Goal: Task Accomplishment & Management: Manage account settings

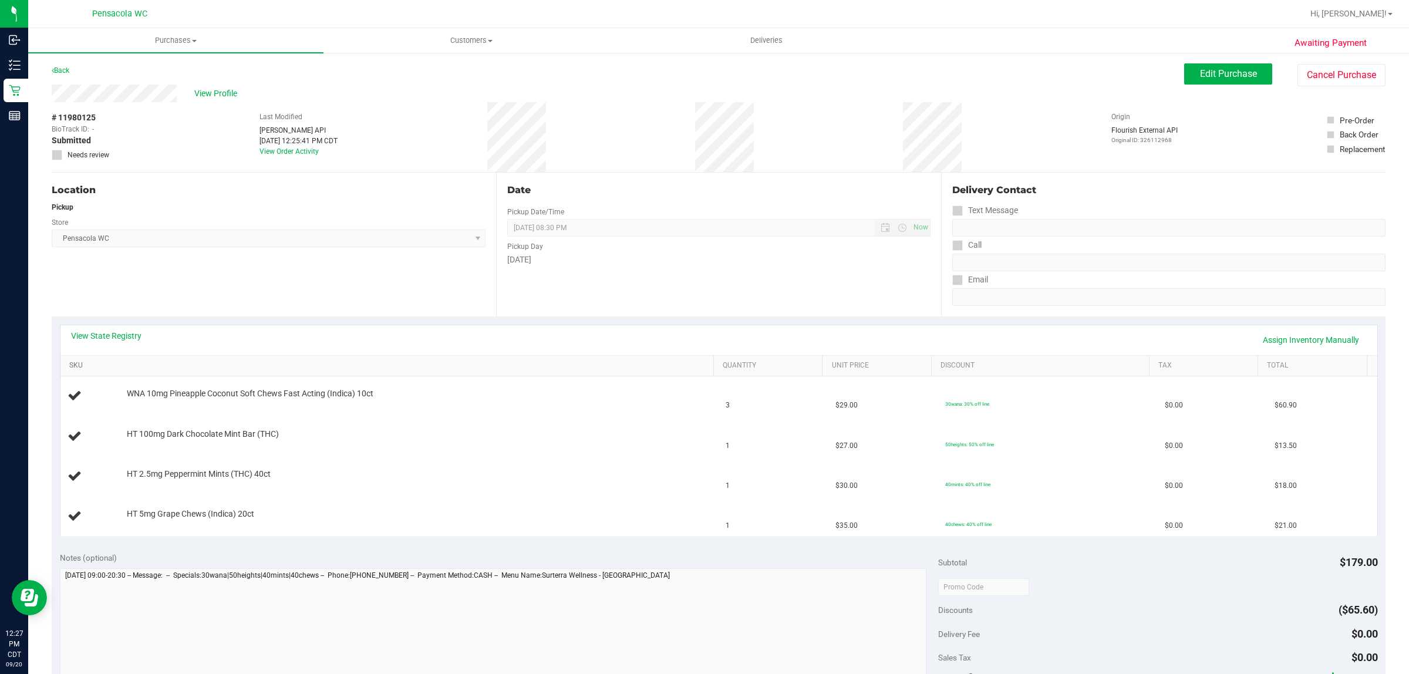
click at [107, 365] on link "SKU" at bounding box center [389, 365] width 640 height 9
click at [131, 333] on link "View State Registry" at bounding box center [106, 336] width 70 height 12
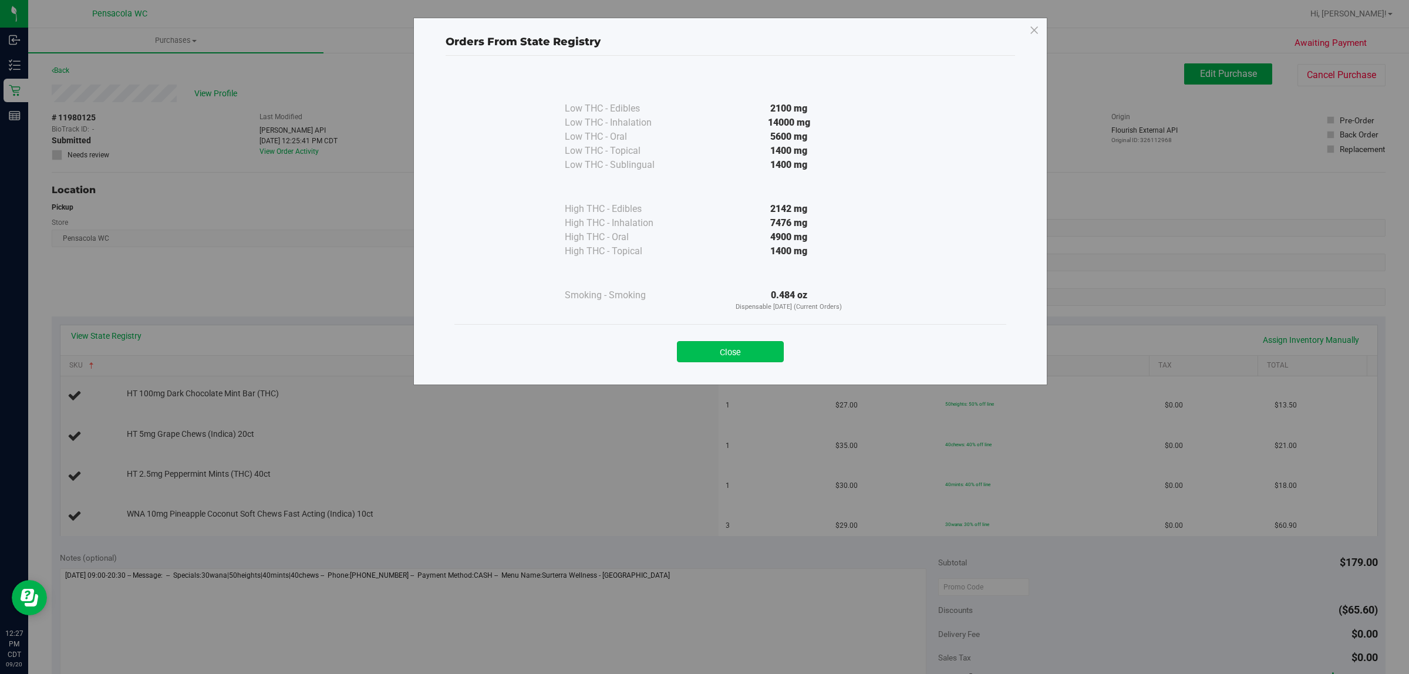
click at [745, 345] on button "Close" at bounding box center [730, 351] width 107 height 21
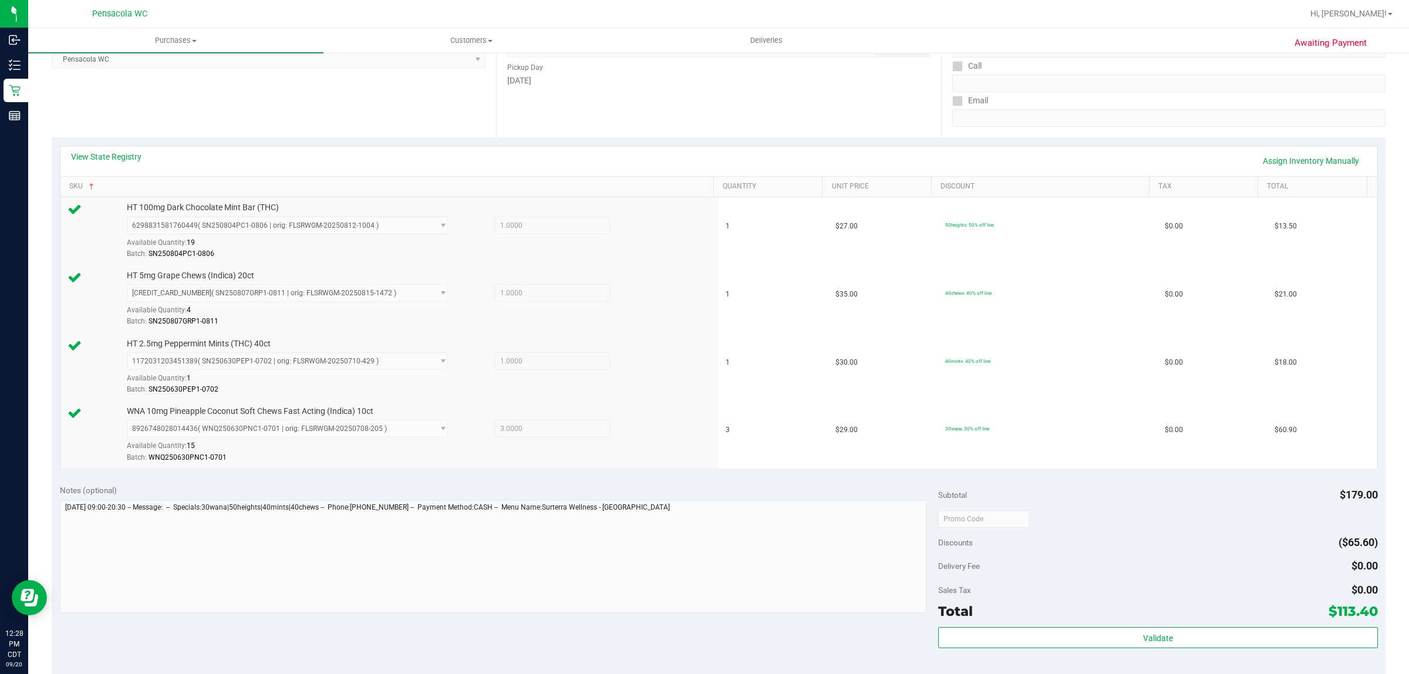
scroll to position [187, 0]
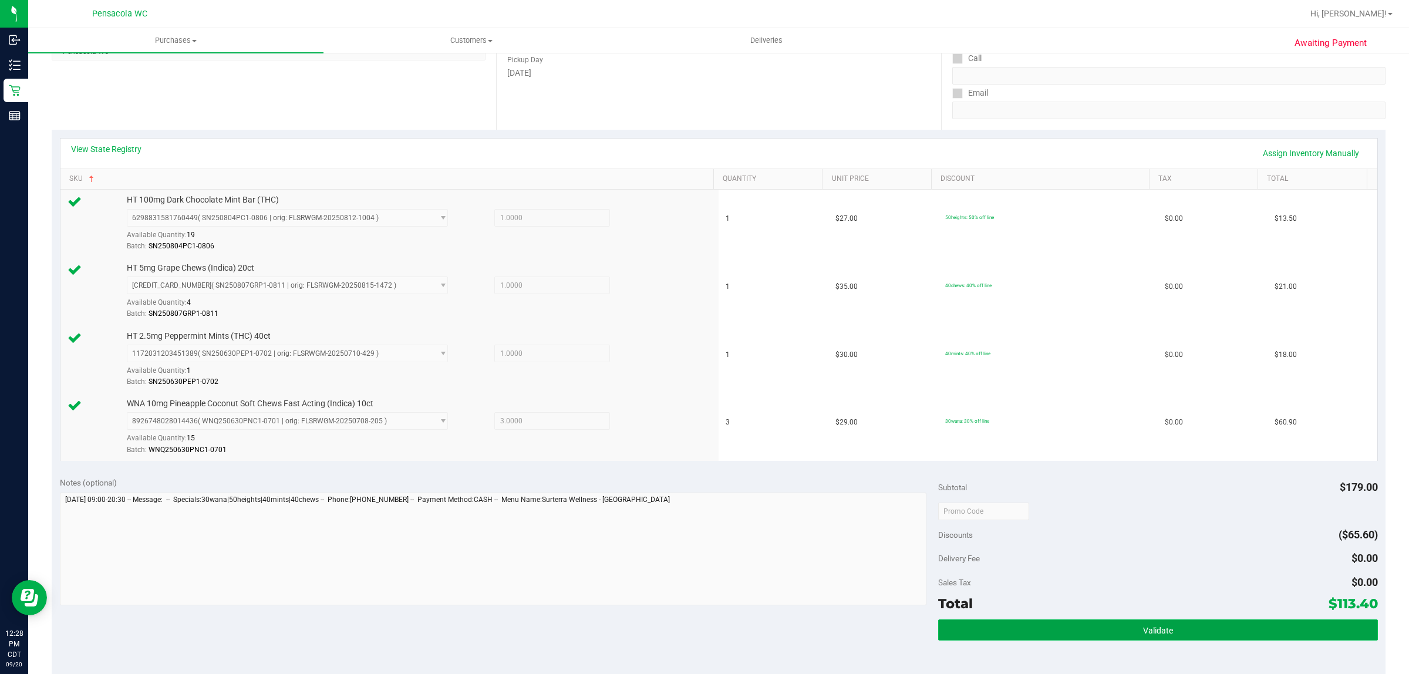
click at [1085, 621] on button "Validate" at bounding box center [1157, 630] width 439 height 21
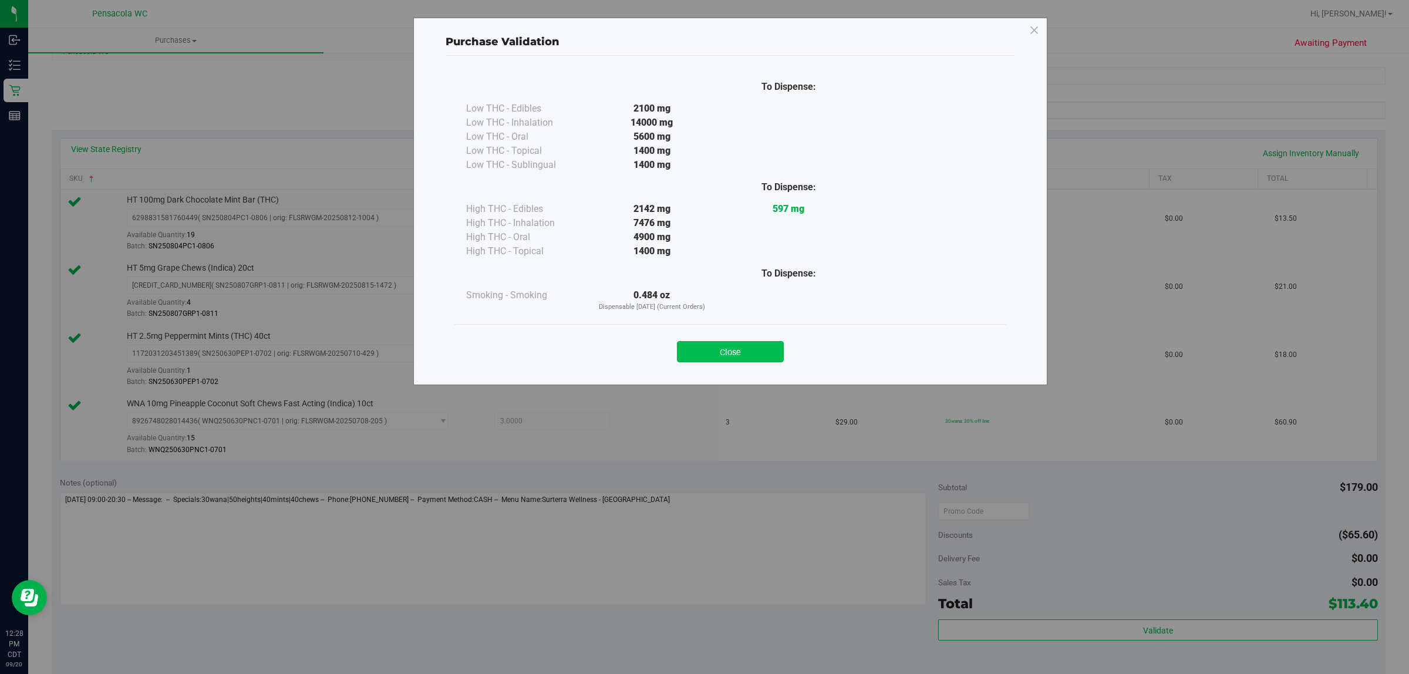
click at [731, 353] on button "Close" at bounding box center [730, 351] width 107 height 21
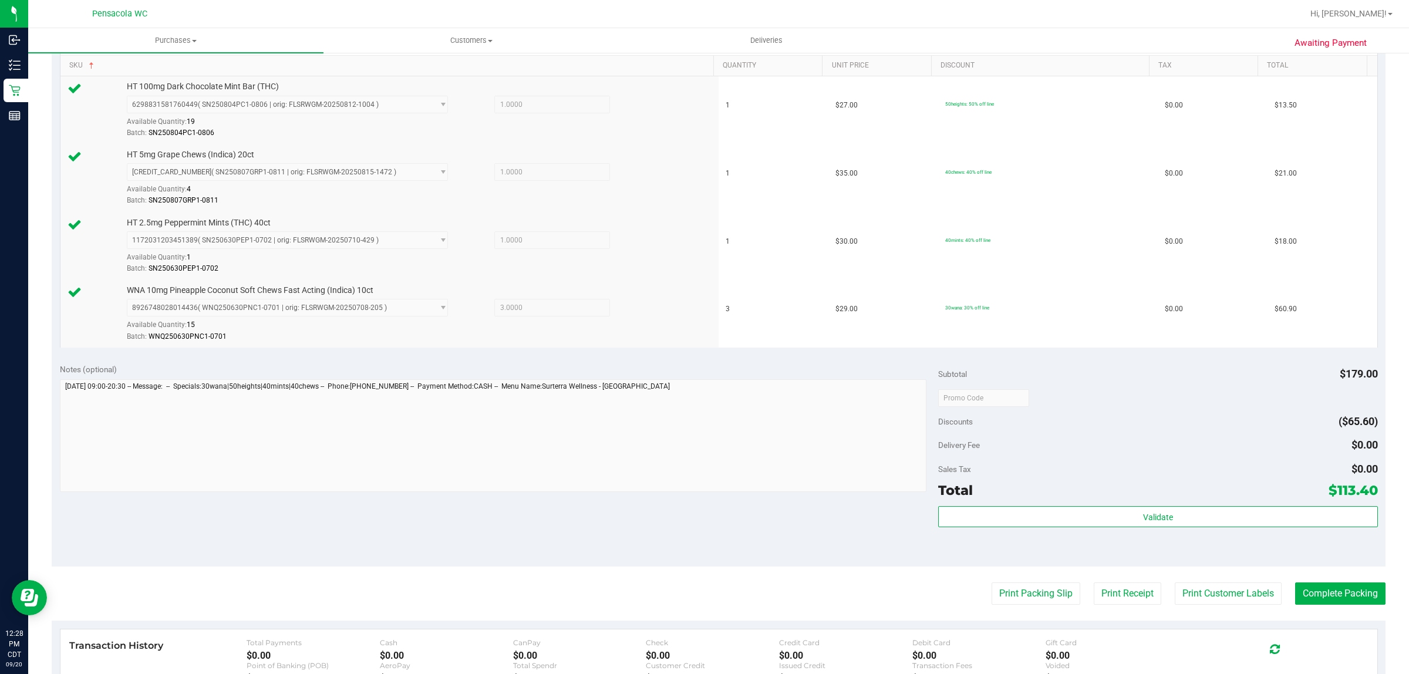
scroll to position [347, 0]
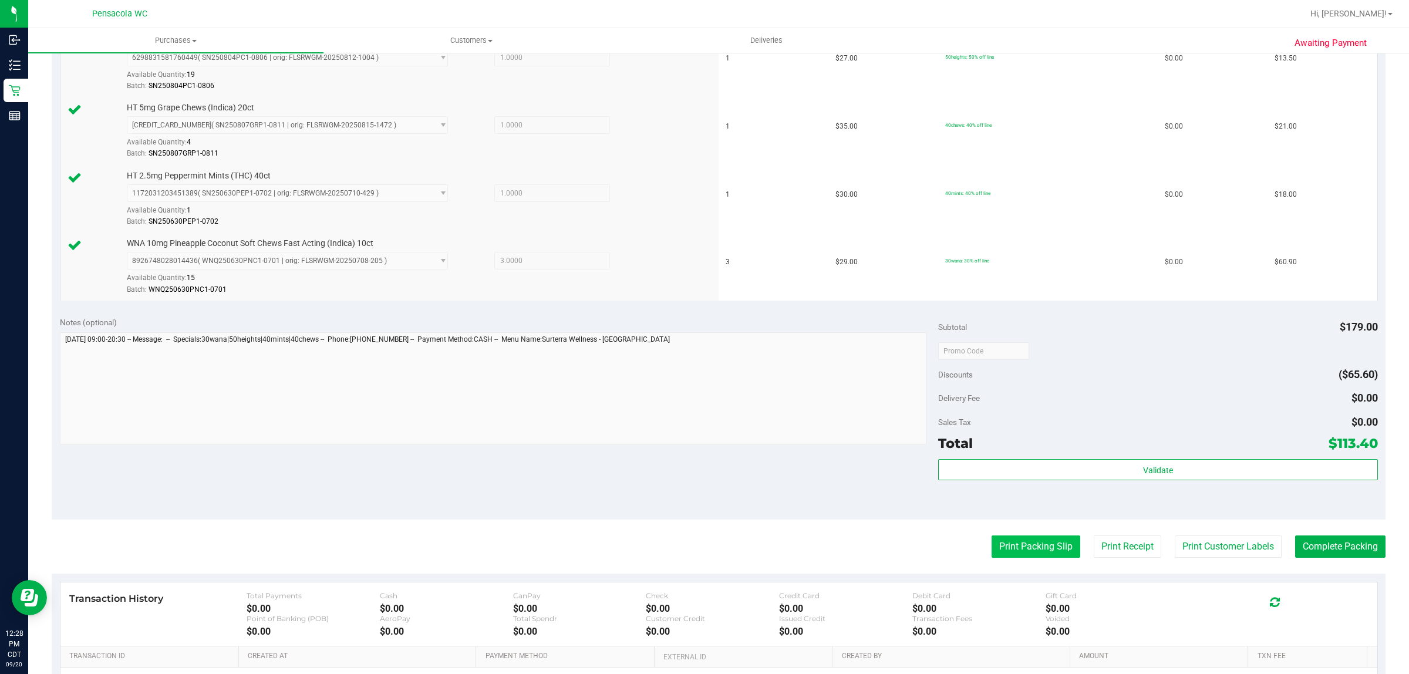
click at [1044, 550] on button "Print Packing Slip" at bounding box center [1036, 547] width 89 height 22
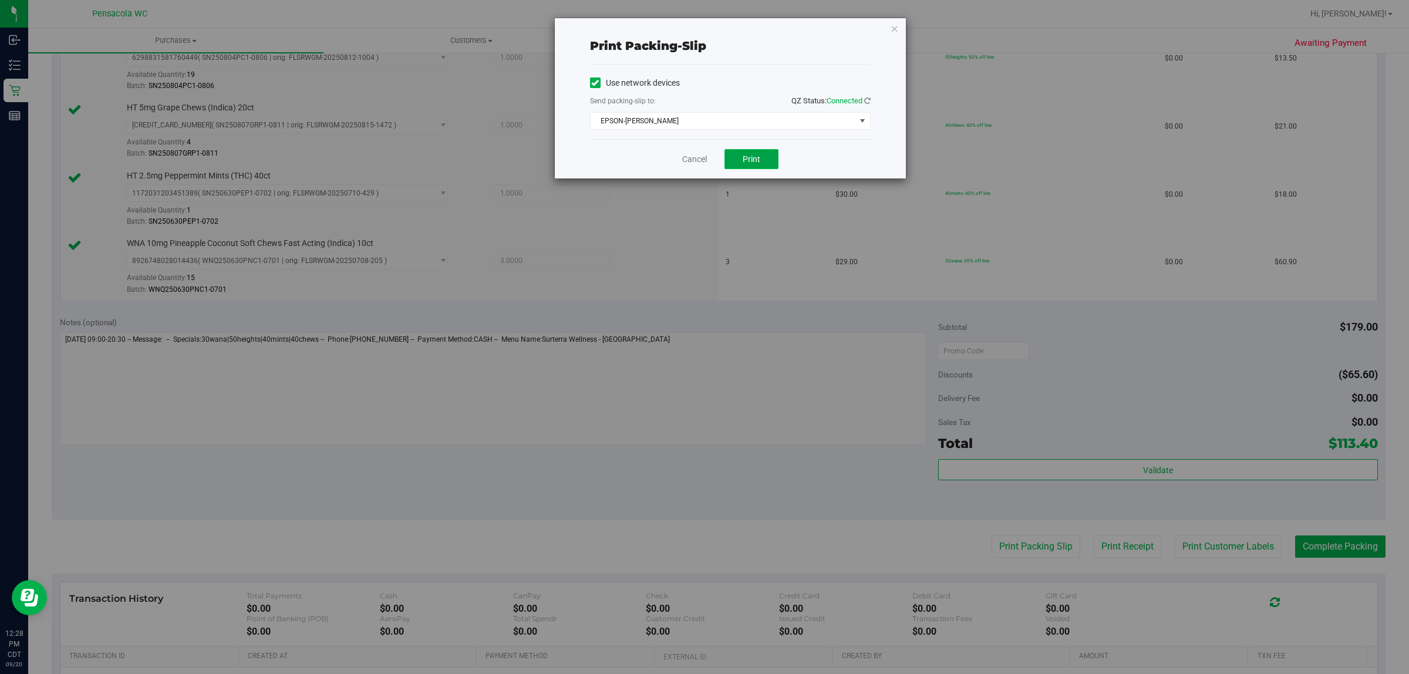
click at [772, 167] on button "Print" at bounding box center [752, 159] width 54 height 20
click at [894, 28] on icon "button" at bounding box center [895, 28] width 8 height 14
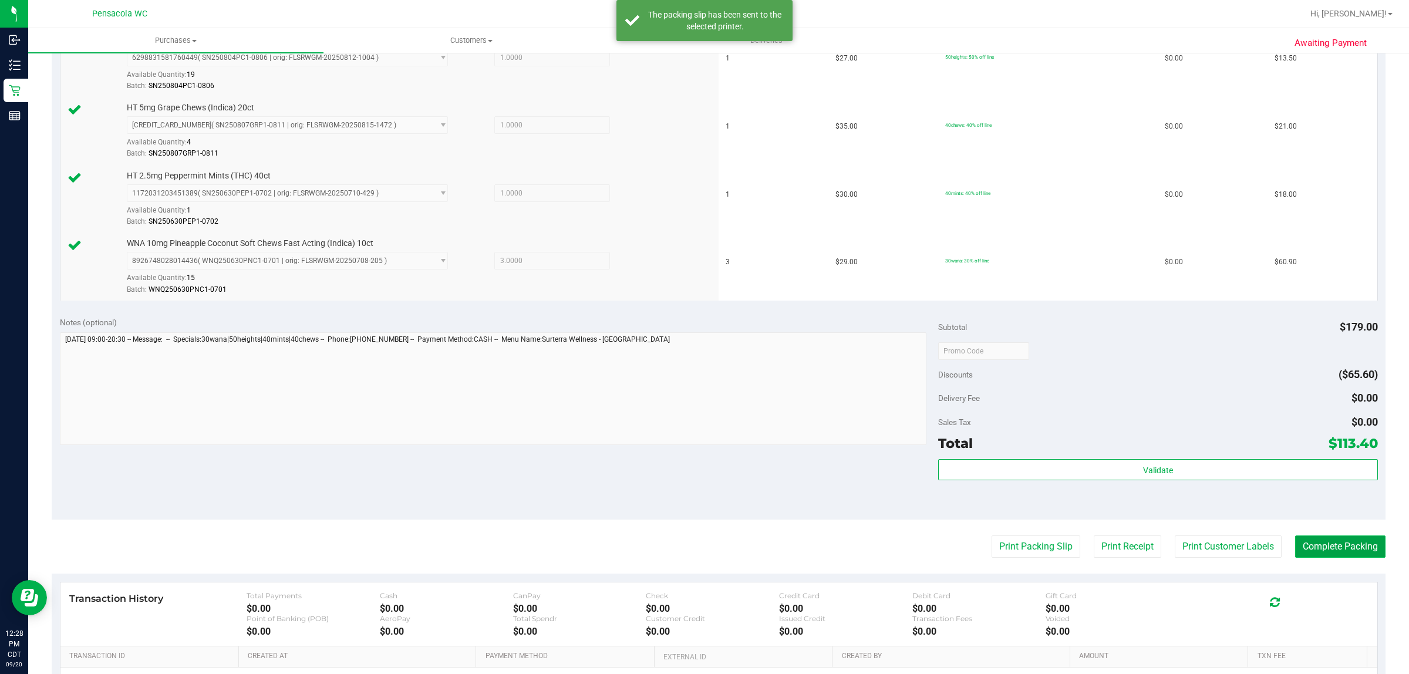
click at [1360, 558] on button "Complete Packing" at bounding box center [1340, 547] width 90 height 22
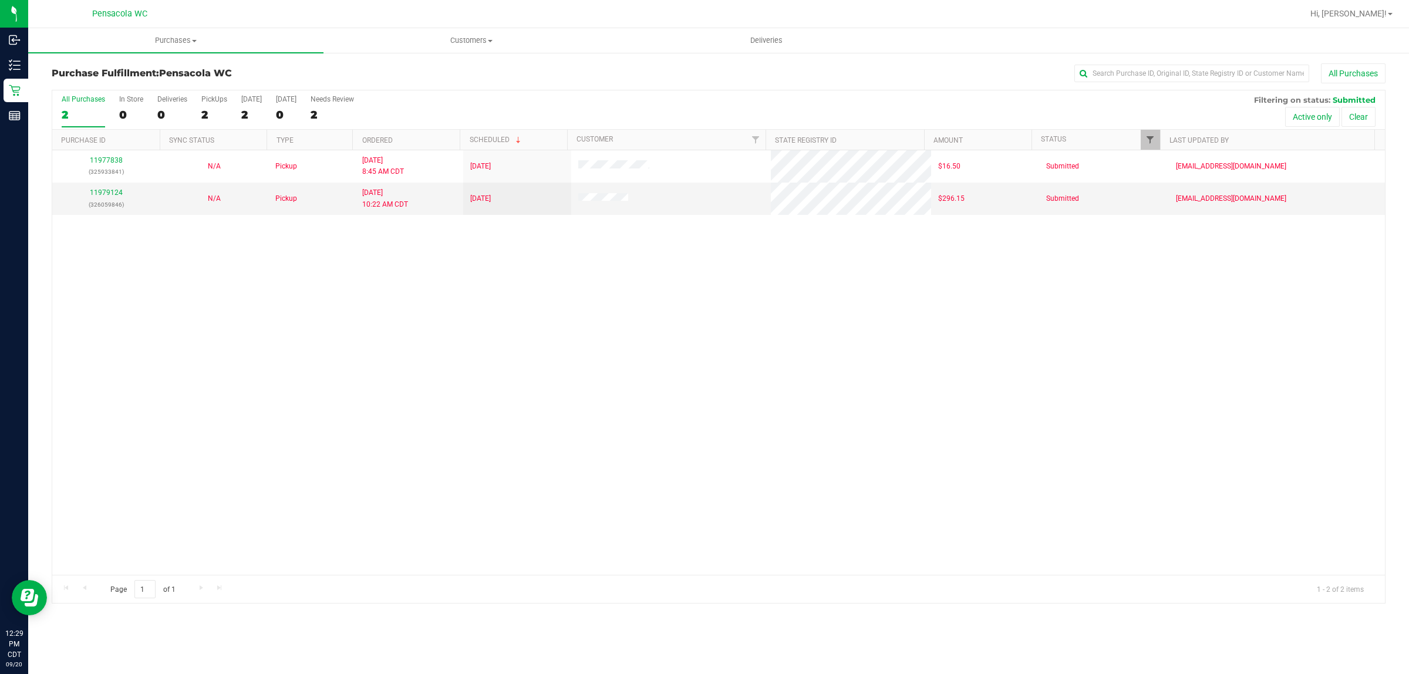
click at [1146, 144] on span "Filter" at bounding box center [1150, 139] width 9 height 9
click at [1157, 270] on input "Packed" at bounding box center [1156, 271] width 8 height 8
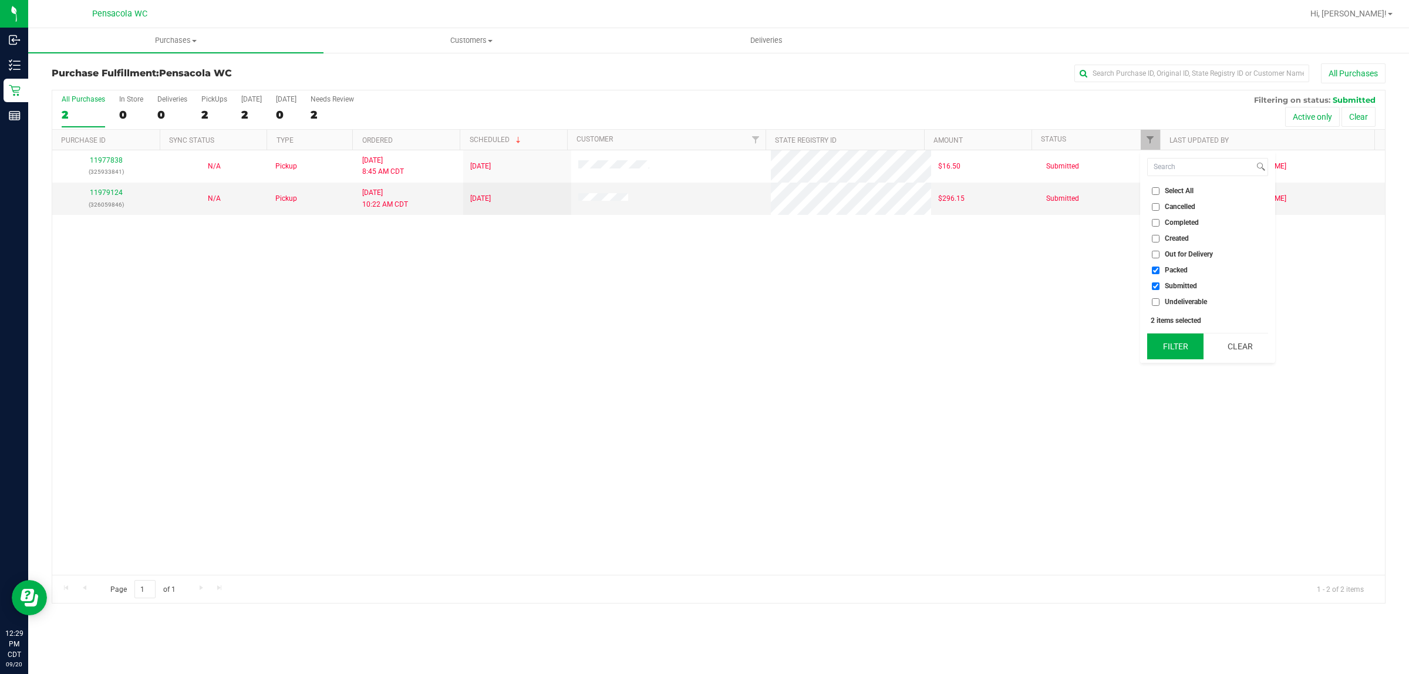
click at [1163, 357] on button "Filter" at bounding box center [1175, 347] width 56 height 26
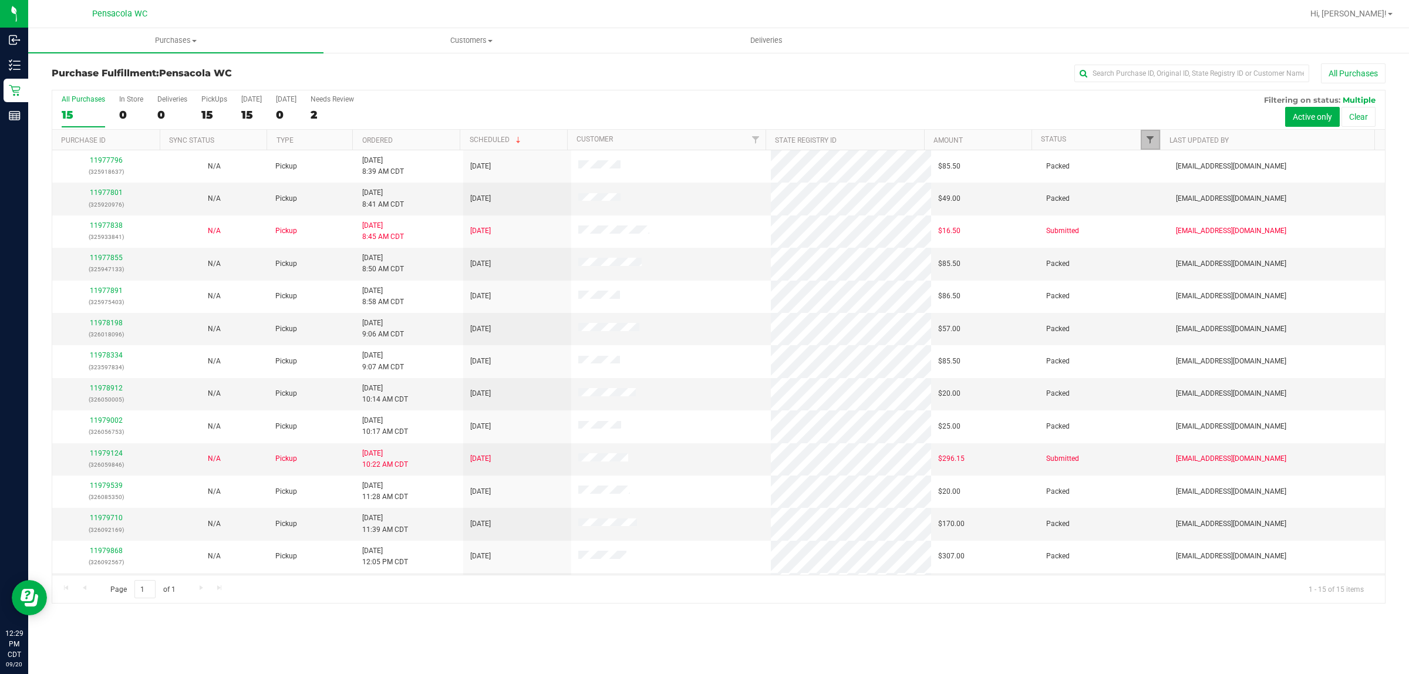
click at [1150, 141] on span "Filter" at bounding box center [1150, 139] width 9 height 9
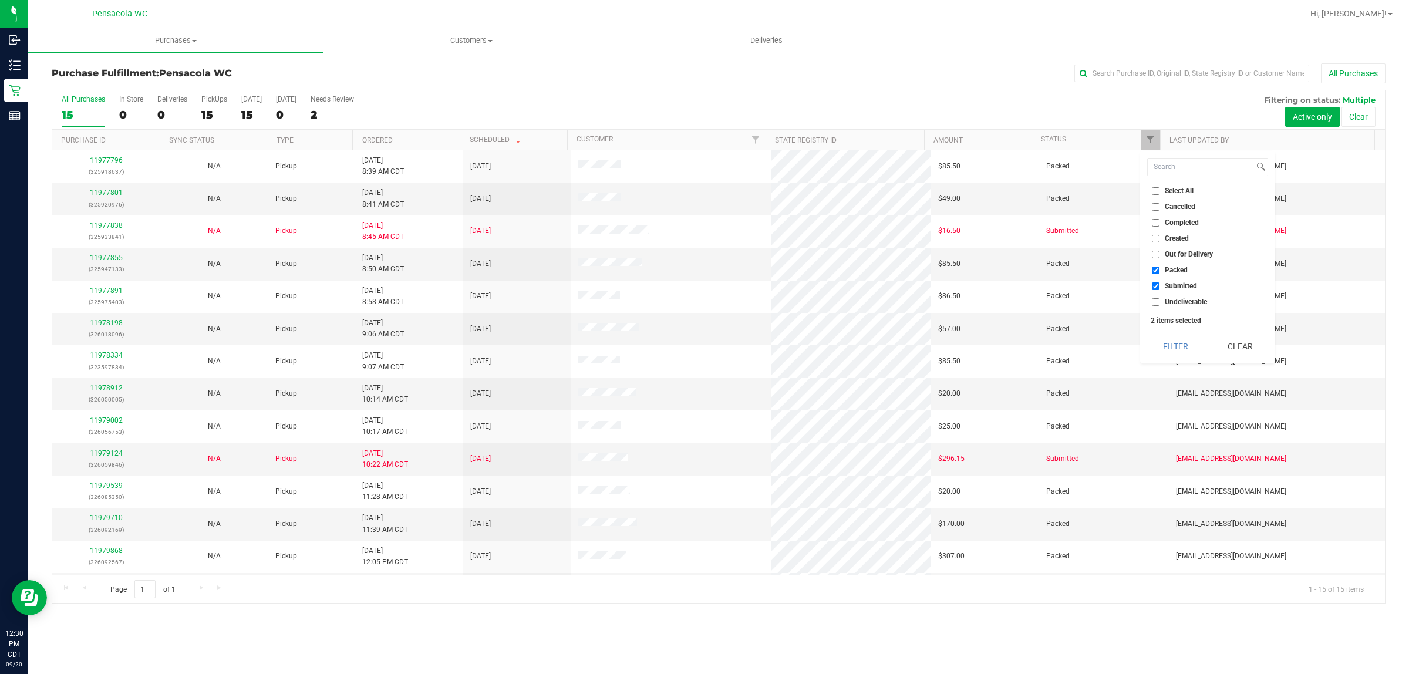
click at [1178, 274] on span "Packed" at bounding box center [1176, 270] width 23 height 7
click at [1160, 274] on input "Packed" at bounding box center [1156, 271] width 8 height 8
checkbox input "false"
click at [1187, 345] on button "Filter" at bounding box center [1175, 347] width 56 height 26
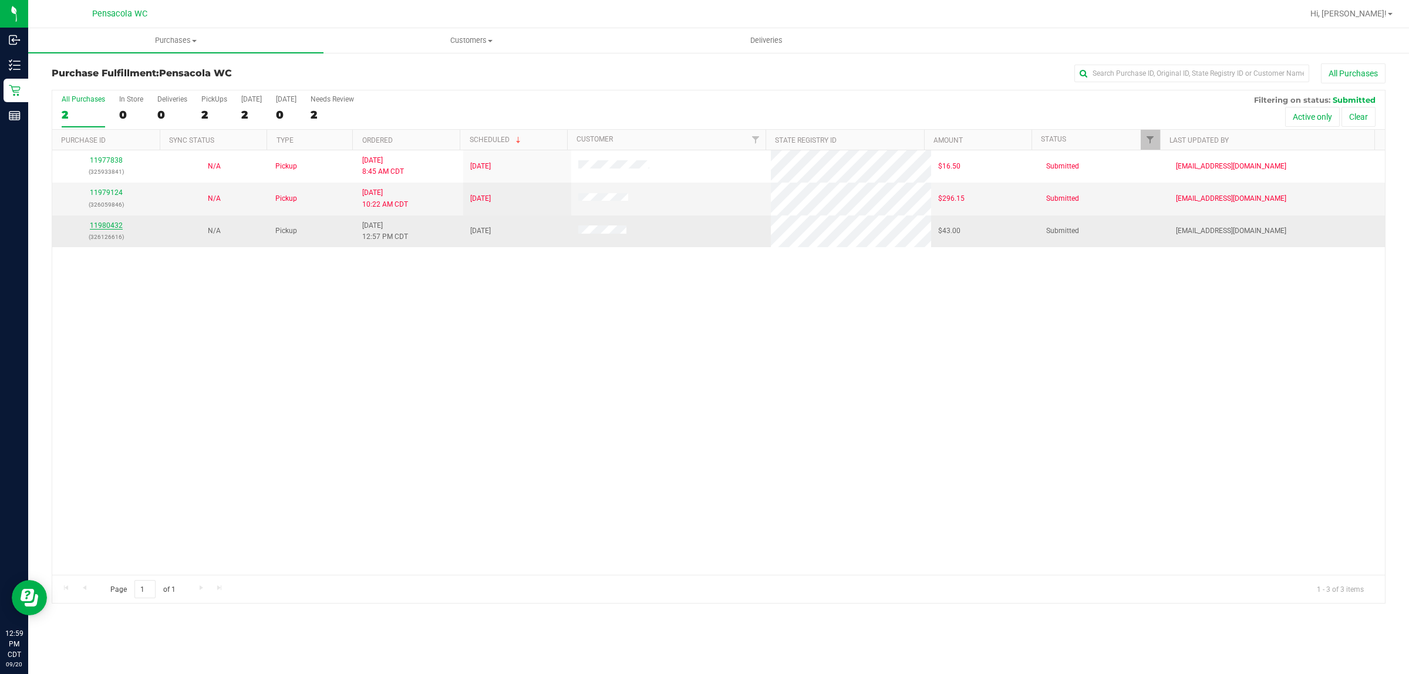
click at [107, 228] on link "11980432" at bounding box center [106, 225] width 33 height 8
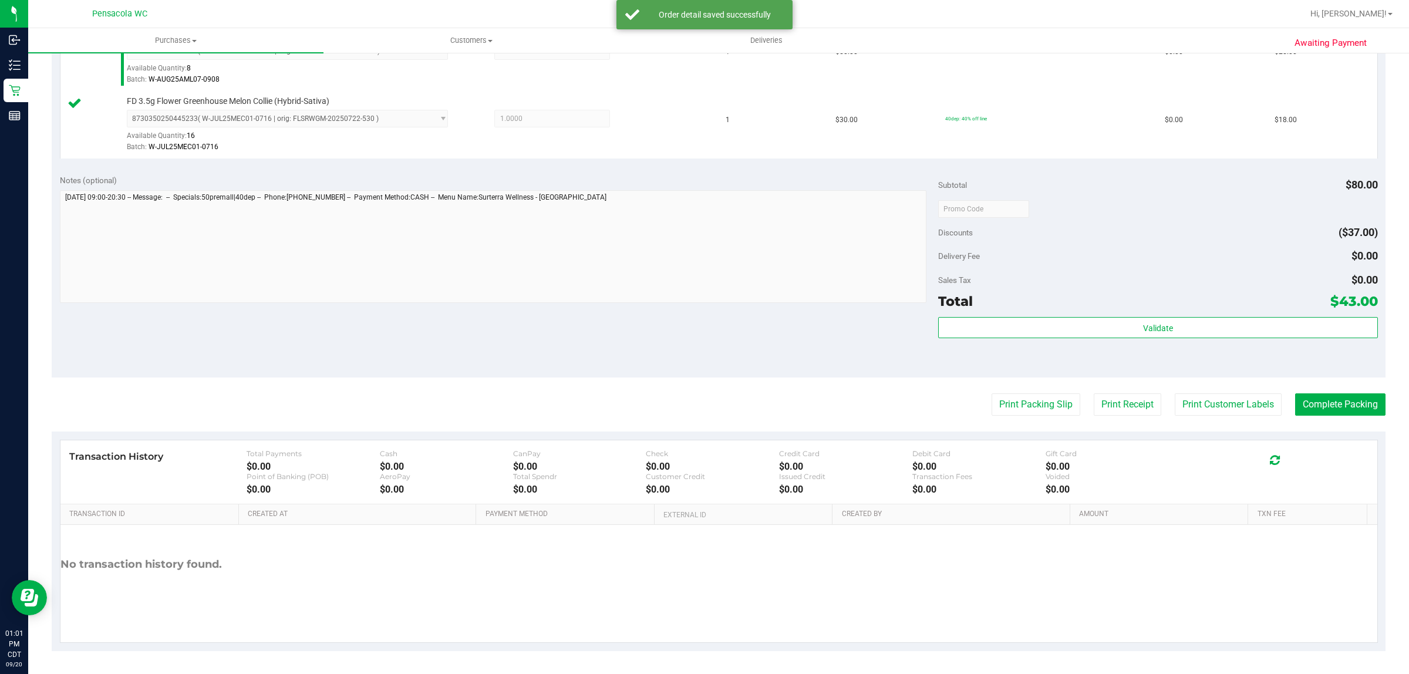
scroll to position [352, 0]
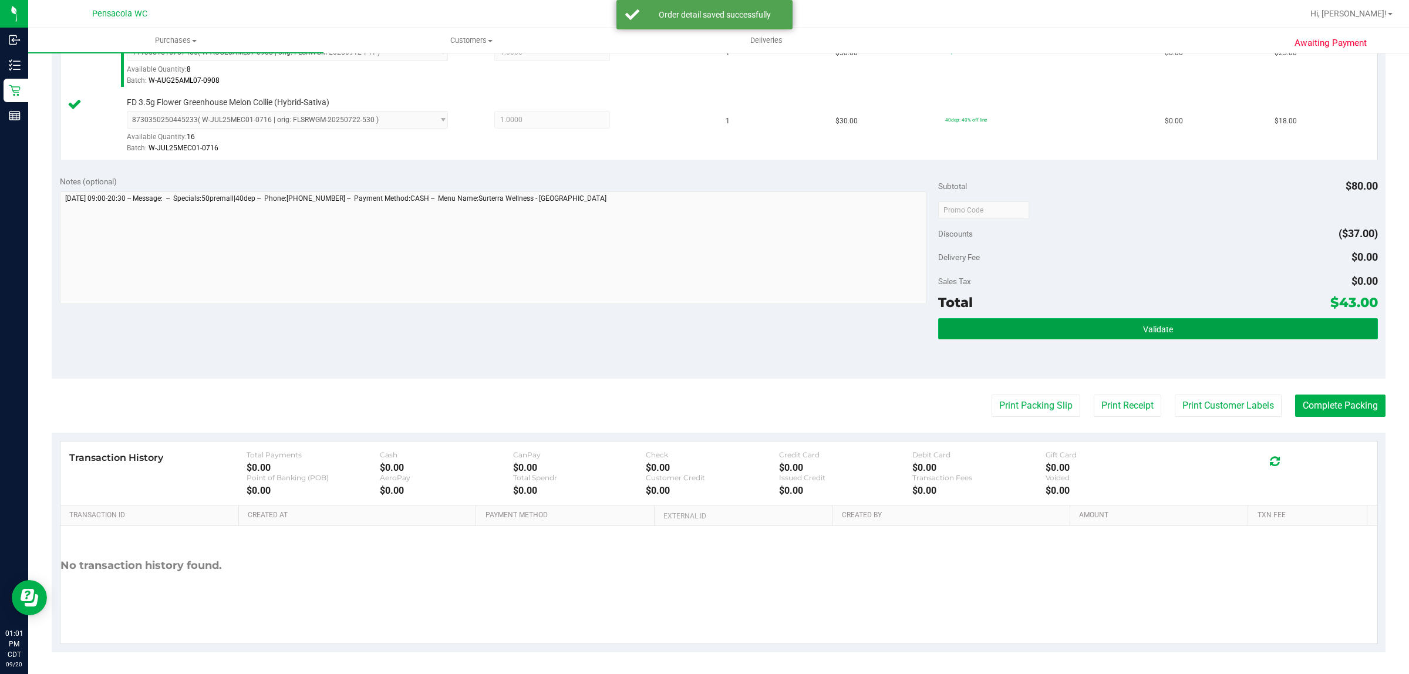
click at [1117, 331] on button "Validate" at bounding box center [1157, 328] width 439 height 21
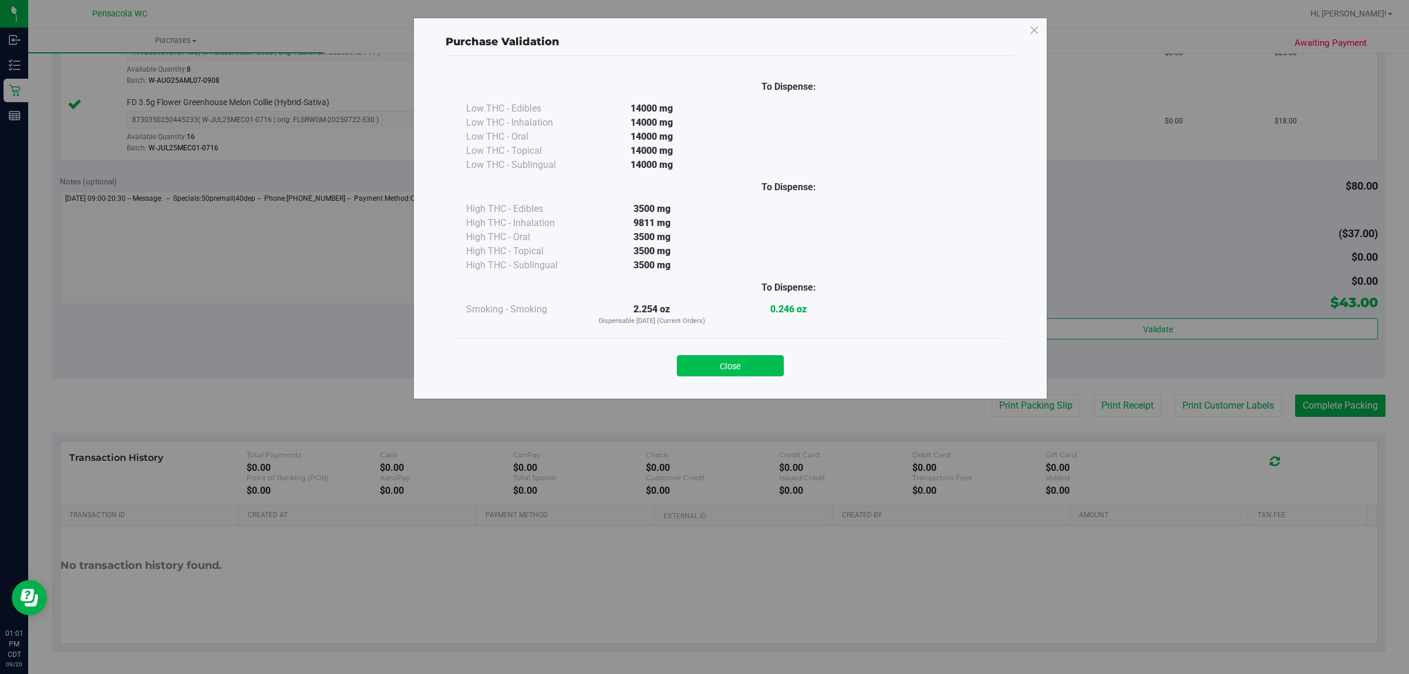
click at [752, 356] on button "Close" at bounding box center [730, 365] width 107 height 21
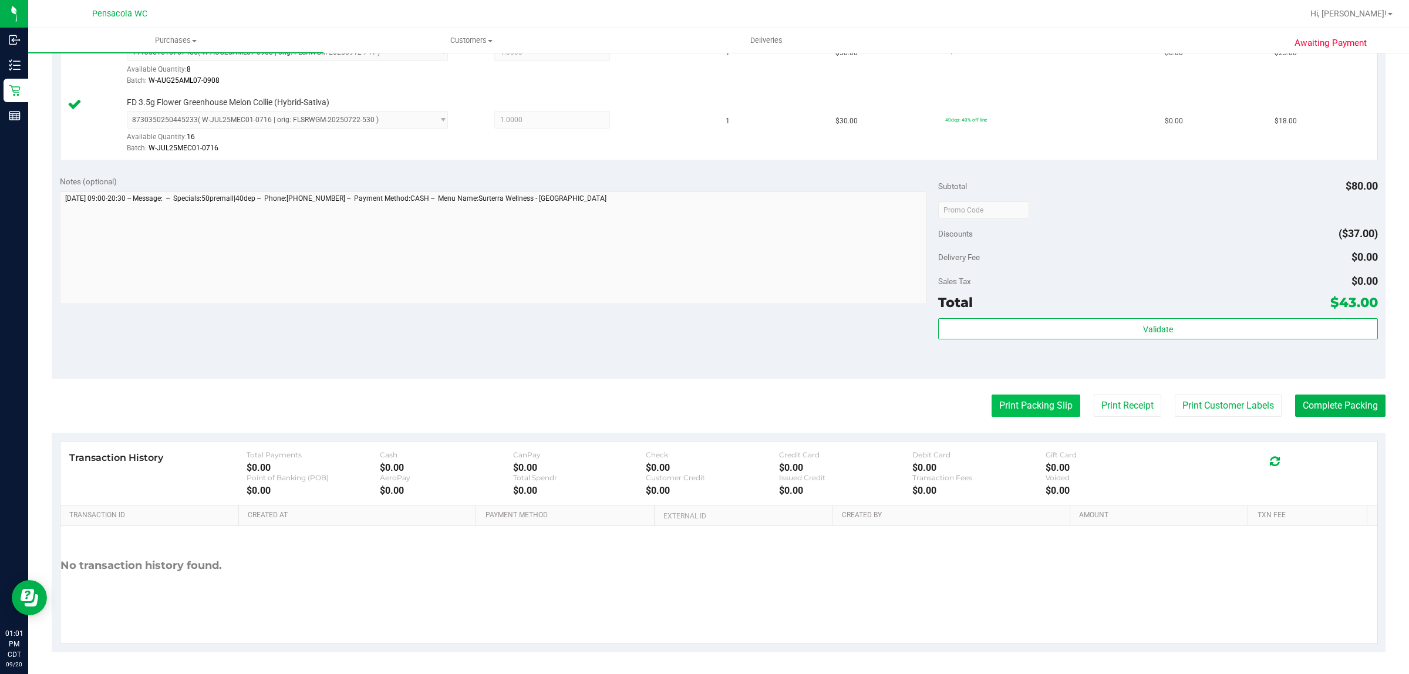
click at [1014, 409] on button "Print Packing Slip" at bounding box center [1036, 406] width 89 height 22
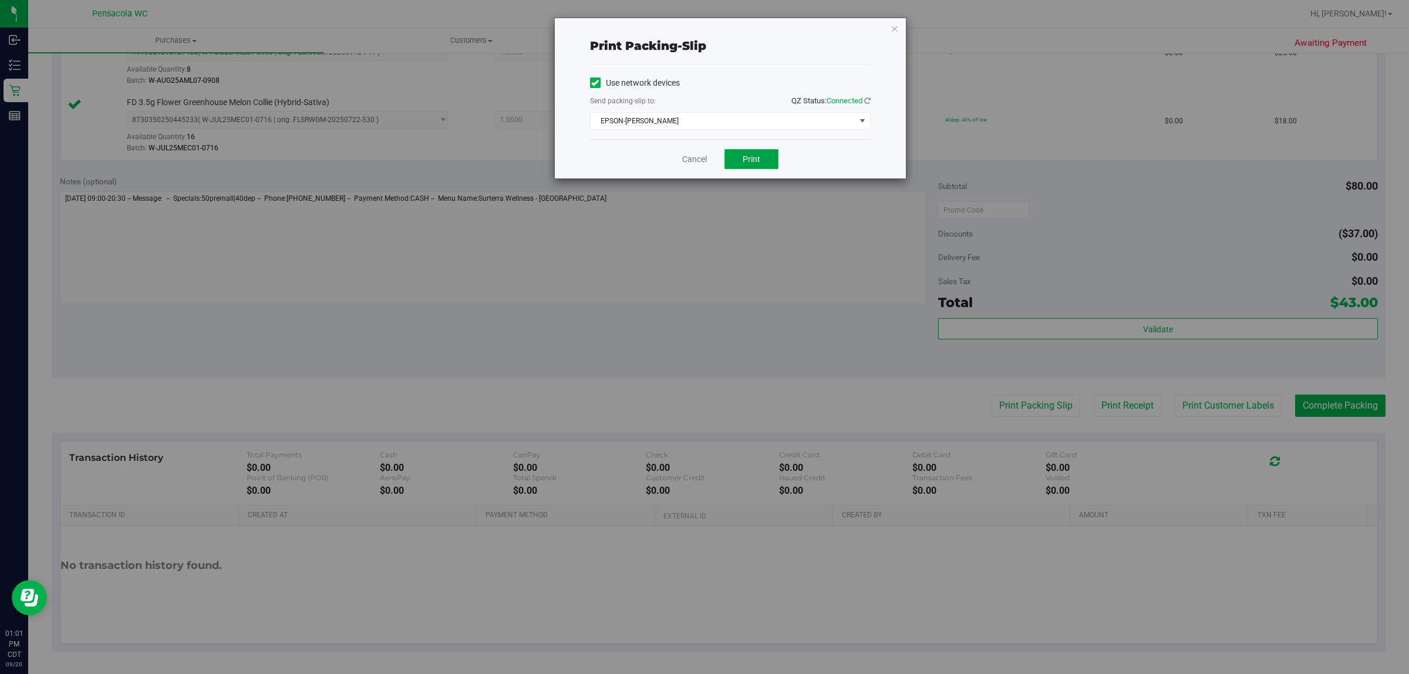
click at [758, 151] on button "Print" at bounding box center [752, 159] width 54 height 20
click at [693, 159] on link "Cancel" at bounding box center [694, 159] width 25 height 12
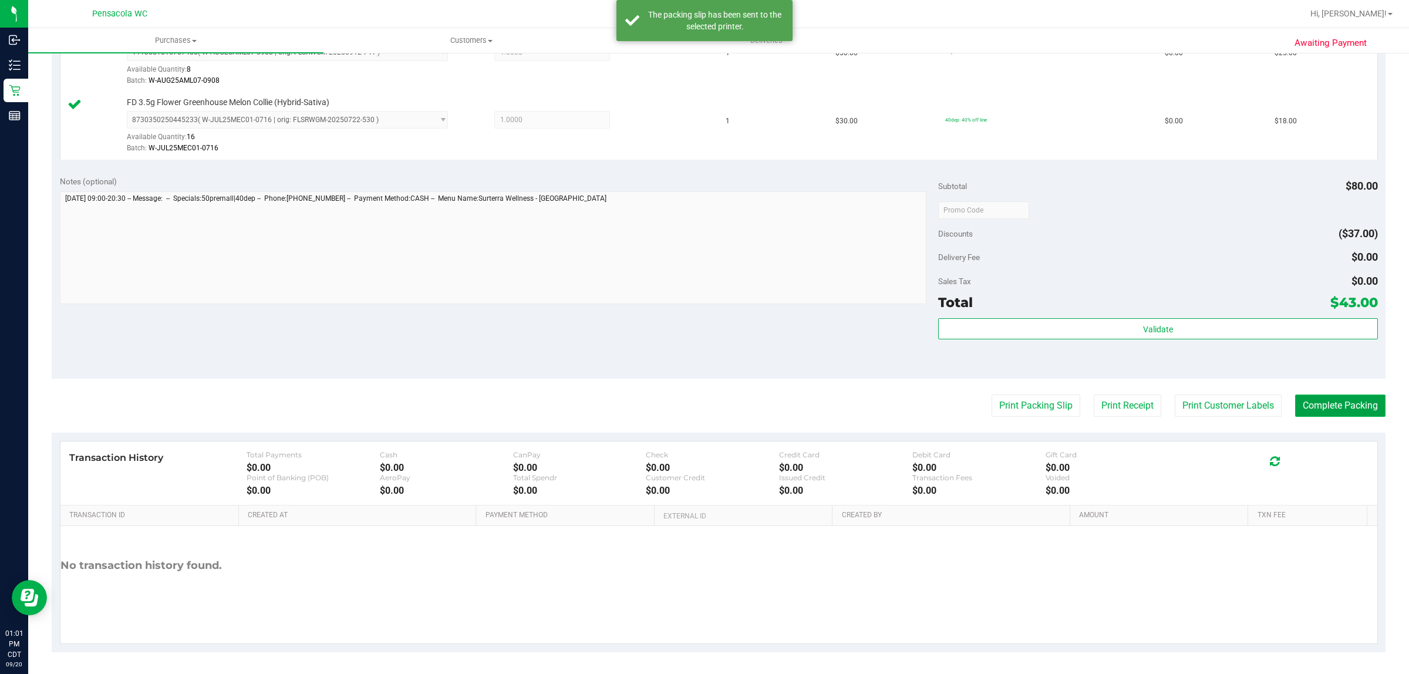
click at [1322, 407] on button "Complete Packing" at bounding box center [1340, 406] width 90 height 22
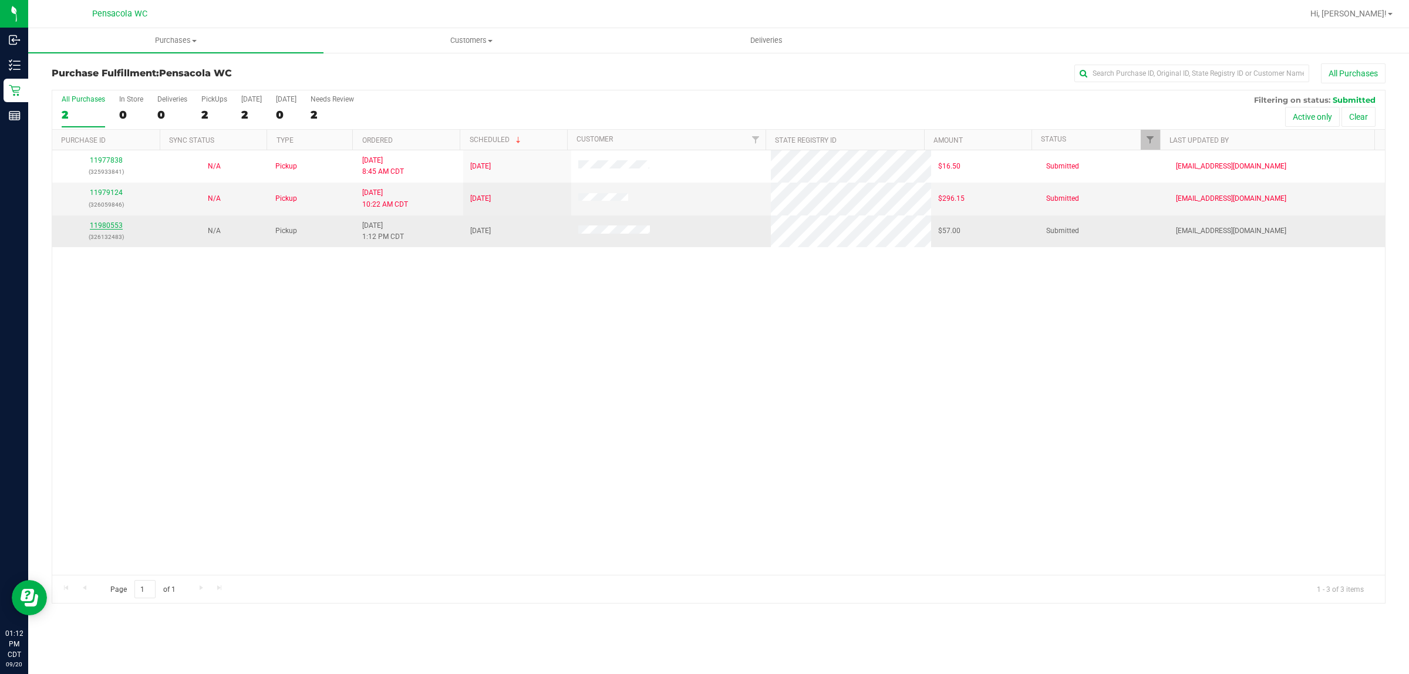
click at [97, 227] on link "11980553" at bounding box center [106, 225] width 33 height 8
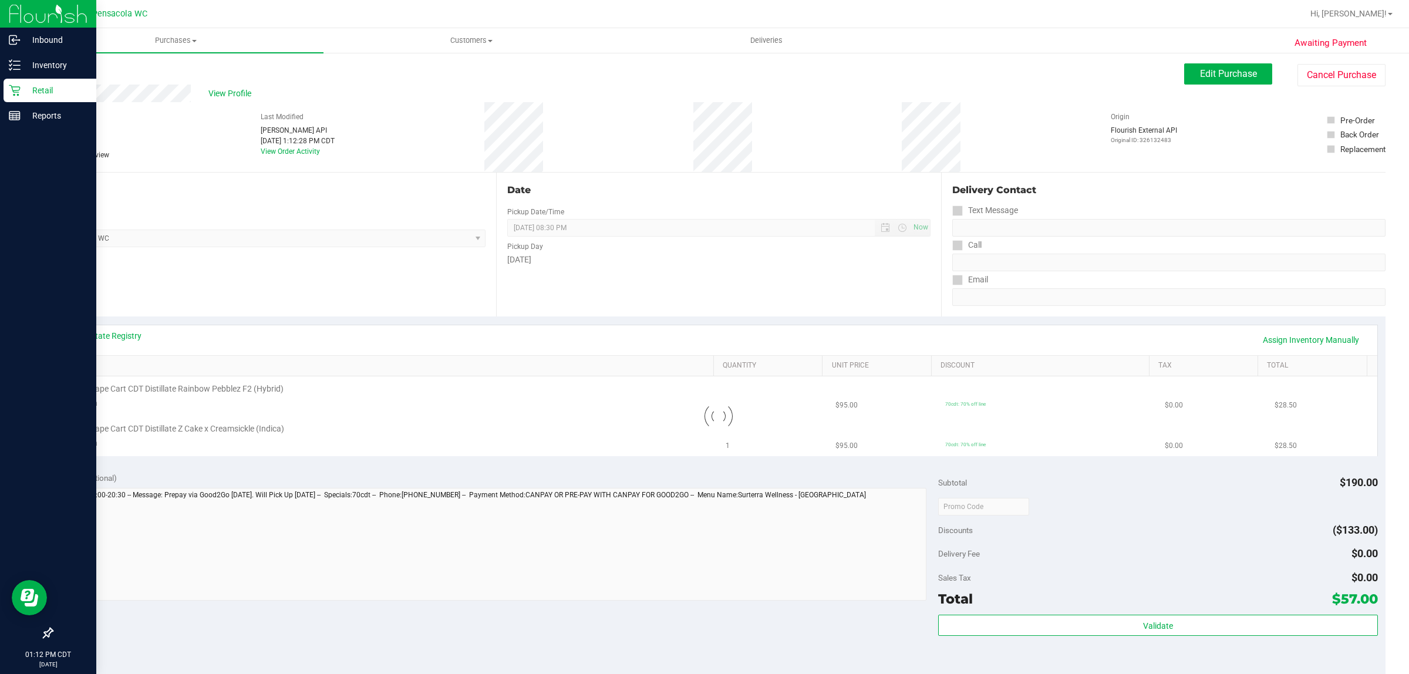
click at [0, 485] on div at bounding box center [48, 375] width 96 height 493
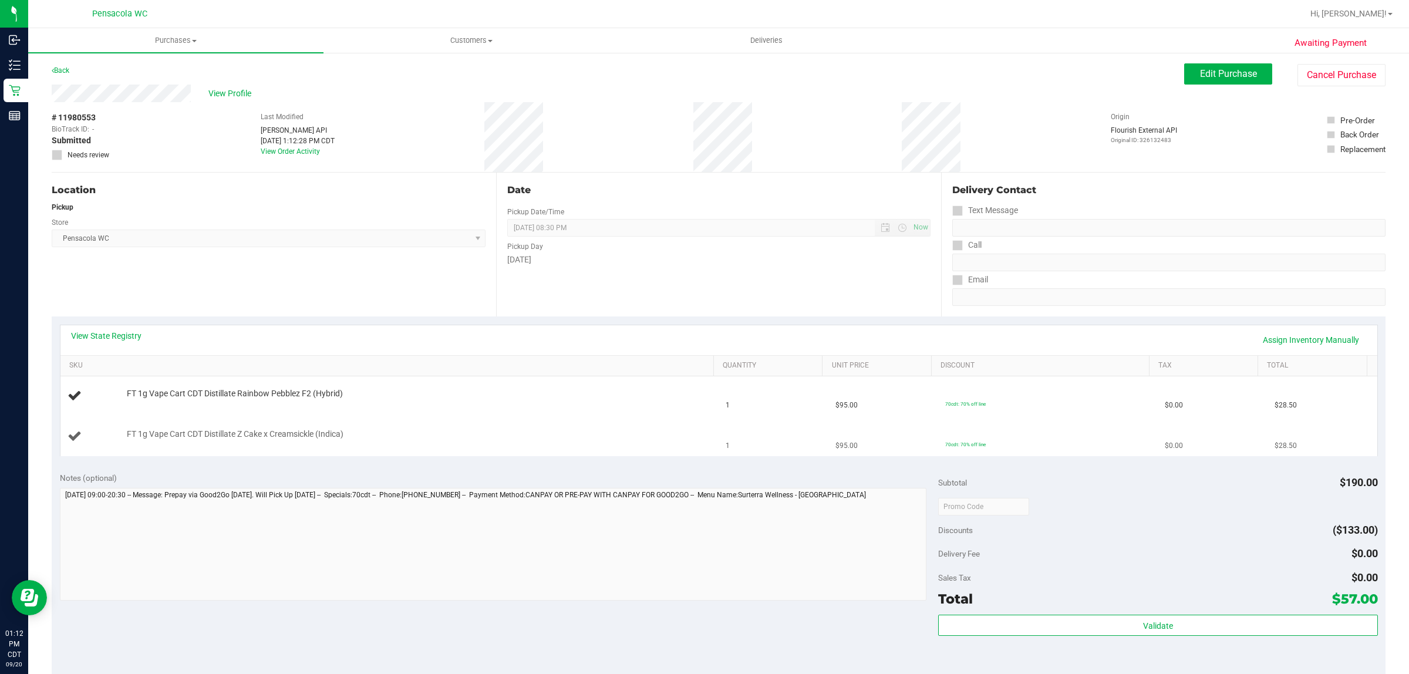
click at [439, 423] on td "FT 1g Vape Cart CDT Distillate Z Cake x Creamsickle (Indica)" at bounding box center [389, 436] width 659 height 39
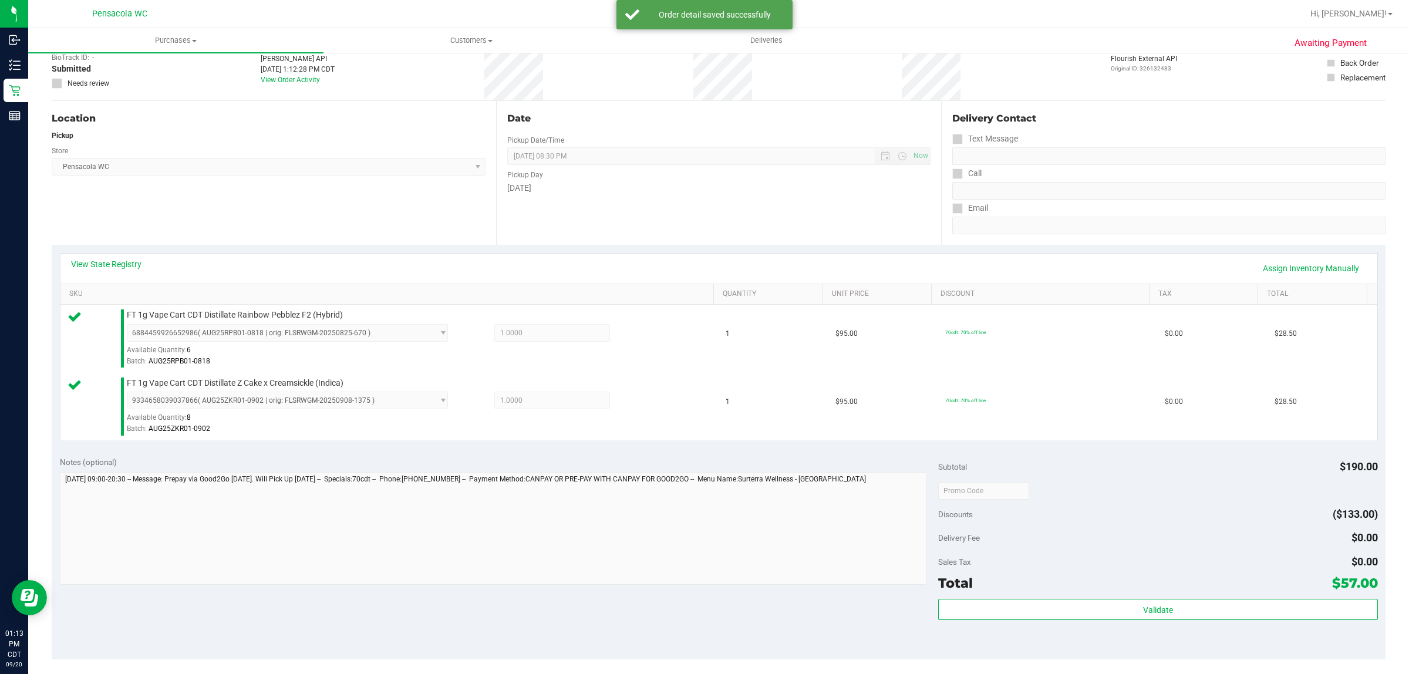
scroll to position [194, 0]
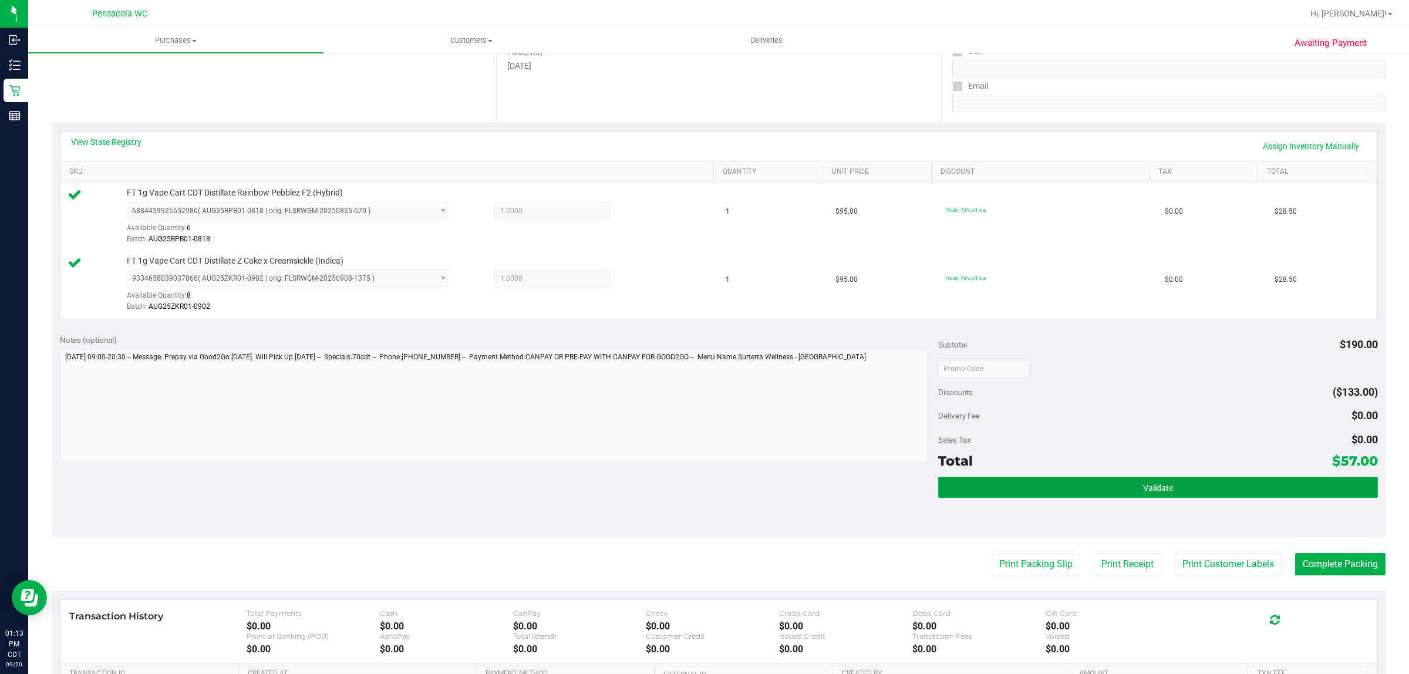
click at [1064, 482] on button "Validate" at bounding box center [1157, 487] width 439 height 21
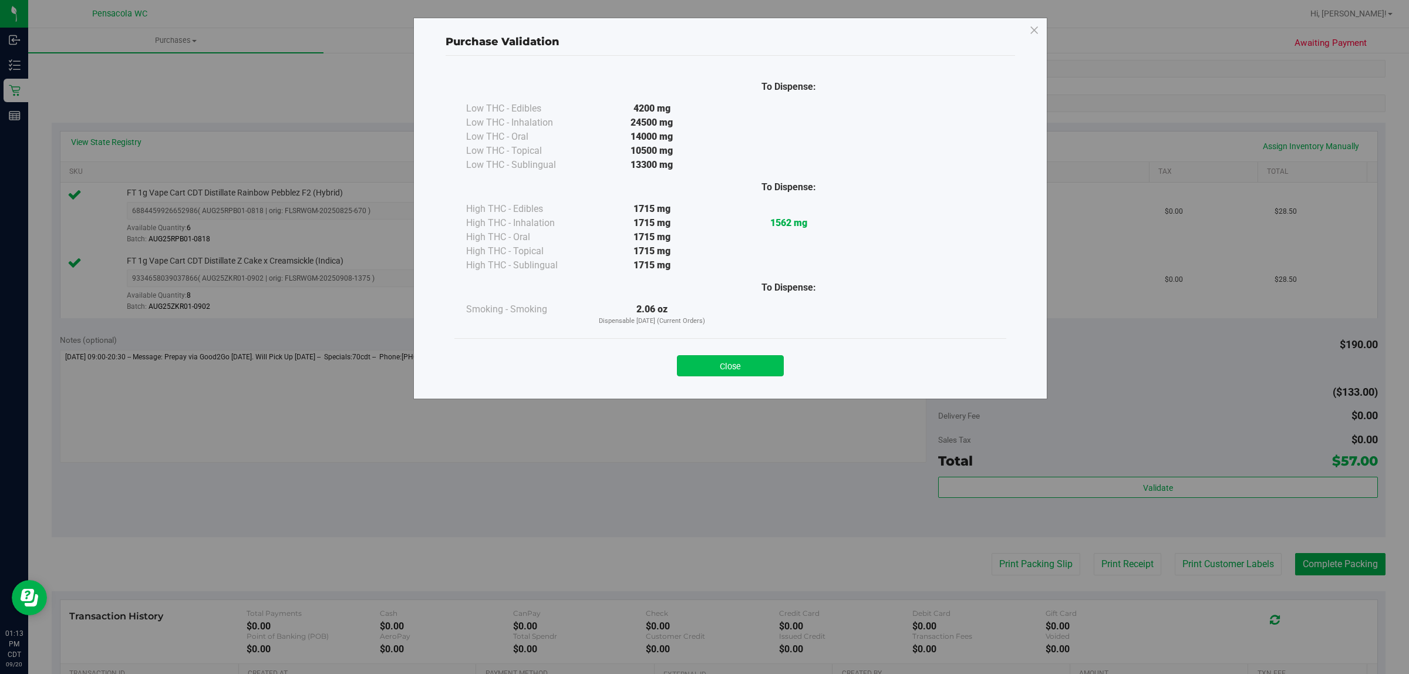
click at [743, 375] on button "Close" at bounding box center [730, 365] width 107 height 21
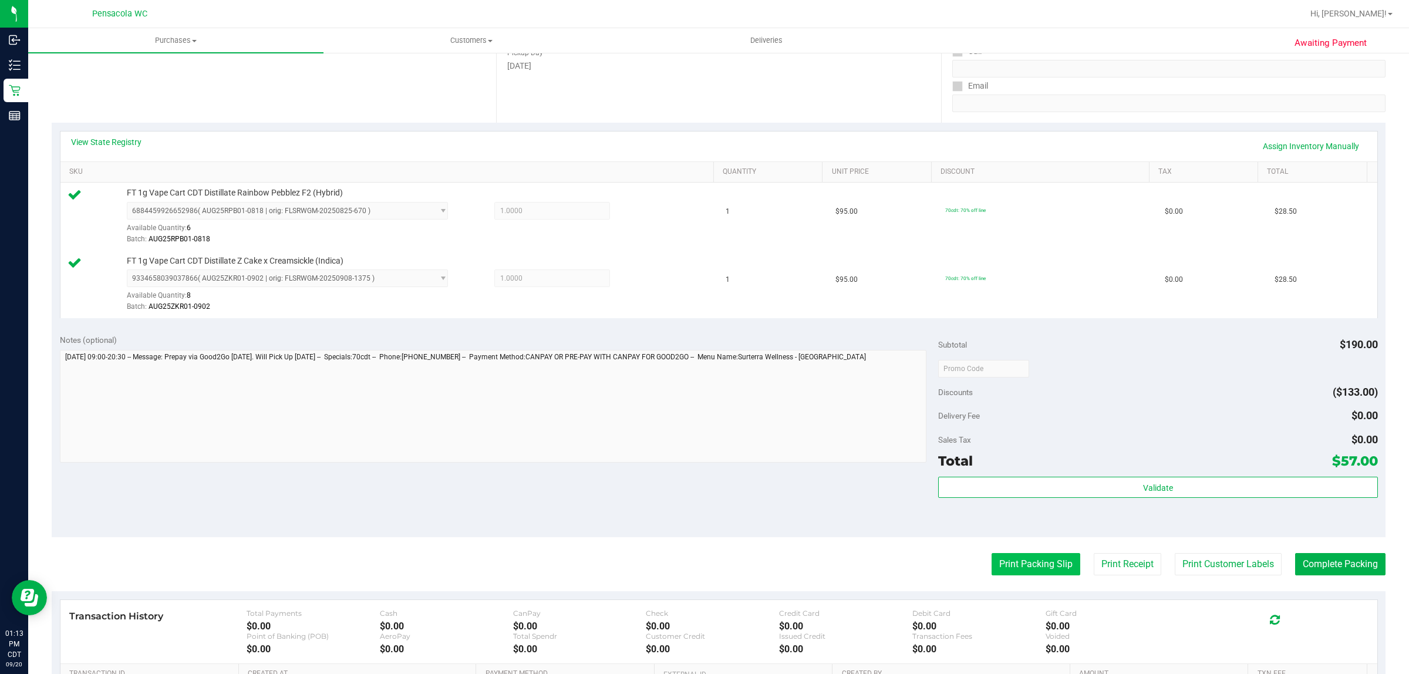
click at [1025, 564] on button "Print Packing Slip" at bounding box center [1036, 564] width 89 height 22
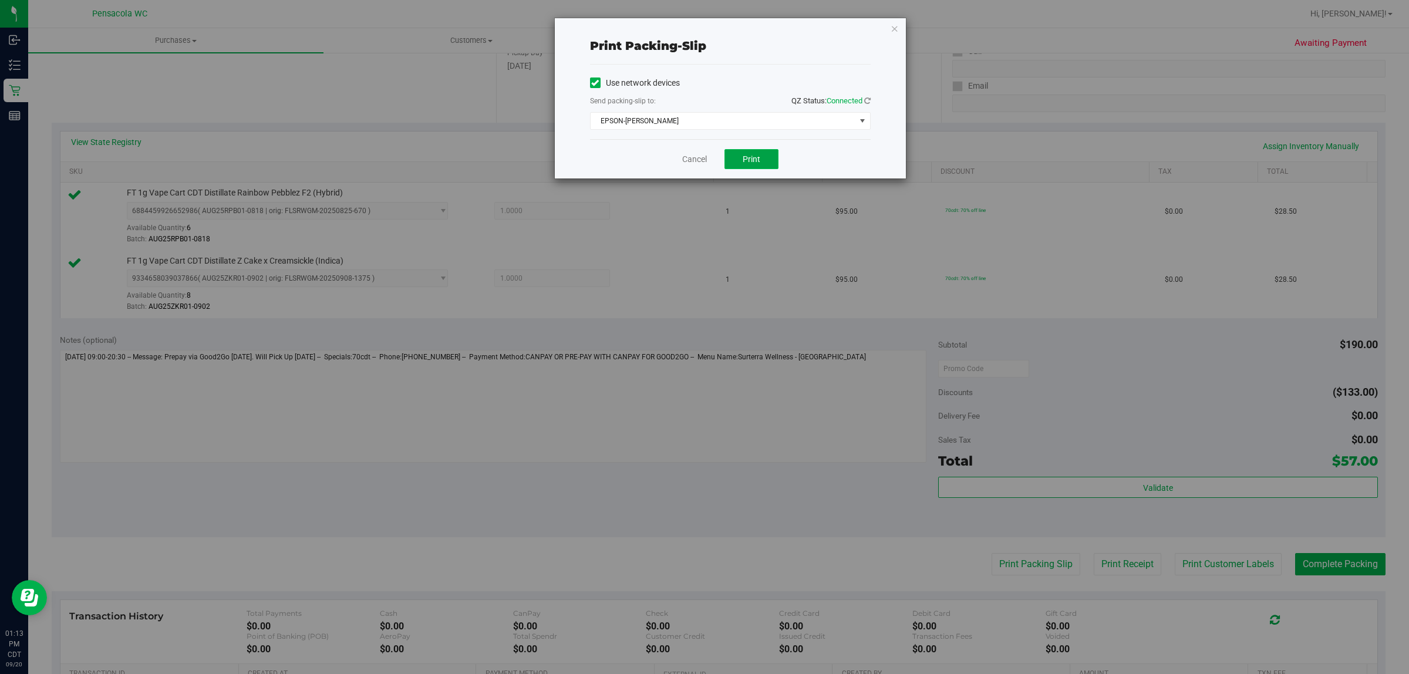
click at [745, 166] on button "Print" at bounding box center [752, 159] width 54 height 20
click at [876, 43] on div "Print packing-slip Use network devices Send packing-slip to: QZ Status: Connect…" at bounding box center [730, 98] width 351 height 160
click at [893, 28] on icon "button" at bounding box center [895, 28] width 8 height 14
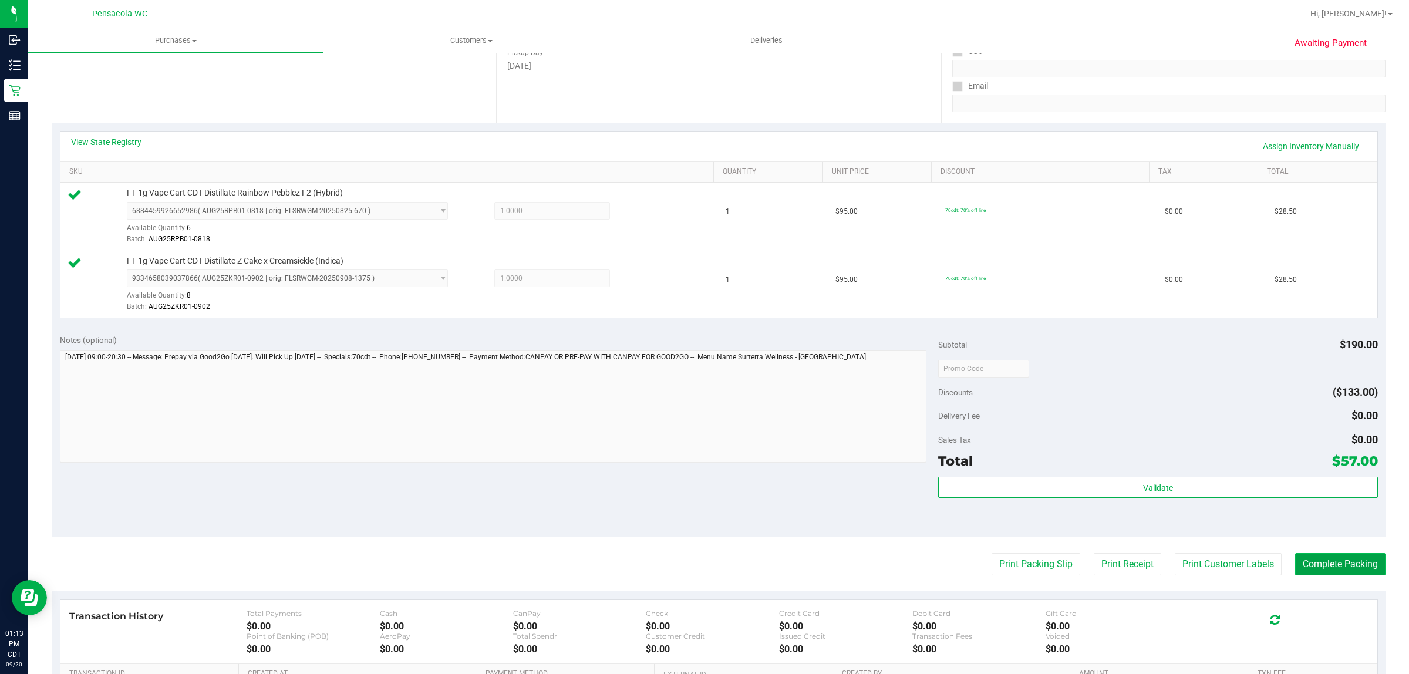
click at [1340, 558] on button "Complete Packing" at bounding box center [1340, 564] width 90 height 22
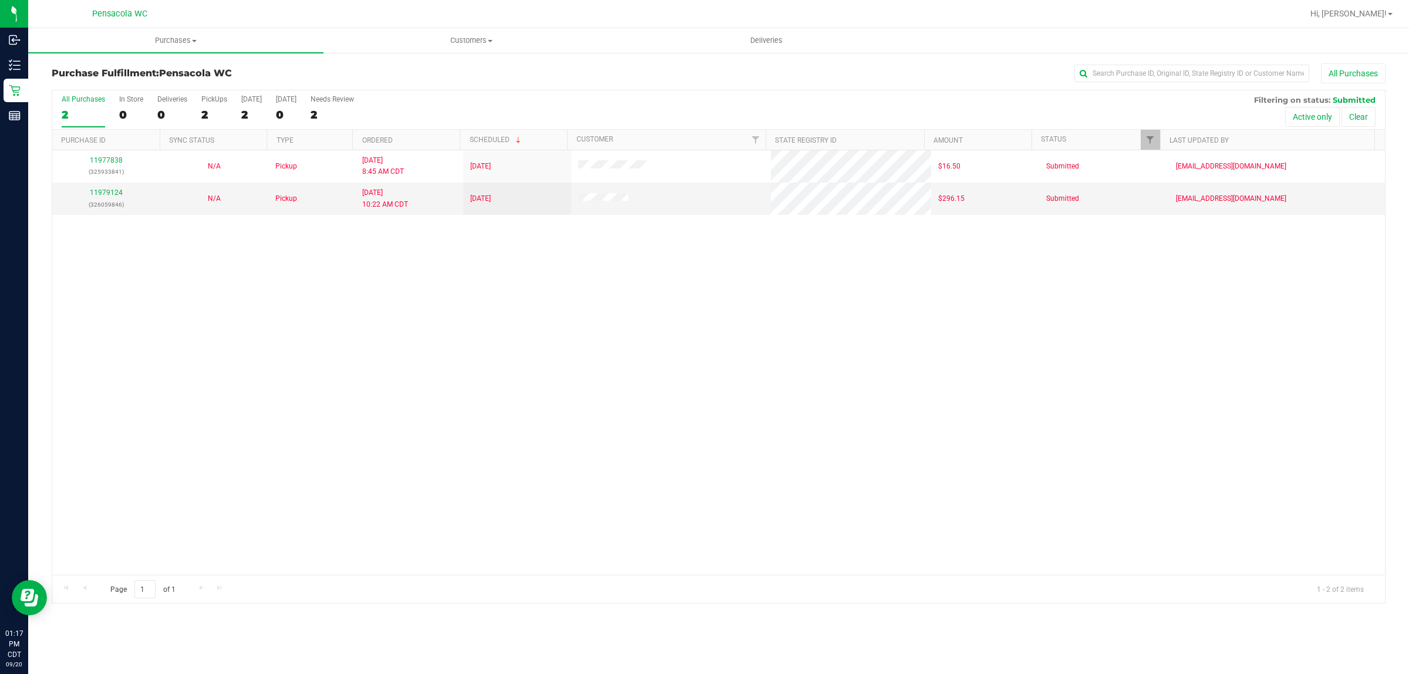
click at [19, 69] on line at bounding box center [17, 69] width 6 height 0
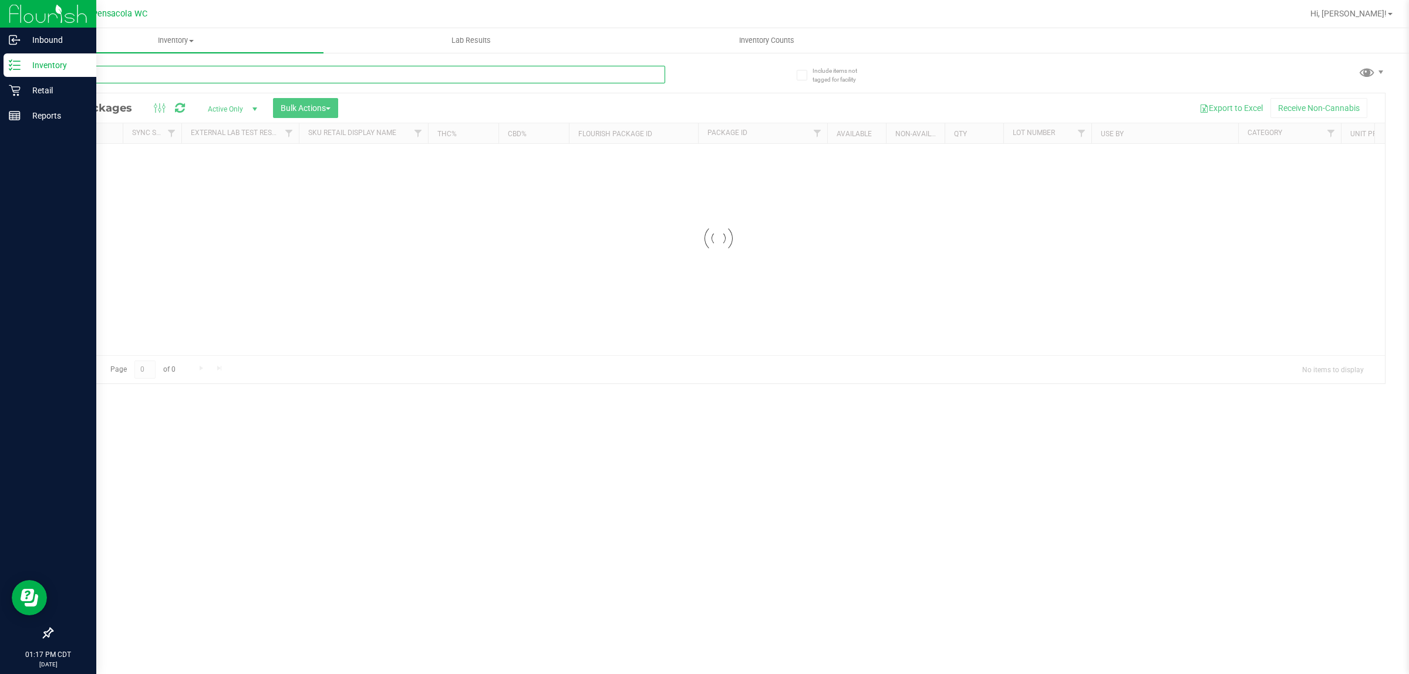
click at [153, 75] on input "text" at bounding box center [359, 75] width 614 height 18
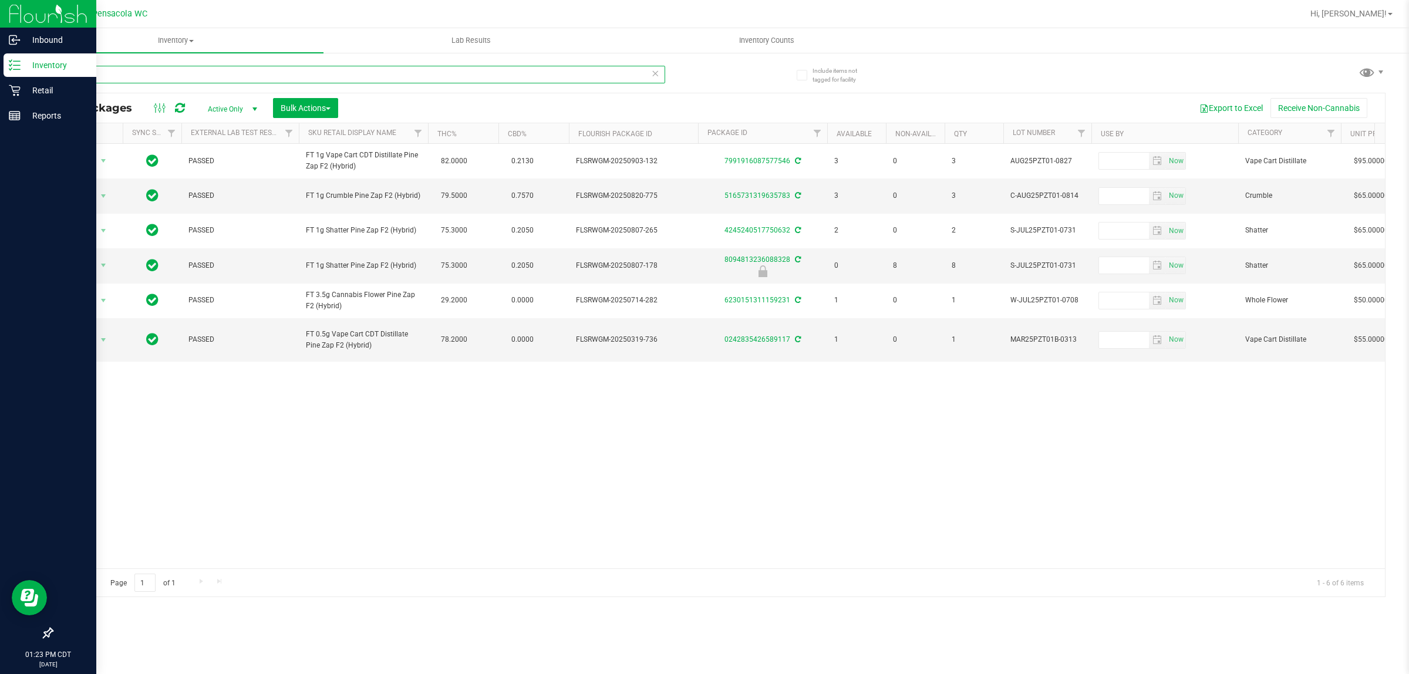
click at [423, 66] on input "pzt" at bounding box center [359, 75] width 614 height 18
type input "4538813544551743"
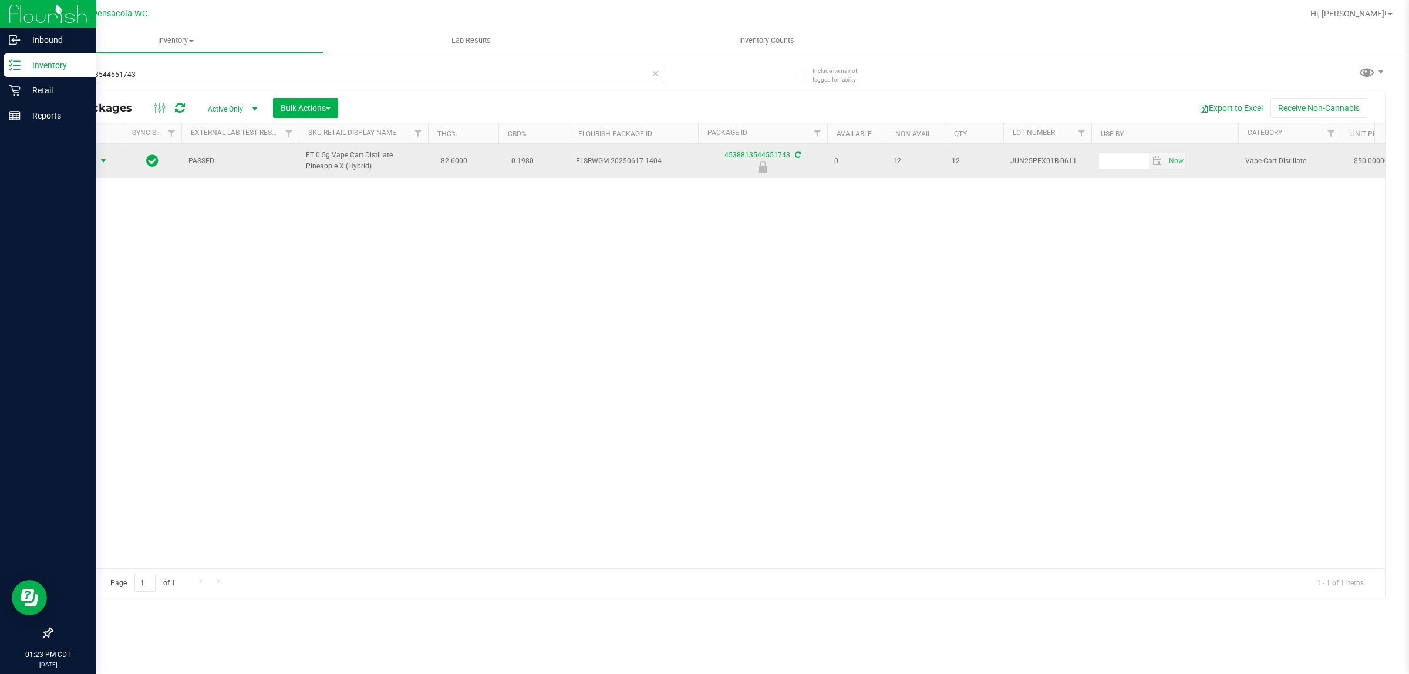
click at [97, 156] on span "select" at bounding box center [103, 161] width 15 height 16
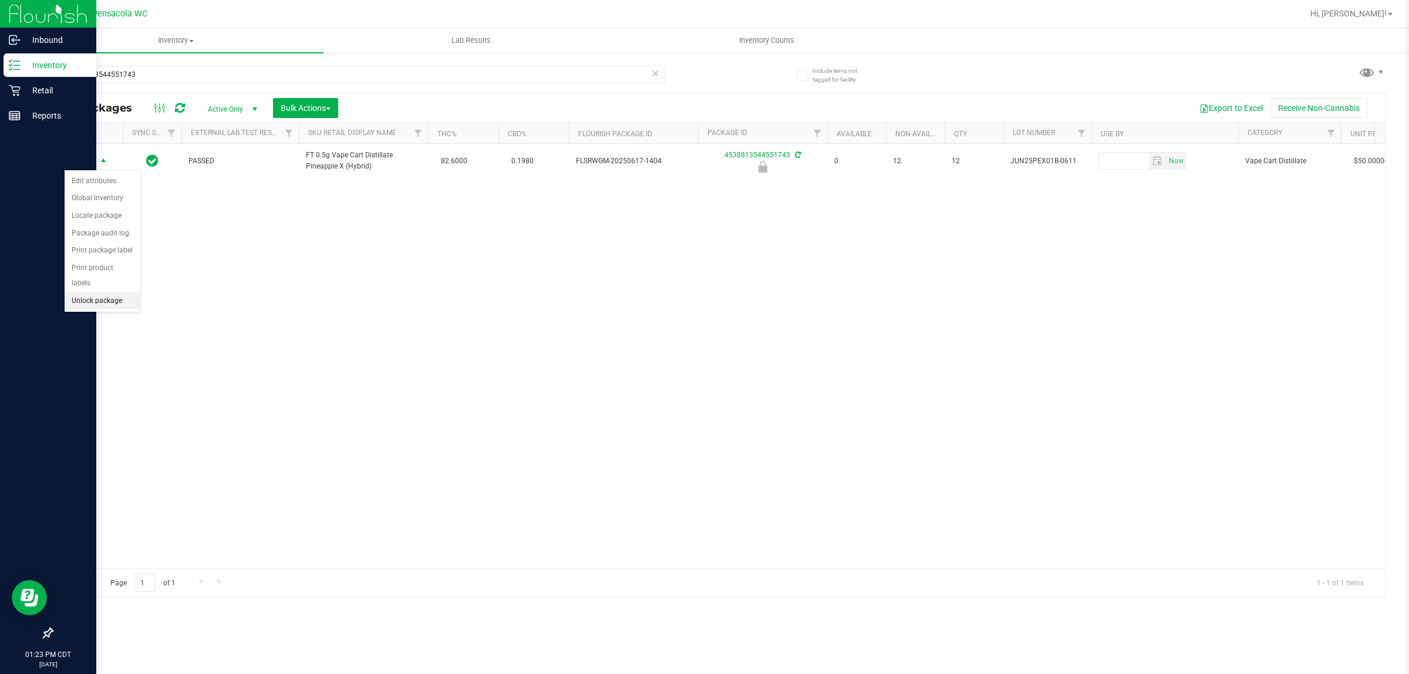
click at [96, 292] on li "Unlock package" at bounding box center [103, 301] width 76 height 18
click at [84, 157] on span "Action" at bounding box center [80, 161] width 32 height 16
click at [84, 294] on li "Print package label" at bounding box center [110, 286] width 91 height 18
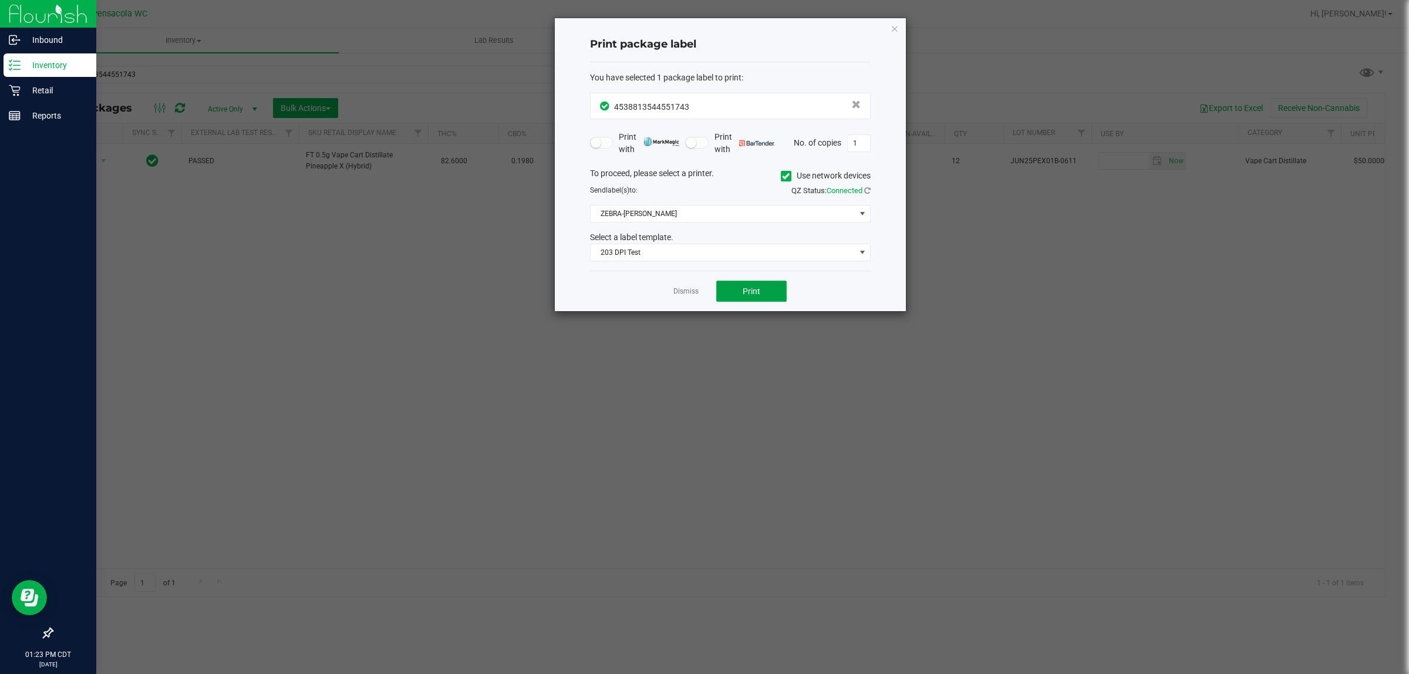
click at [743, 289] on span "Print" at bounding box center [752, 291] width 18 height 9
click at [679, 289] on link "Dismiss" at bounding box center [686, 292] width 25 height 10
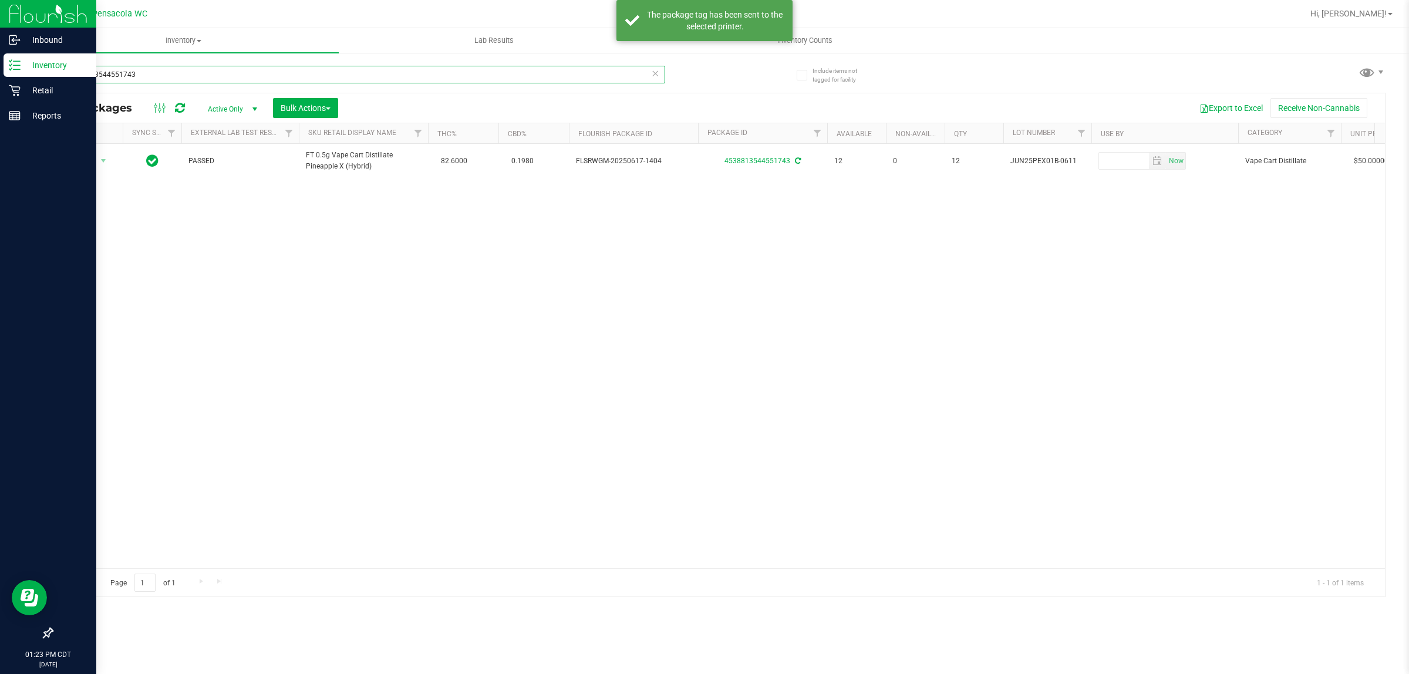
click at [272, 72] on input "4538813544551743" at bounding box center [359, 75] width 614 height 18
type input "1608522515639700"
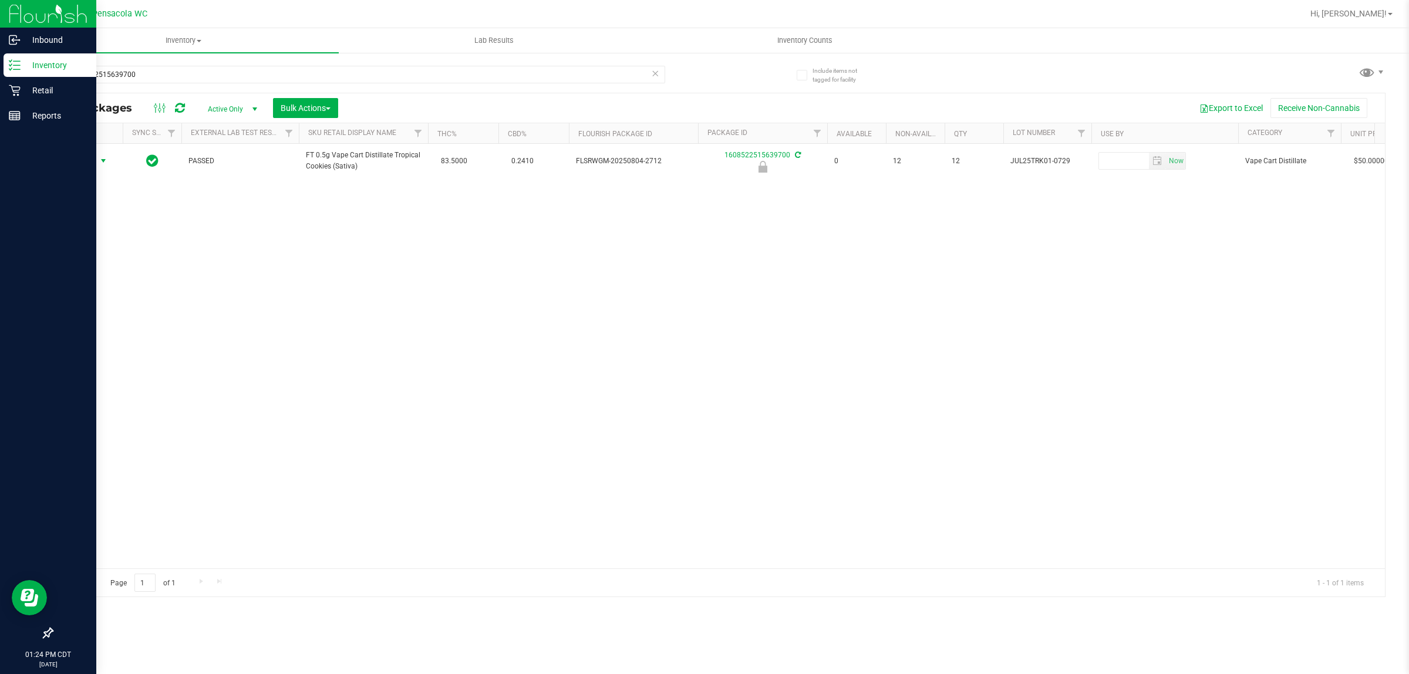
click at [97, 159] on span "select" at bounding box center [103, 161] width 15 height 16
click at [103, 292] on li "Unlock package" at bounding box center [103, 301] width 76 height 18
click at [82, 163] on span "Action" at bounding box center [80, 161] width 32 height 16
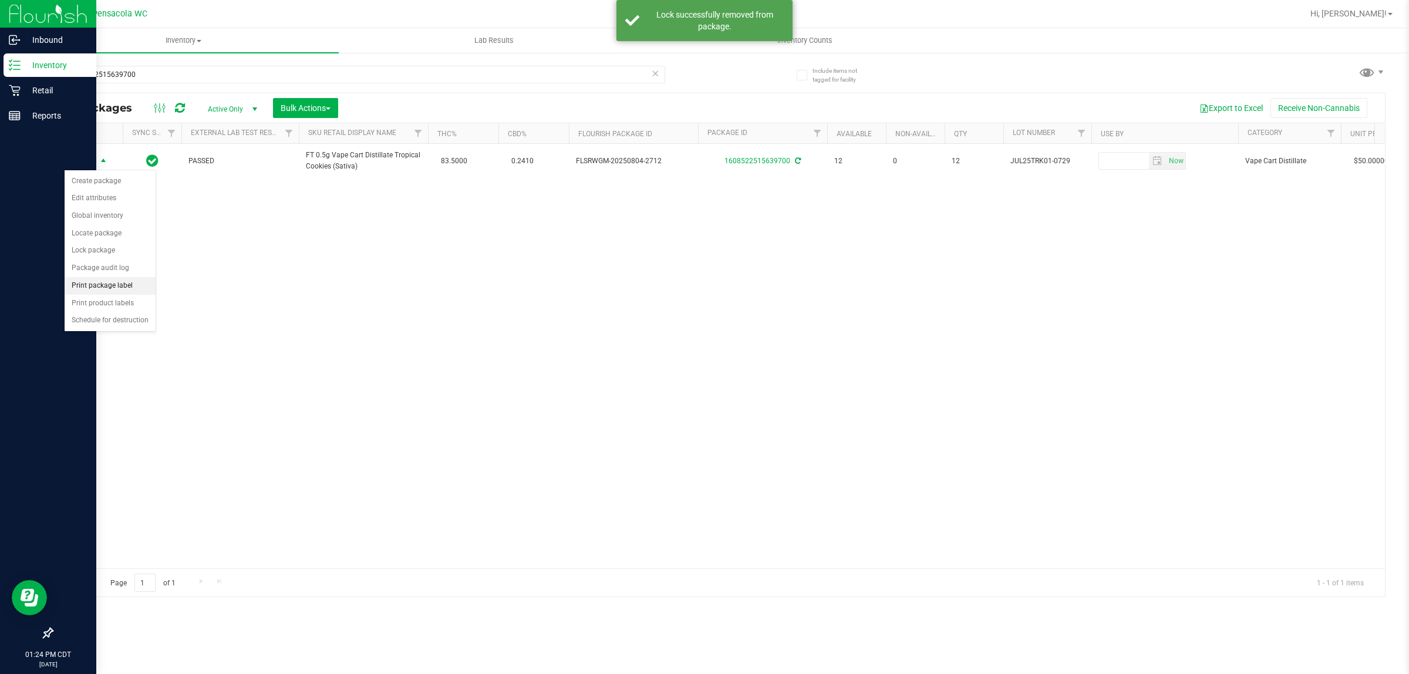
click at [96, 279] on li "Print package label" at bounding box center [110, 286] width 91 height 18
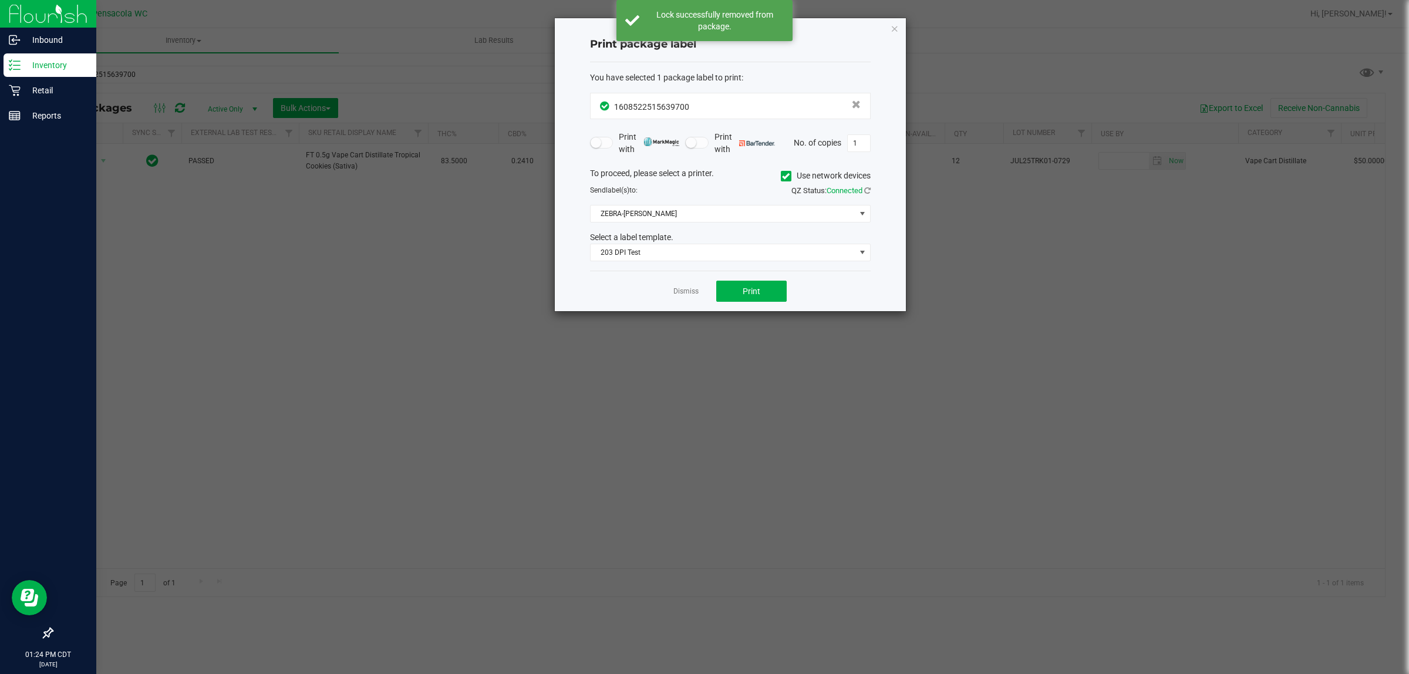
click at [724, 277] on div "Dismiss Print" at bounding box center [730, 291] width 281 height 41
click at [731, 294] on button "Print" at bounding box center [751, 291] width 70 height 21
click at [685, 294] on link "Dismiss" at bounding box center [686, 292] width 25 height 10
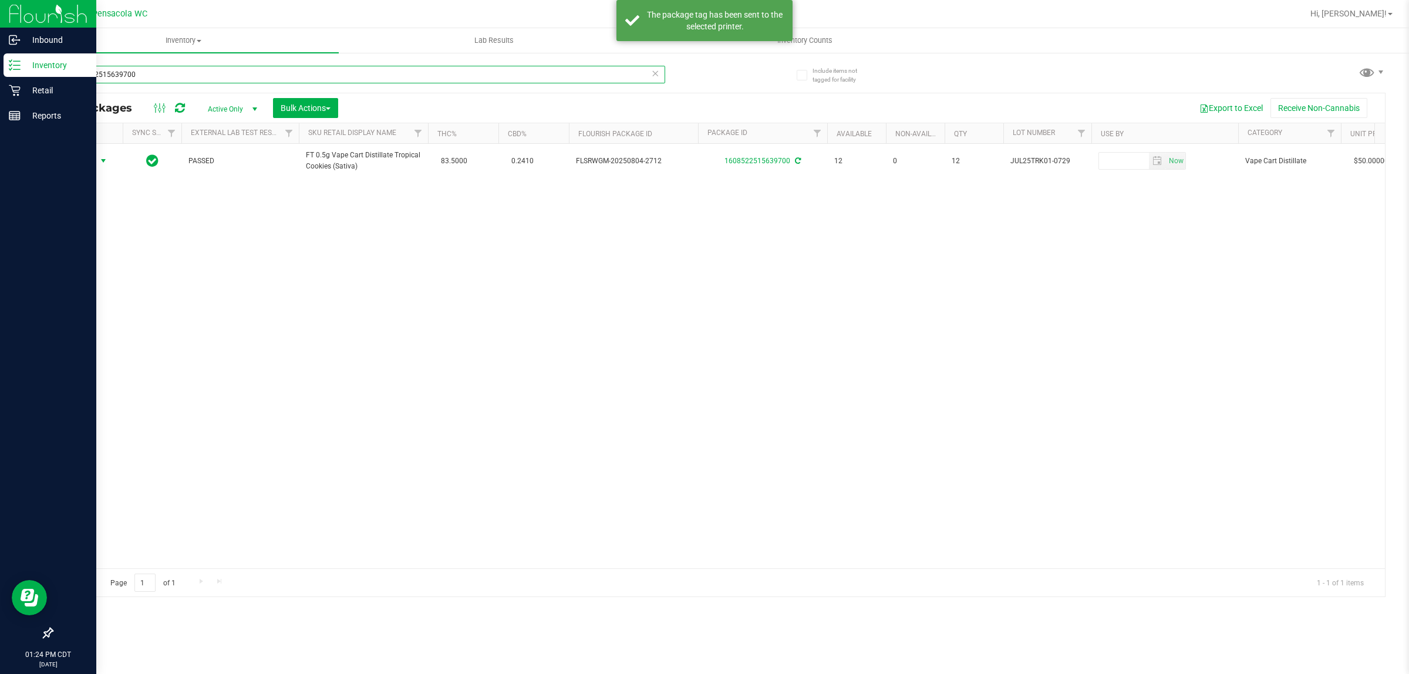
click at [188, 79] on input "1608522515639700" at bounding box center [359, 75] width 614 height 18
type input "3189110363570386"
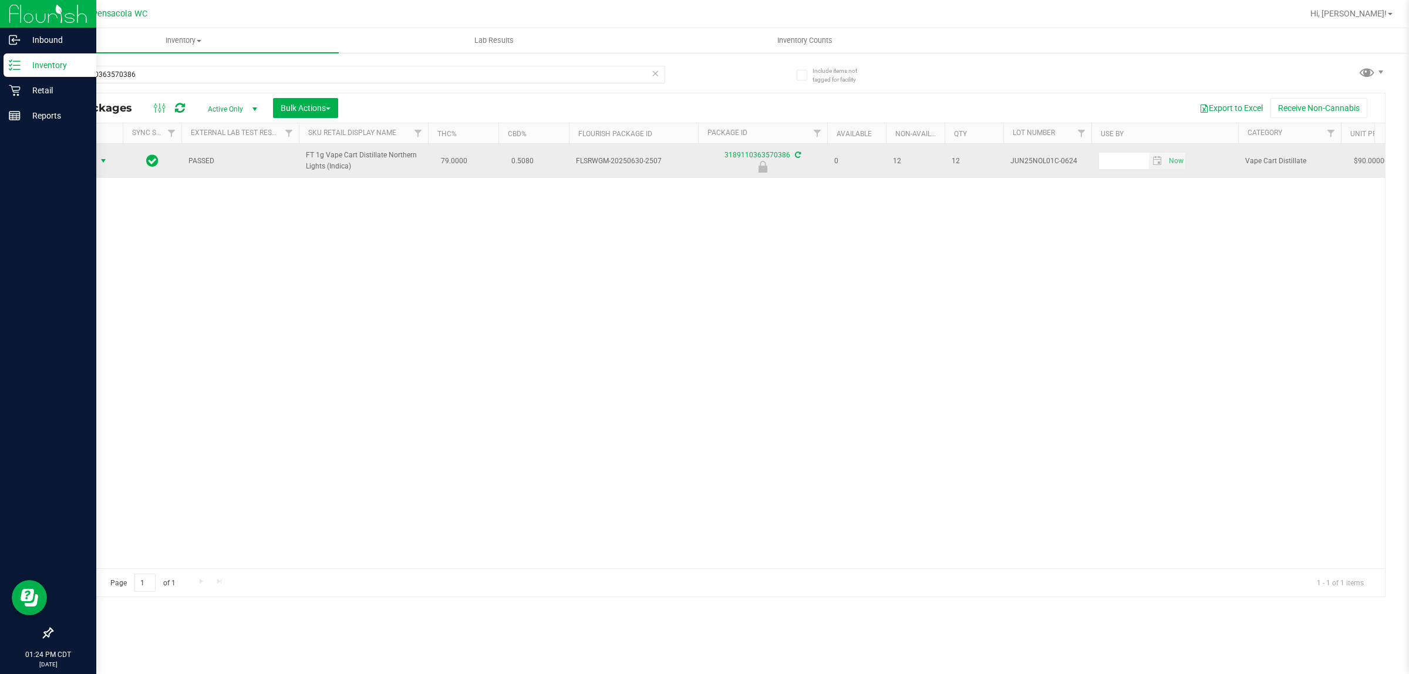
click at [94, 163] on span "Action" at bounding box center [80, 161] width 32 height 16
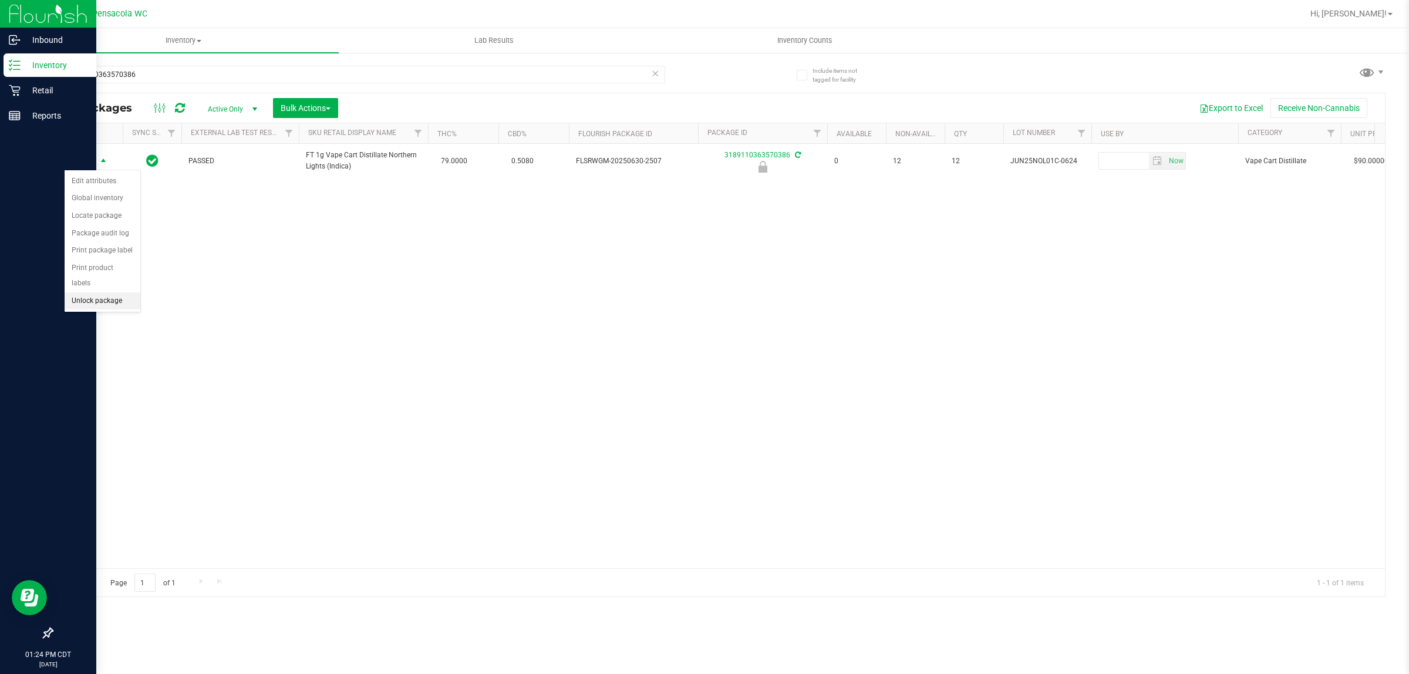
click at [103, 292] on li "Unlock package" at bounding box center [103, 301] width 76 height 18
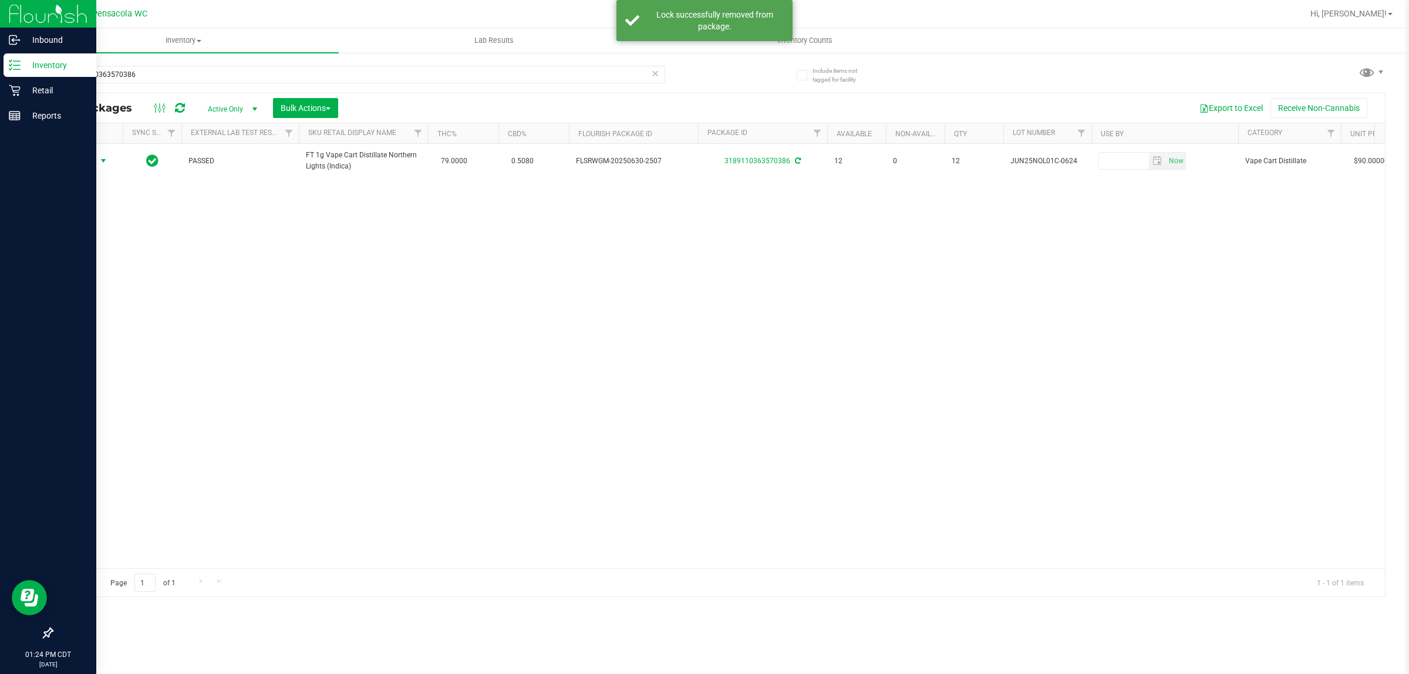
click at [90, 159] on span "Action" at bounding box center [80, 161] width 32 height 16
click at [109, 287] on li "Print package label" at bounding box center [110, 286] width 91 height 18
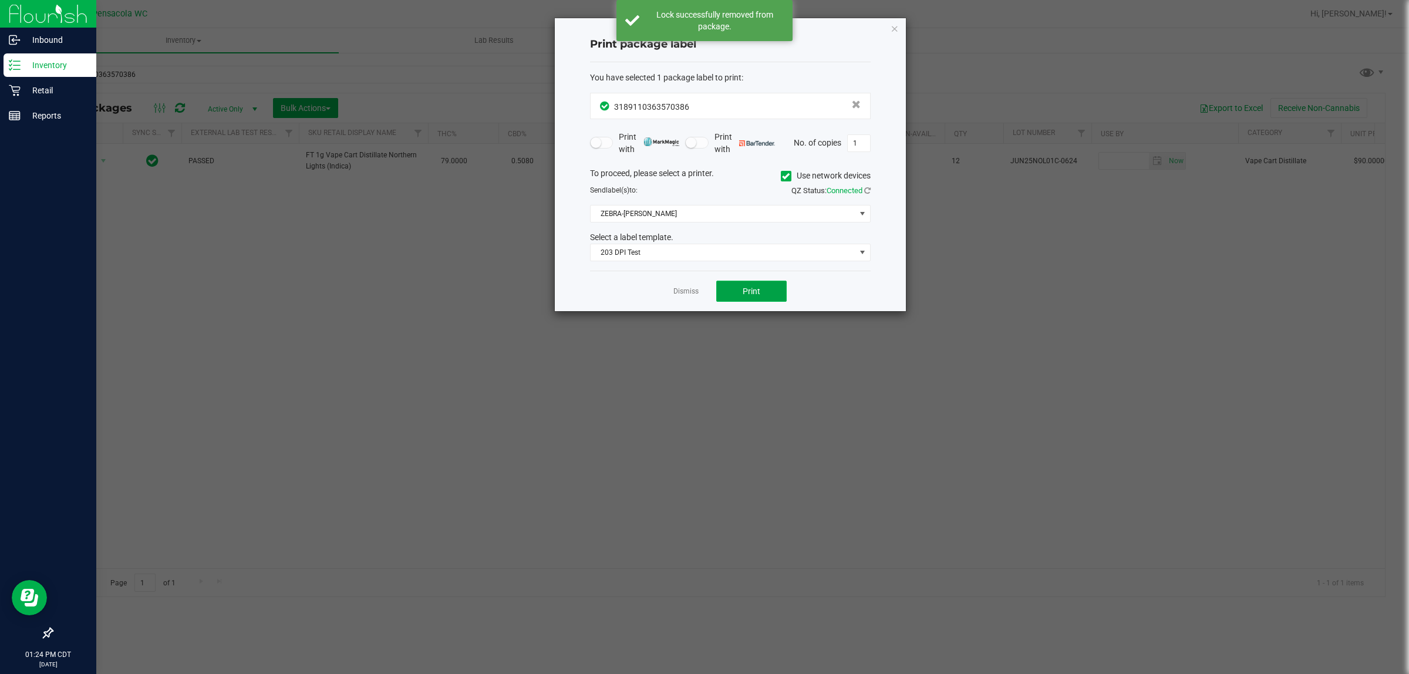
click at [745, 297] on button "Print" at bounding box center [751, 291] width 70 height 21
click at [688, 291] on link "Dismiss" at bounding box center [686, 292] width 25 height 10
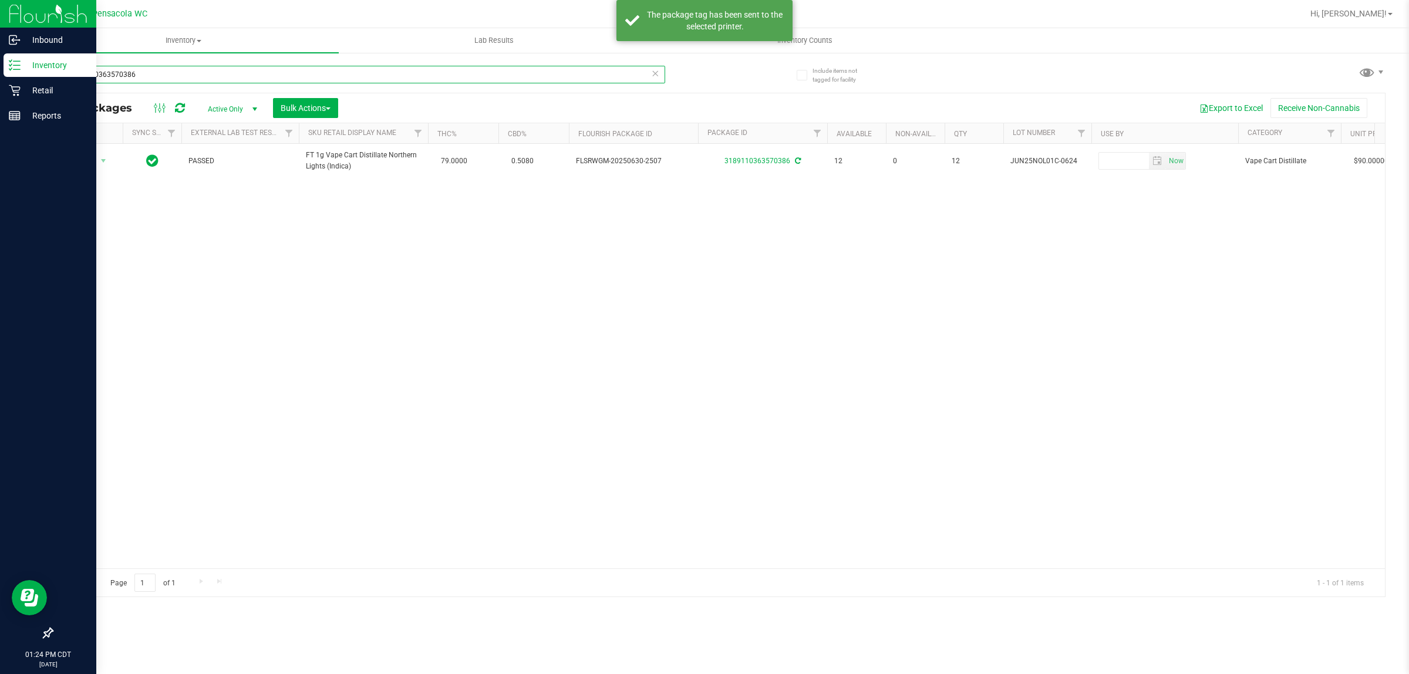
click at [237, 66] on input "3189110363570386" at bounding box center [359, 75] width 614 height 18
type input "1440798717520932"
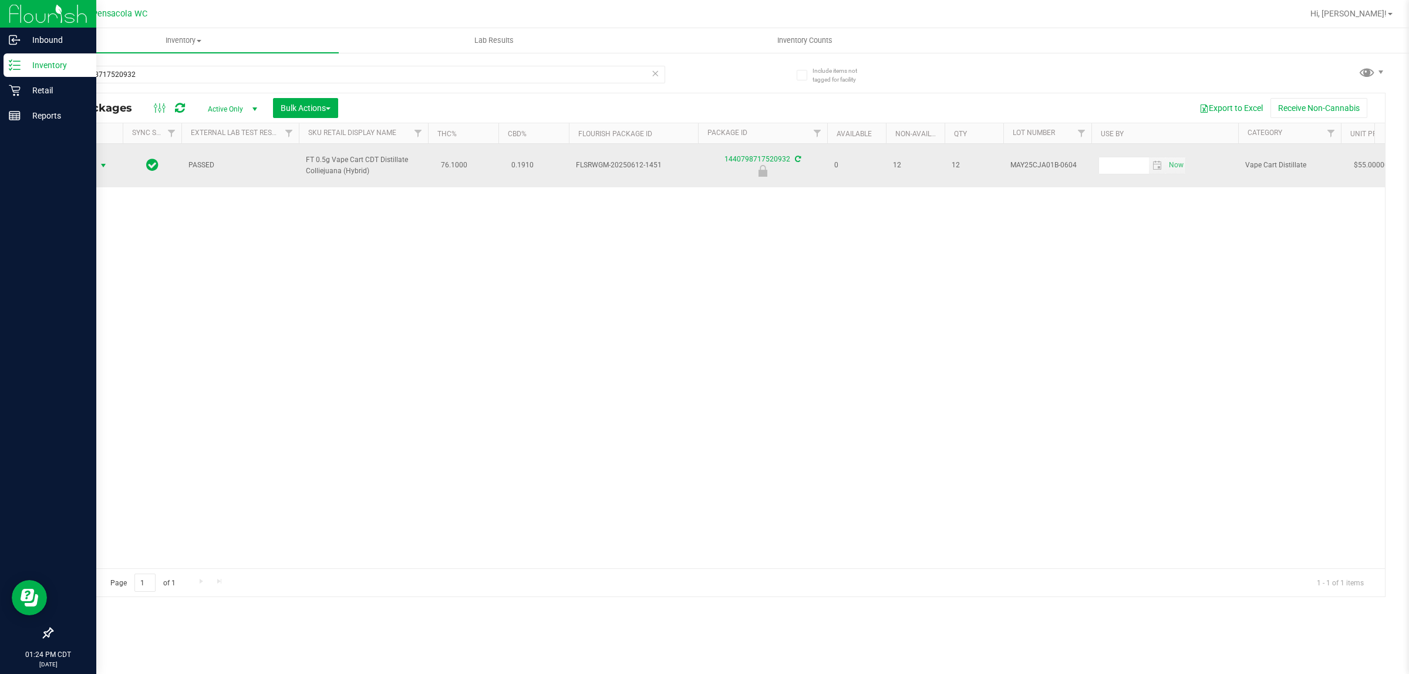
click at [97, 166] on span "select" at bounding box center [103, 165] width 15 height 16
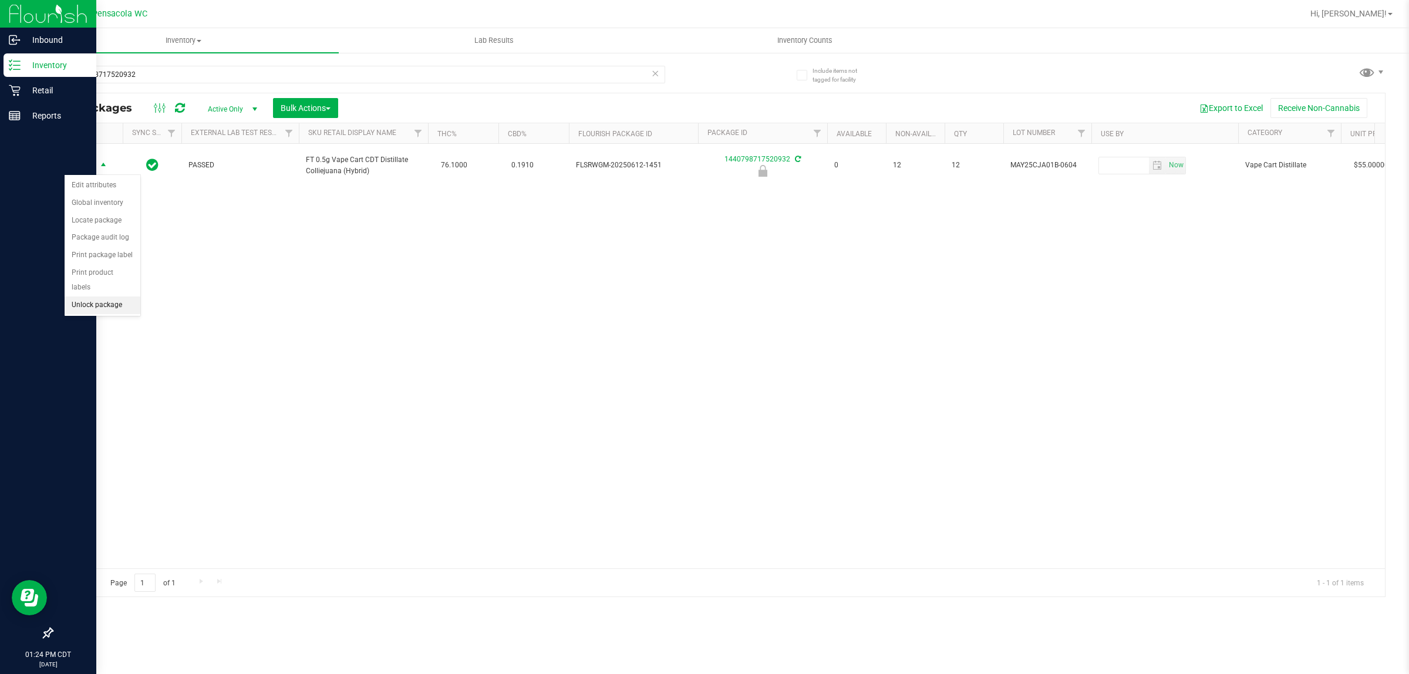
click at [78, 297] on li "Unlock package" at bounding box center [103, 306] width 76 height 18
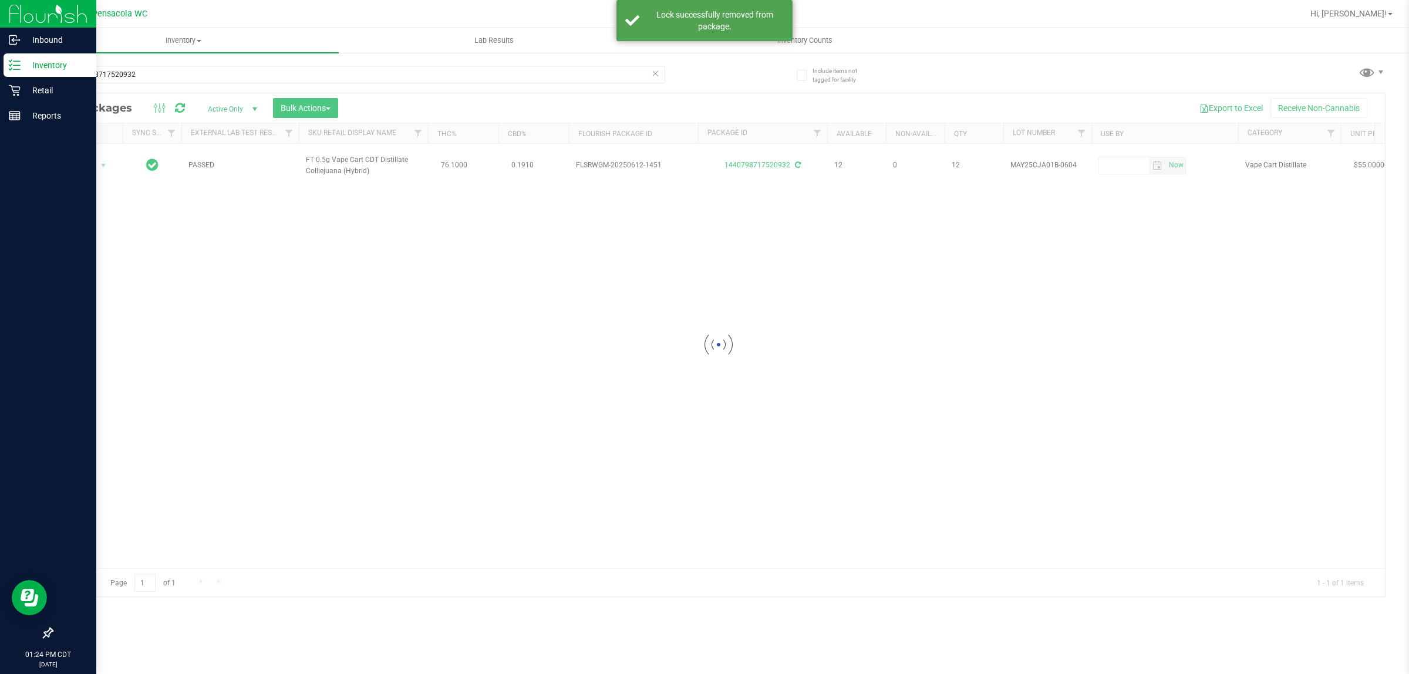
click at [84, 168] on div at bounding box center [718, 344] width 1333 height 503
click at [84, 168] on span "Action" at bounding box center [80, 165] width 32 height 16
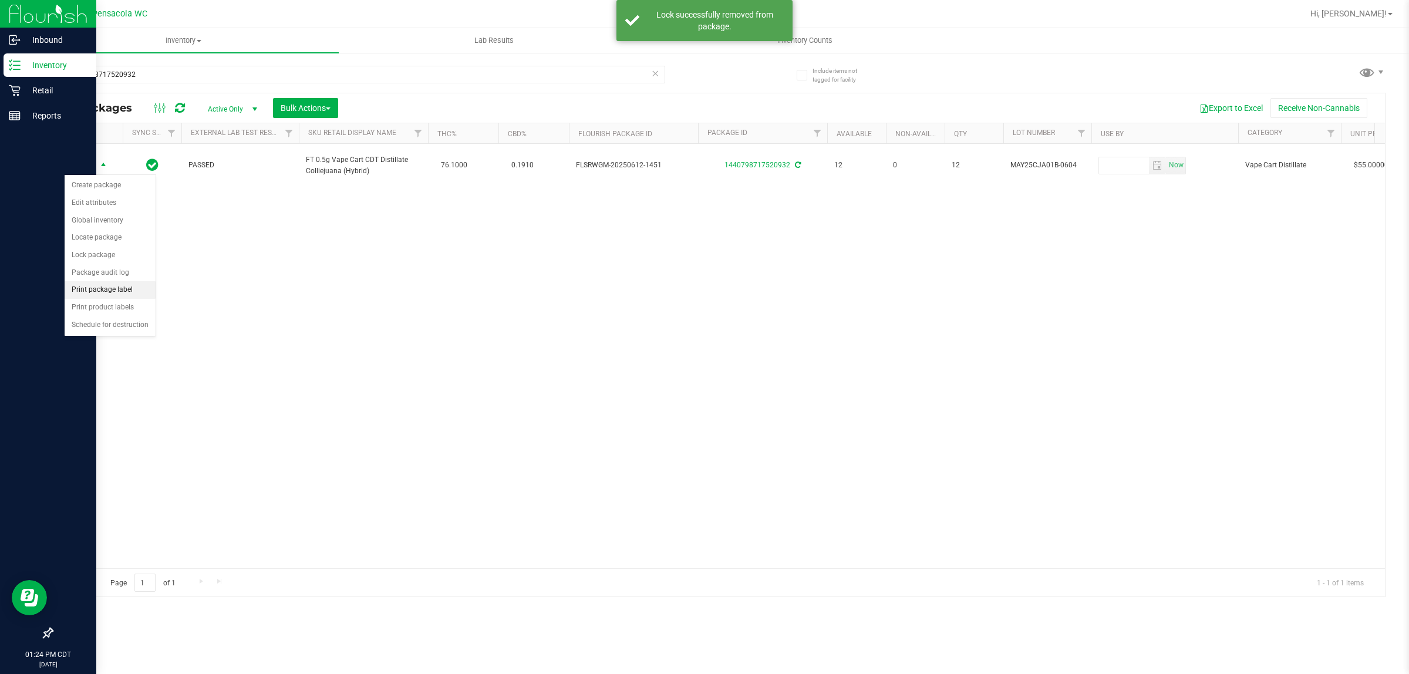
click at [100, 299] on li "Print package label" at bounding box center [110, 290] width 91 height 18
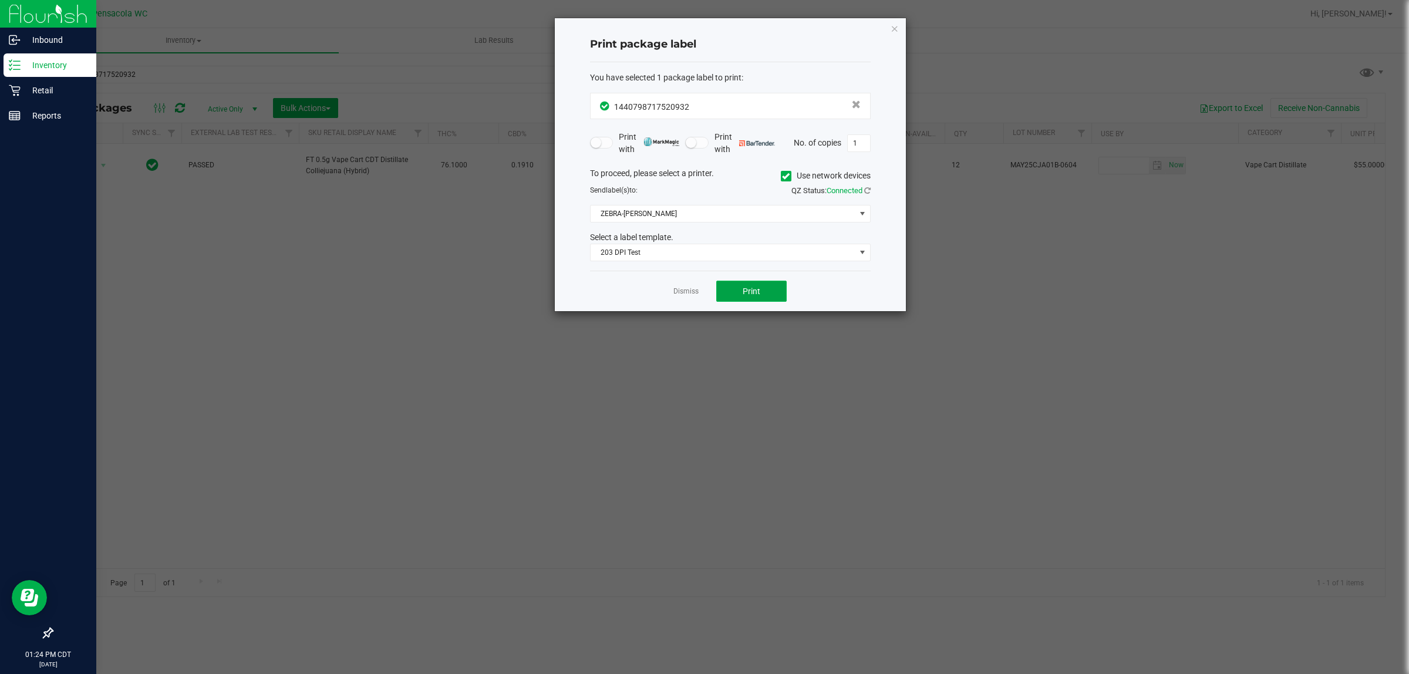
click at [755, 294] on span "Print" at bounding box center [752, 291] width 18 height 9
click at [684, 295] on link "Dismiss" at bounding box center [686, 292] width 25 height 10
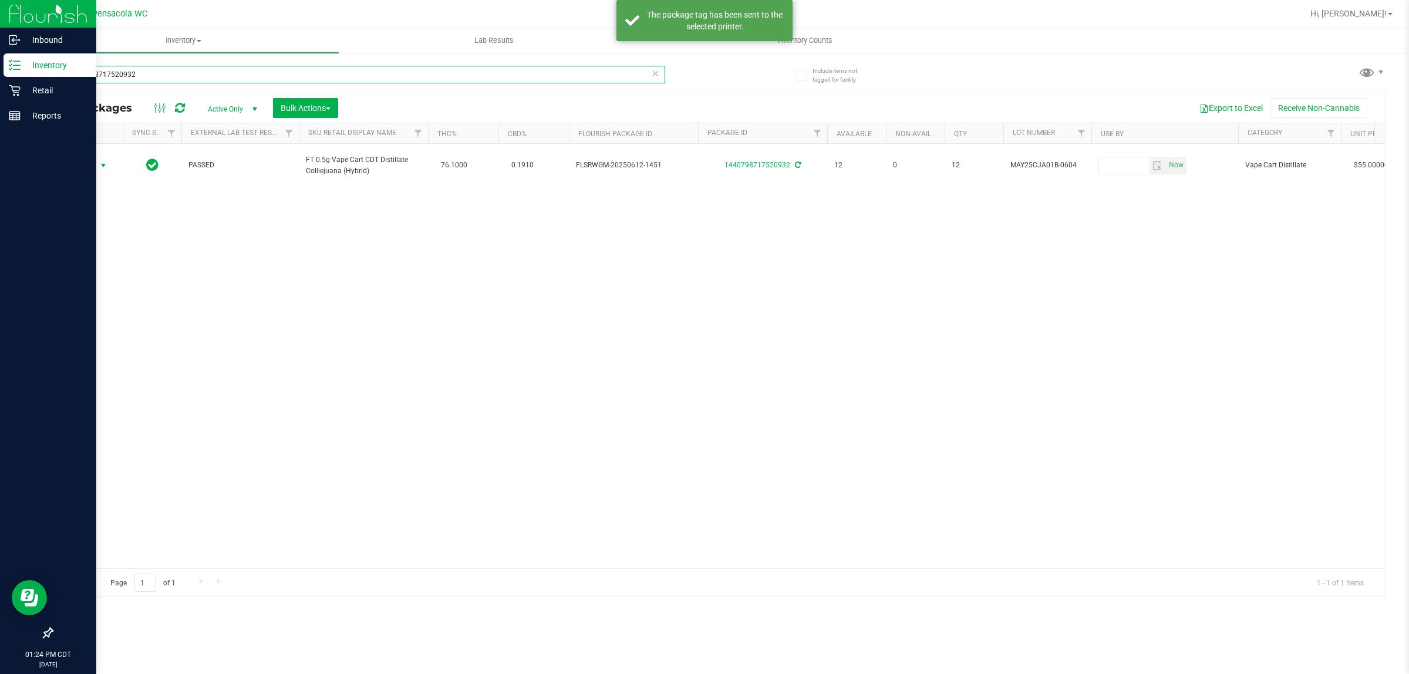
click at [151, 75] on input "1440798717520932" at bounding box center [359, 75] width 614 height 18
type input "4213134814306060"
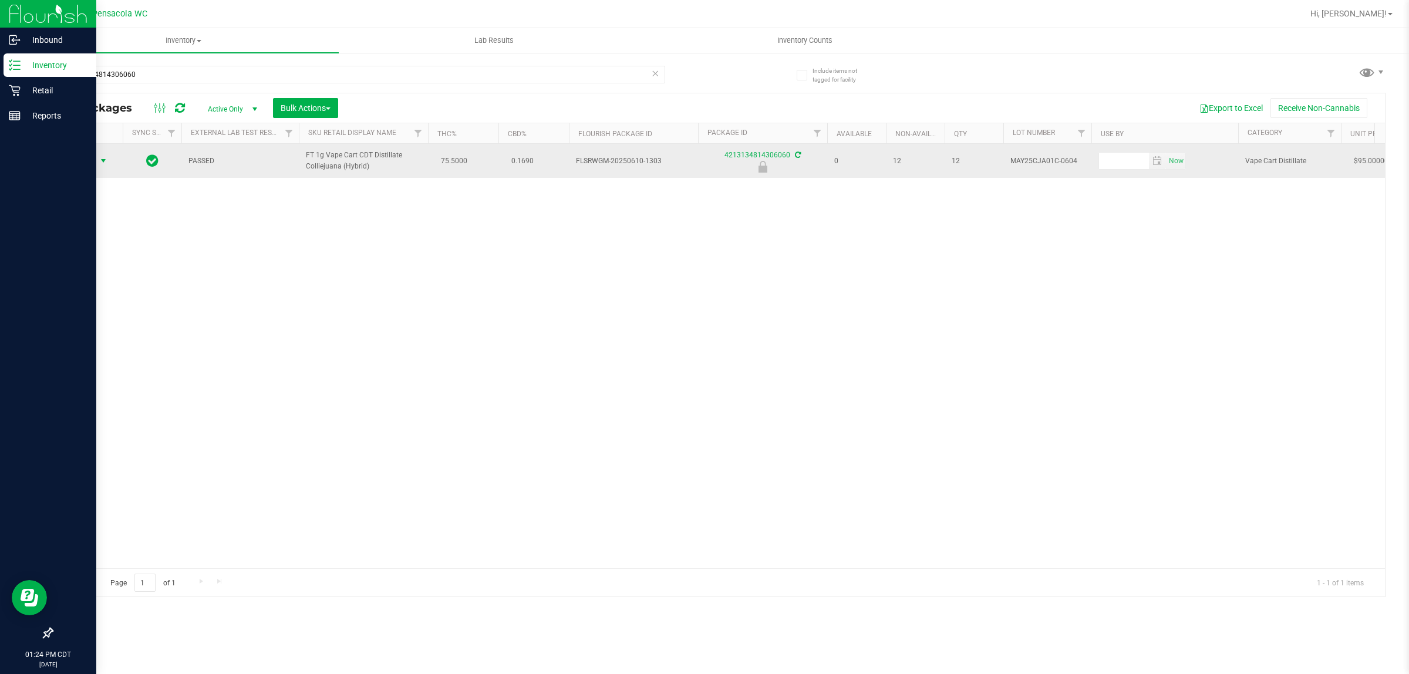
click at [86, 161] on span "Action" at bounding box center [80, 161] width 32 height 16
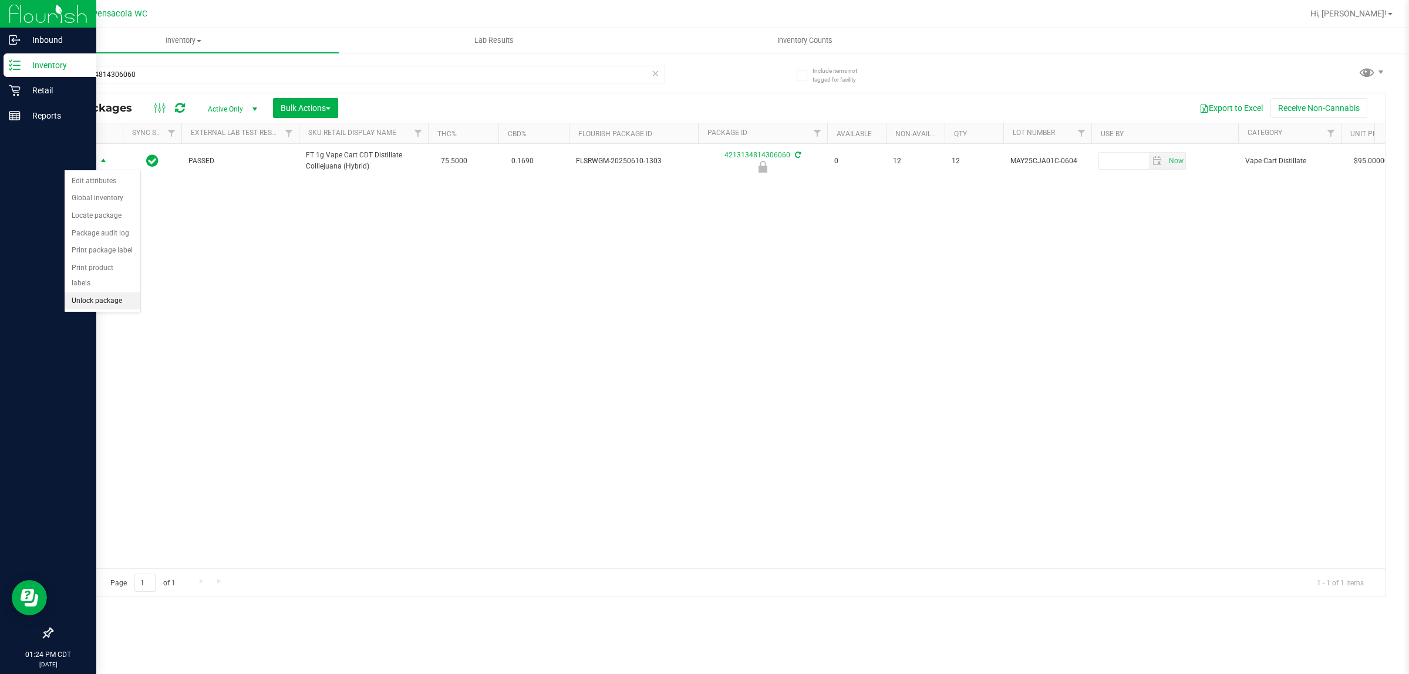
click at [115, 294] on li "Unlock package" at bounding box center [103, 301] width 76 height 18
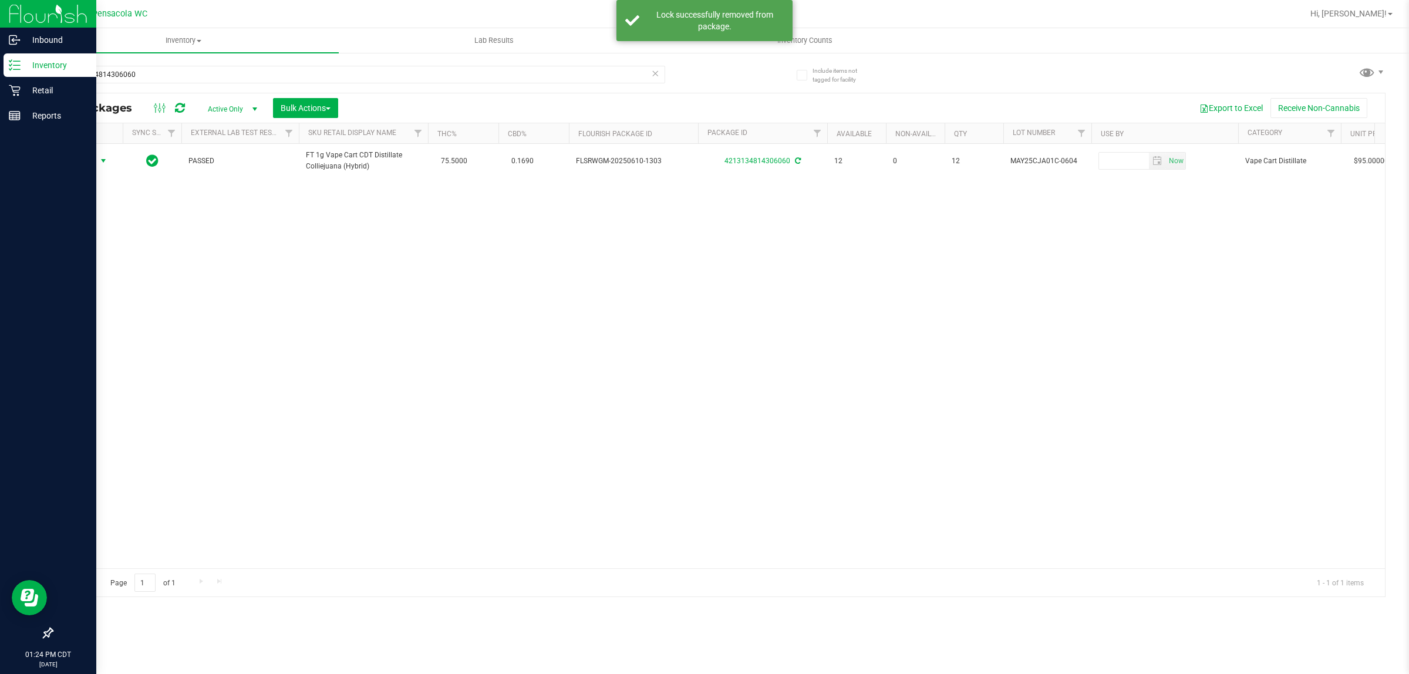
click at [85, 163] on span "Action" at bounding box center [80, 161] width 32 height 16
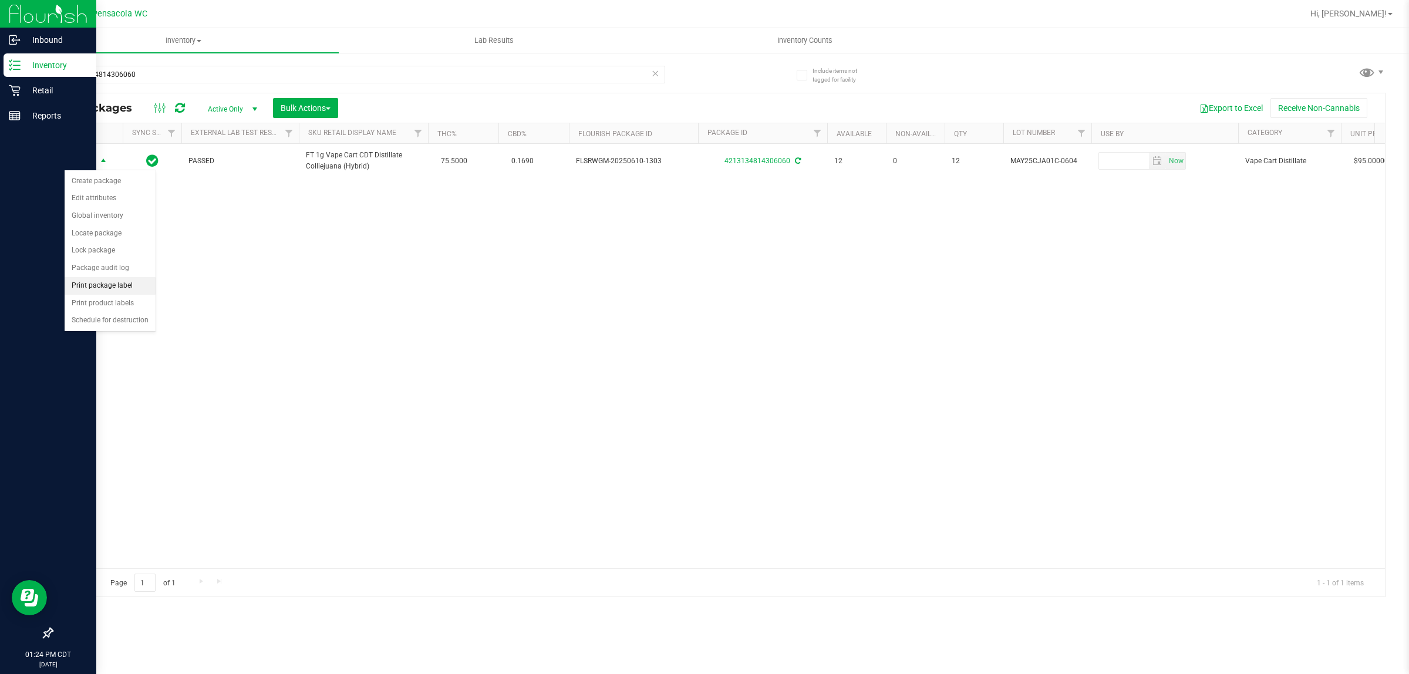
drag, startPoint x: 128, startPoint y: 289, endPoint x: 135, endPoint y: 291, distance: 7.3
click at [127, 289] on li "Print package label" at bounding box center [110, 286] width 91 height 18
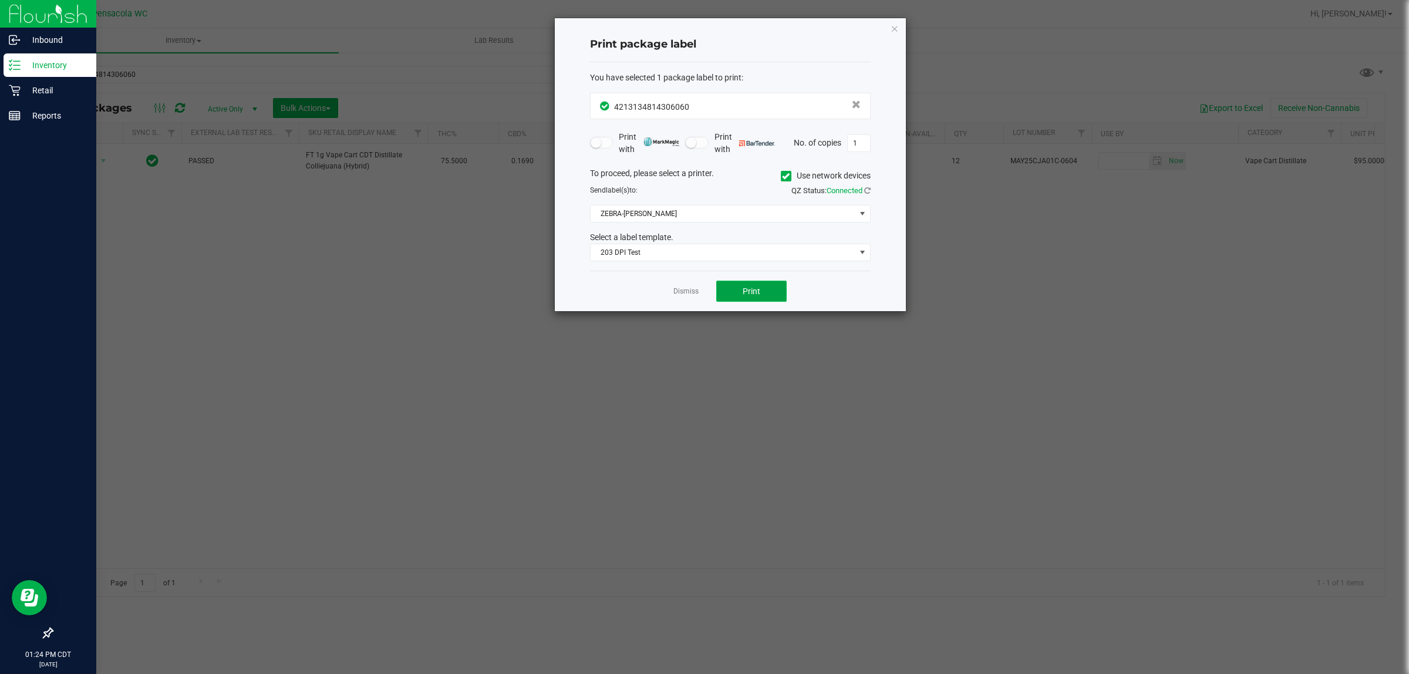
click at [767, 290] on button "Print" at bounding box center [751, 291] width 70 height 21
click at [687, 292] on link "Dismiss" at bounding box center [686, 292] width 25 height 10
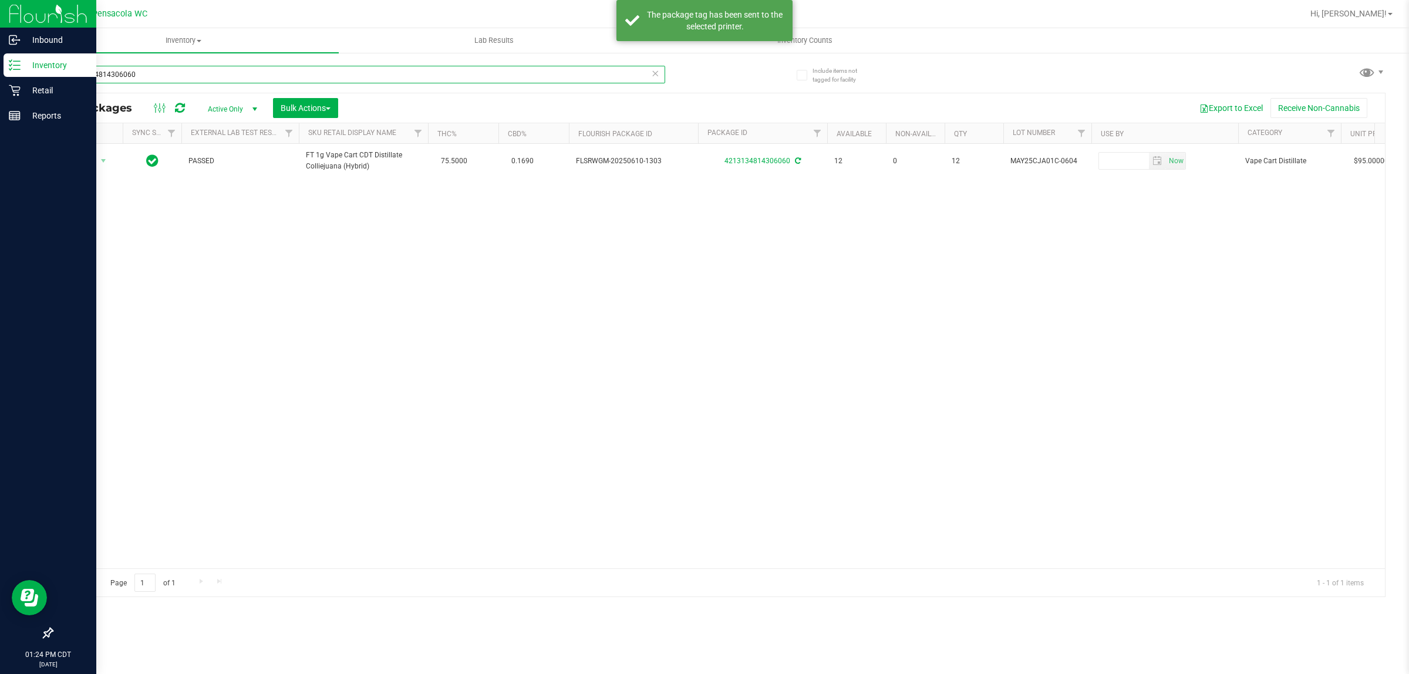
click at [206, 71] on input "4213134814306060" at bounding box center [359, 75] width 614 height 18
type input "9526376378004565"
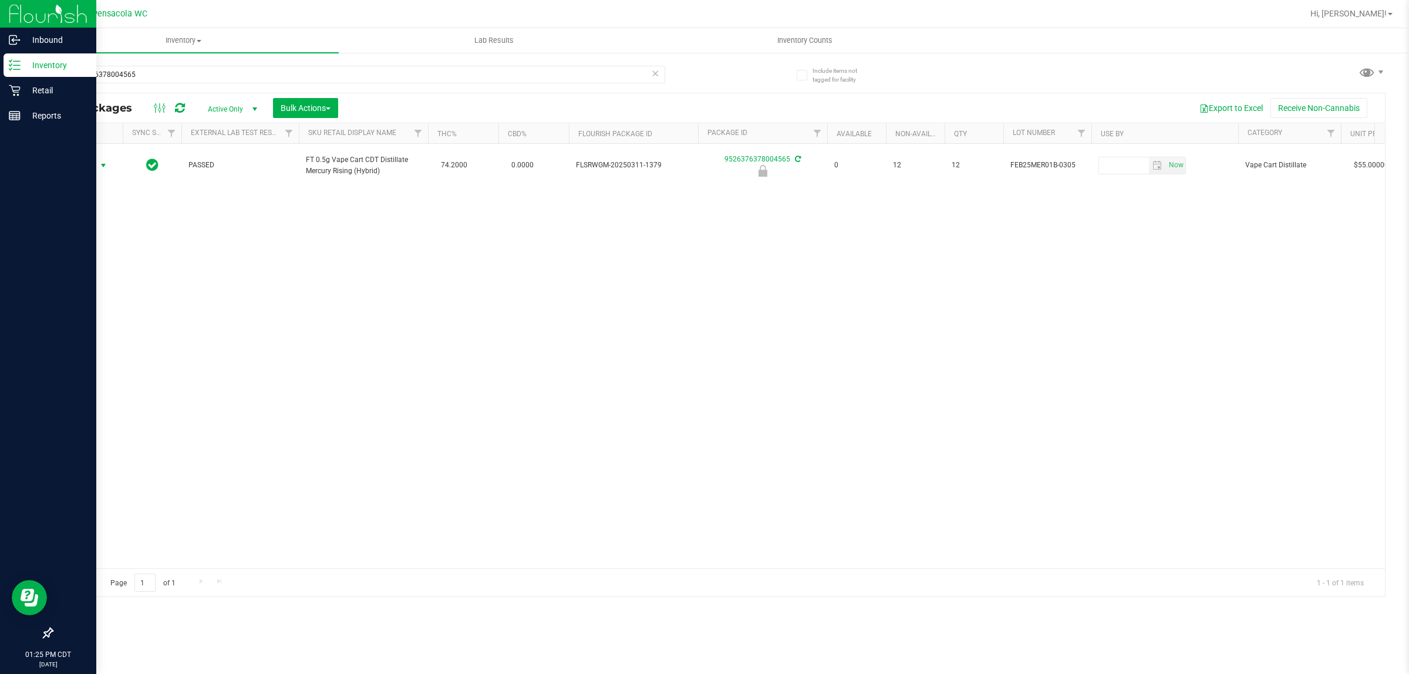
click at [89, 163] on span "Action" at bounding box center [80, 165] width 32 height 16
click at [89, 297] on li "Unlock package" at bounding box center [103, 306] width 76 height 18
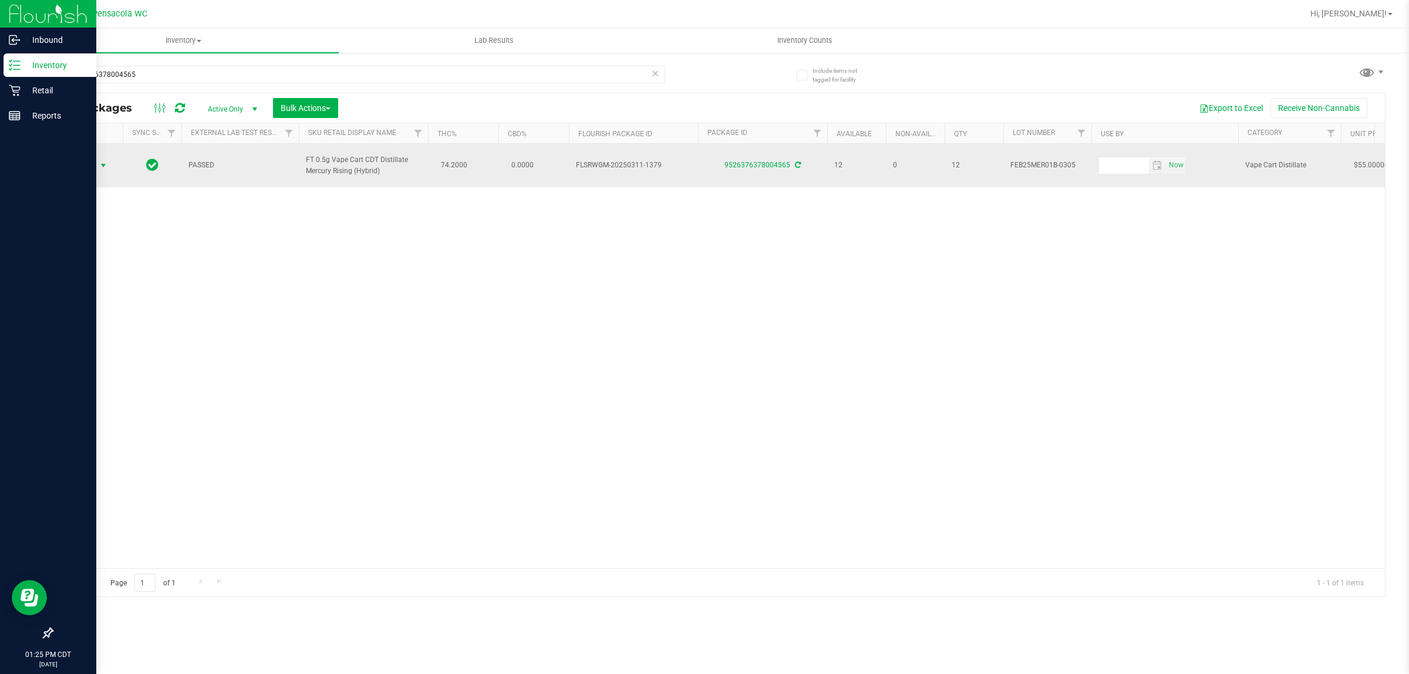
click at [92, 163] on span "Action" at bounding box center [80, 165] width 32 height 16
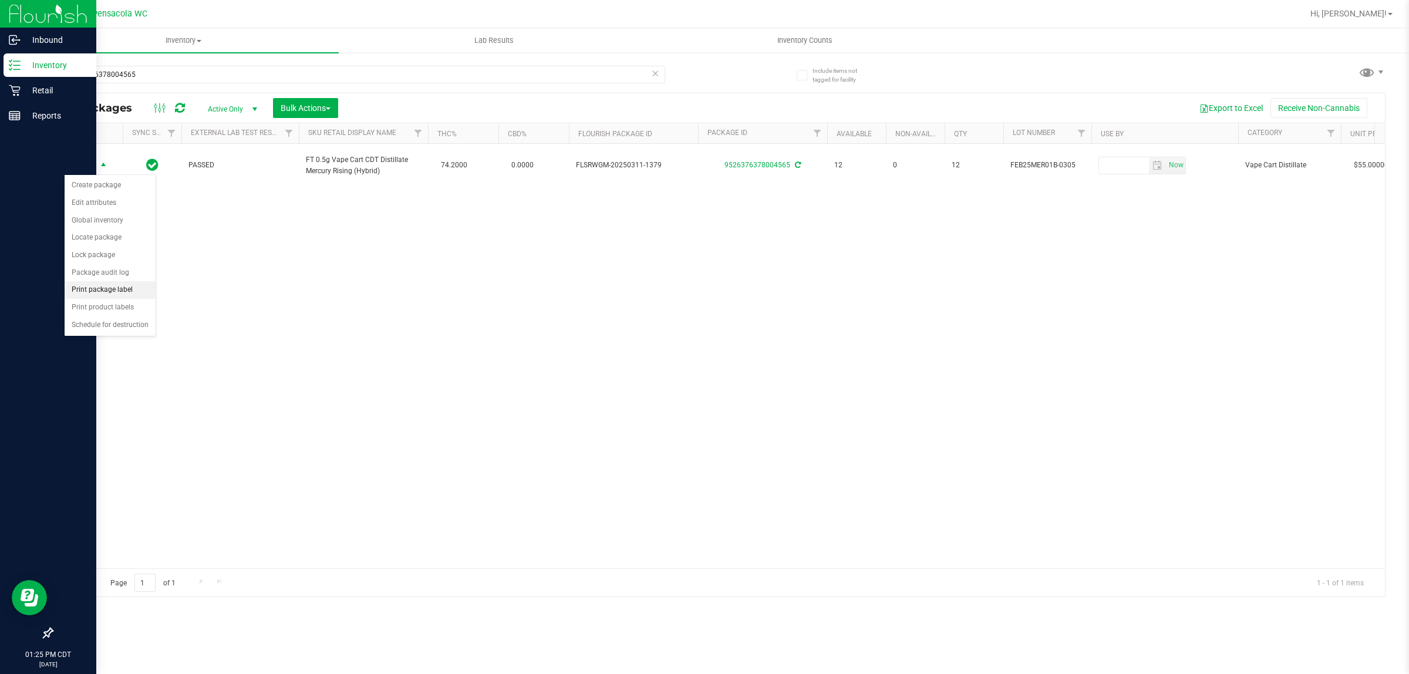
click at [105, 291] on li "Print package label" at bounding box center [110, 290] width 91 height 18
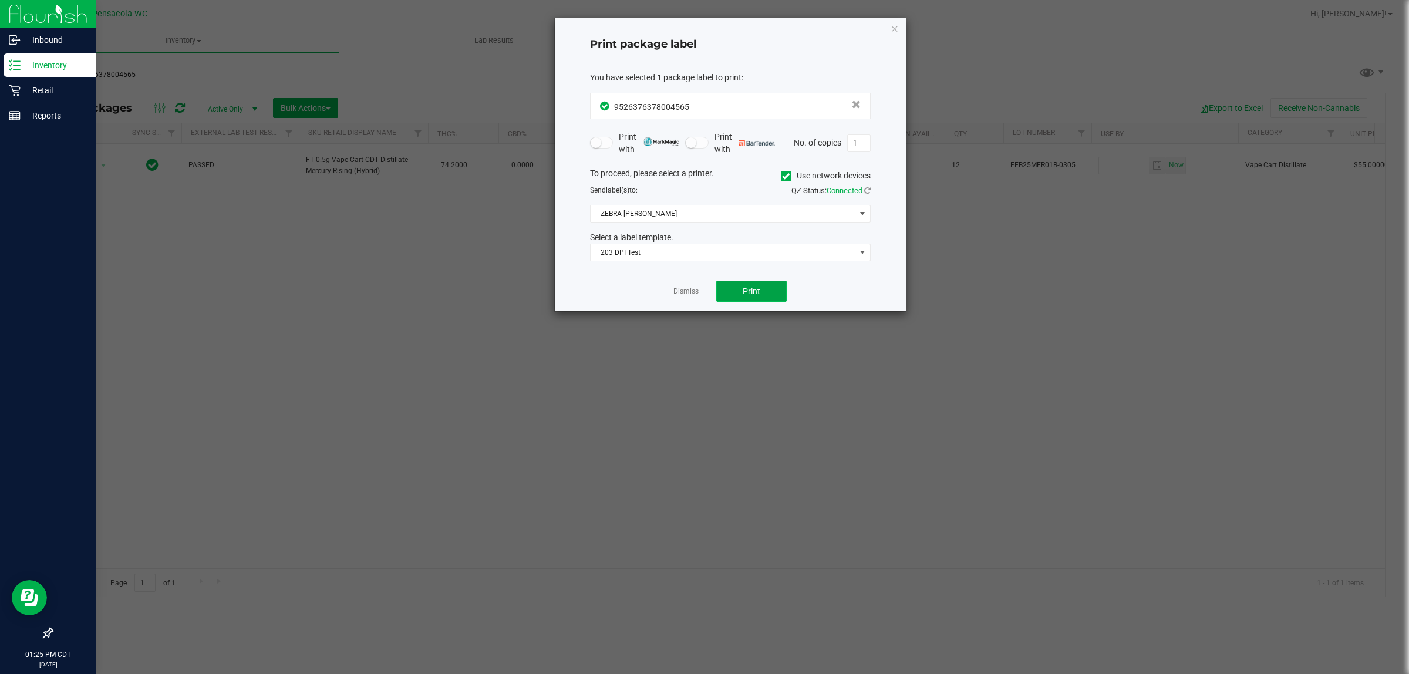
click at [742, 300] on button "Print" at bounding box center [751, 291] width 70 height 21
click at [682, 287] on app-cancel-button "Dismiss" at bounding box center [686, 291] width 25 height 12
click at [687, 290] on link "Dismiss" at bounding box center [686, 292] width 25 height 10
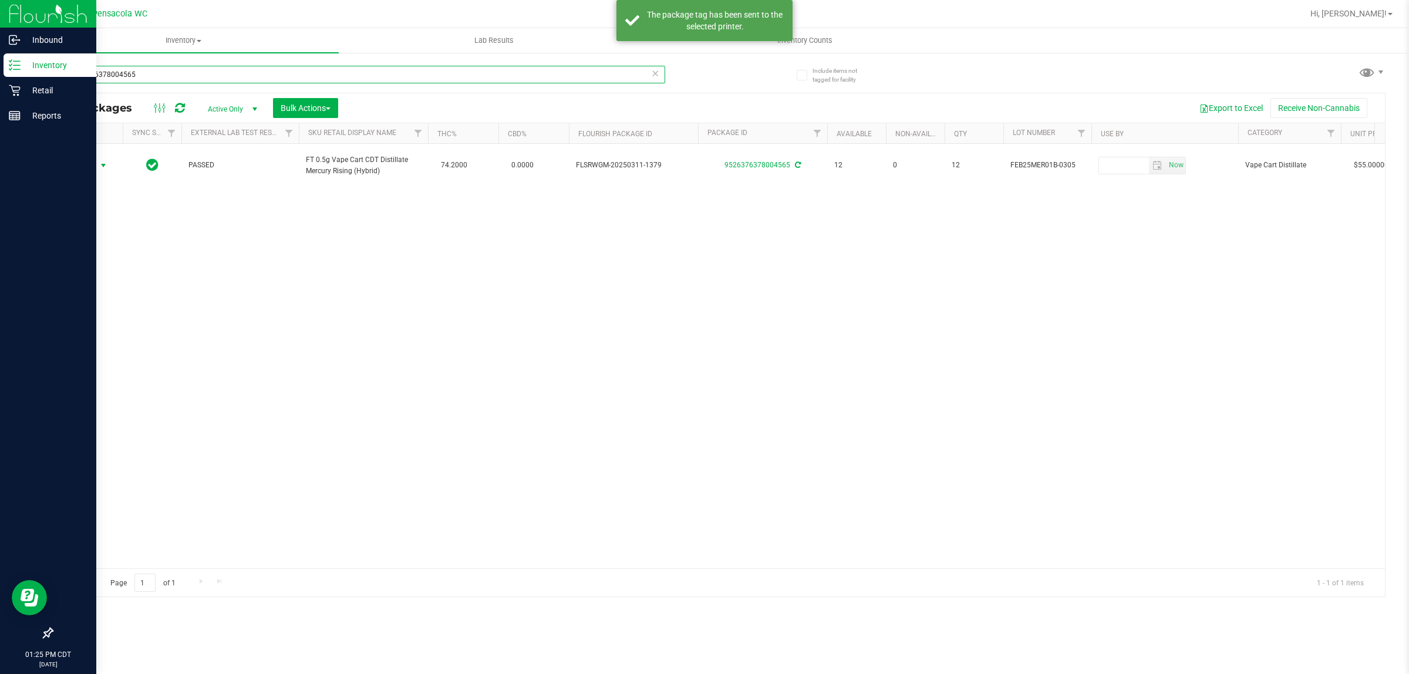
click at [149, 71] on input "9526376378004565" at bounding box center [359, 75] width 614 height 18
type input "3904794223652986"
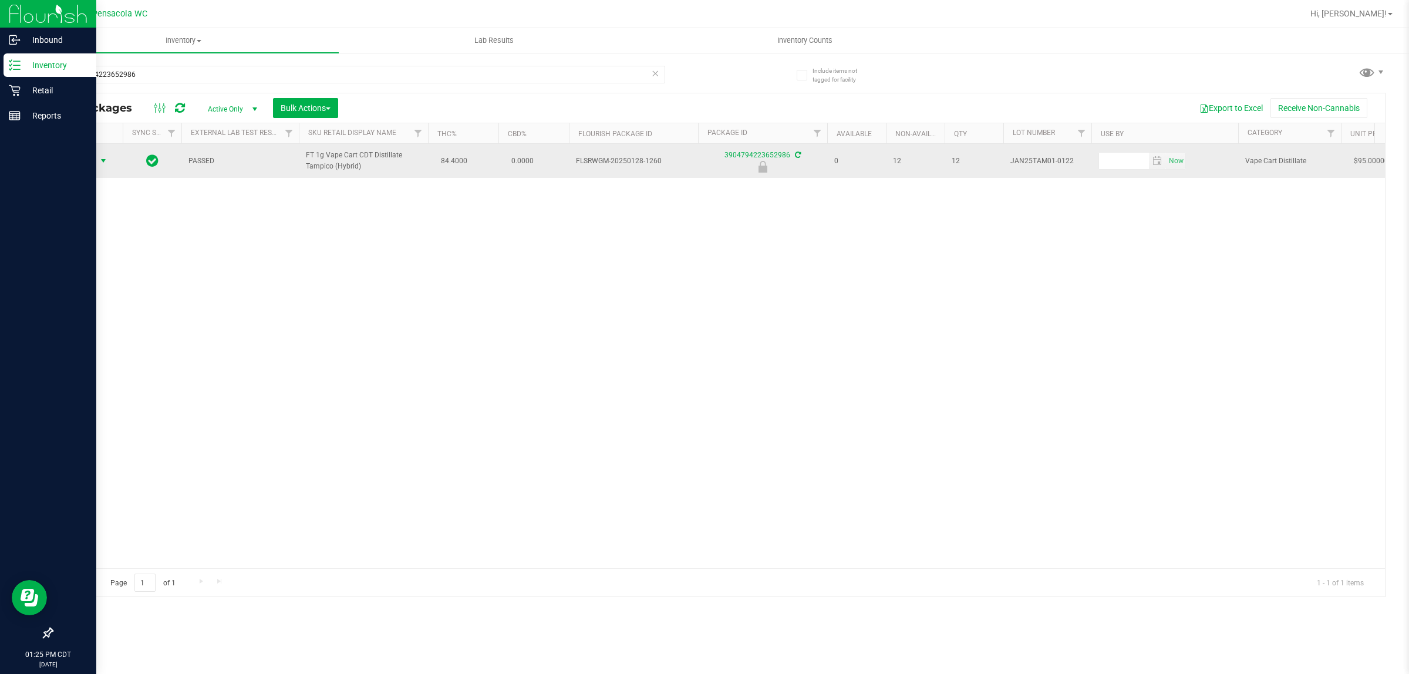
click at [95, 166] on span "Action" at bounding box center [80, 161] width 32 height 16
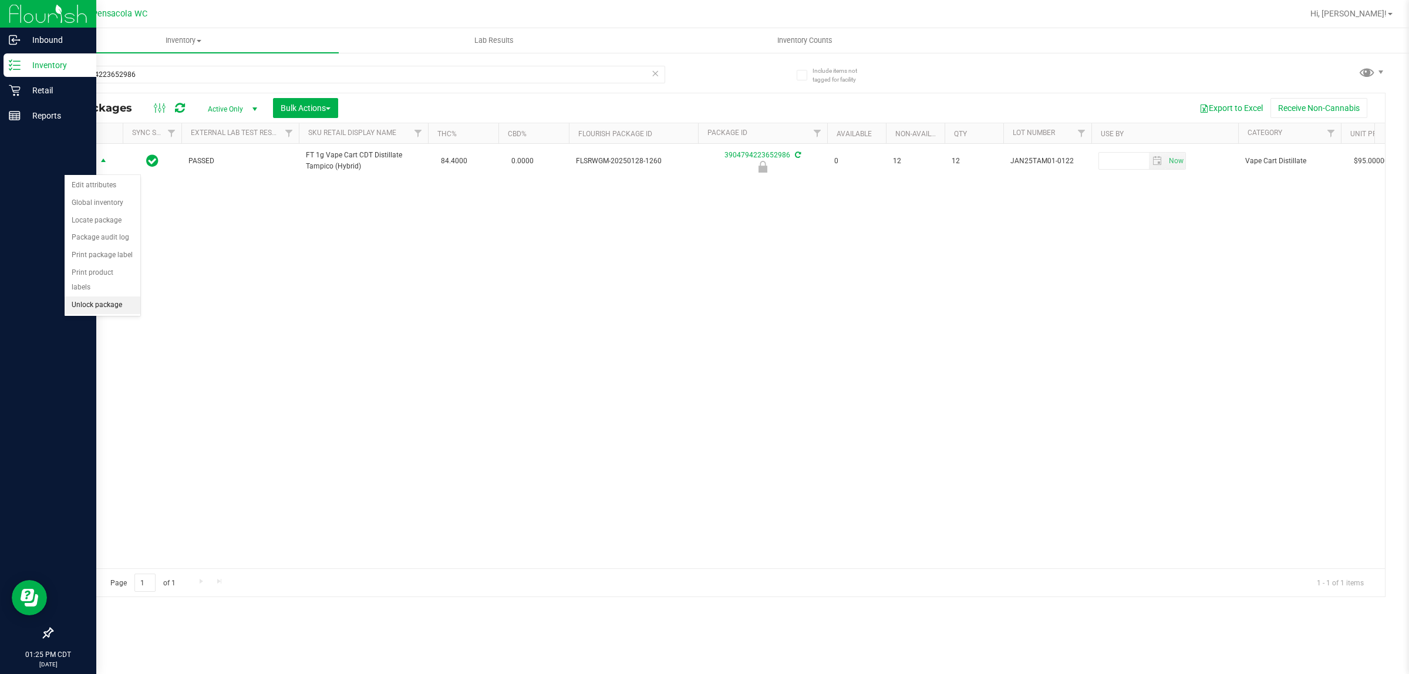
click at [80, 297] on li "Unlock package" at bounding box center [103, 306] width 76 height 18
click at [85, 166] on span "Action" at bounding box center [80, 161] width 32 height 16
click at [92, 292] on li "Print package label" at bounding box center [110, 290] width 91 height 18
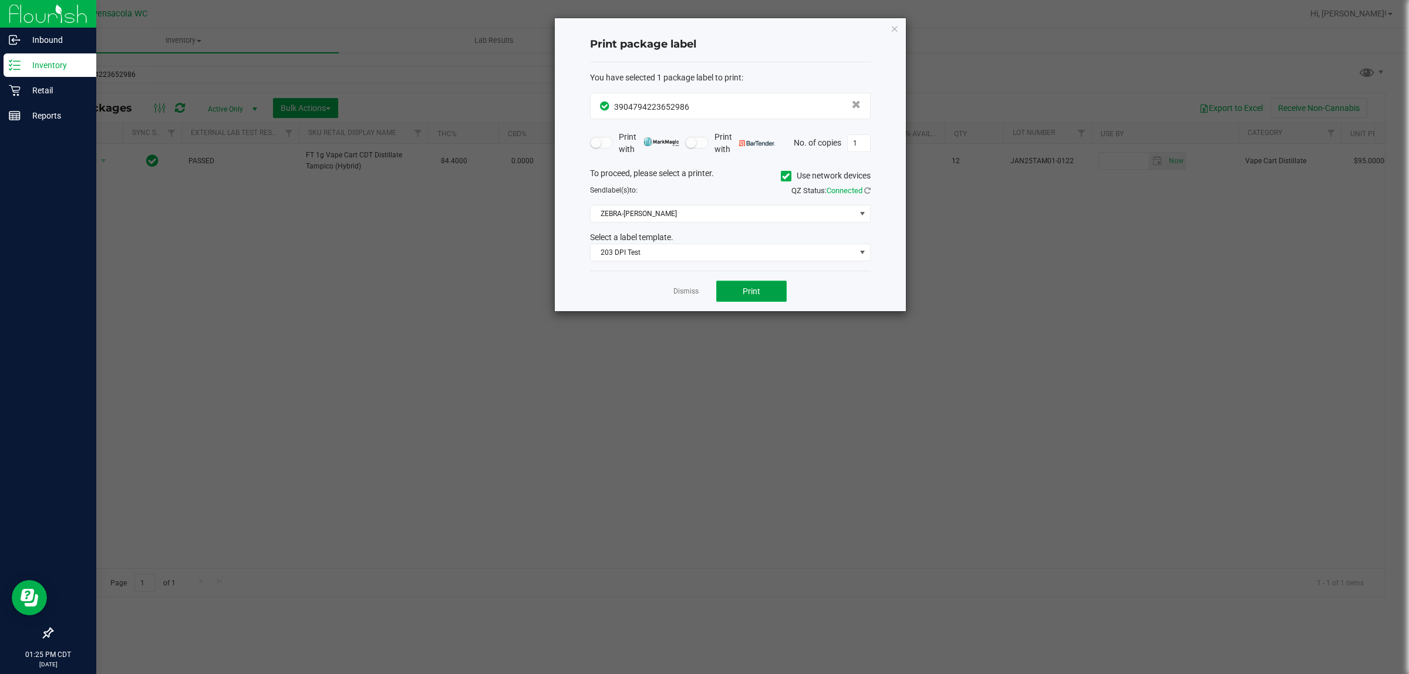
click at [738, 300] on button "Print" at bounding box center [751, 291] width 70 height 21
click at [682, 292] on link "Dismiss" at bounding box center [686, 292] width 25 height 10
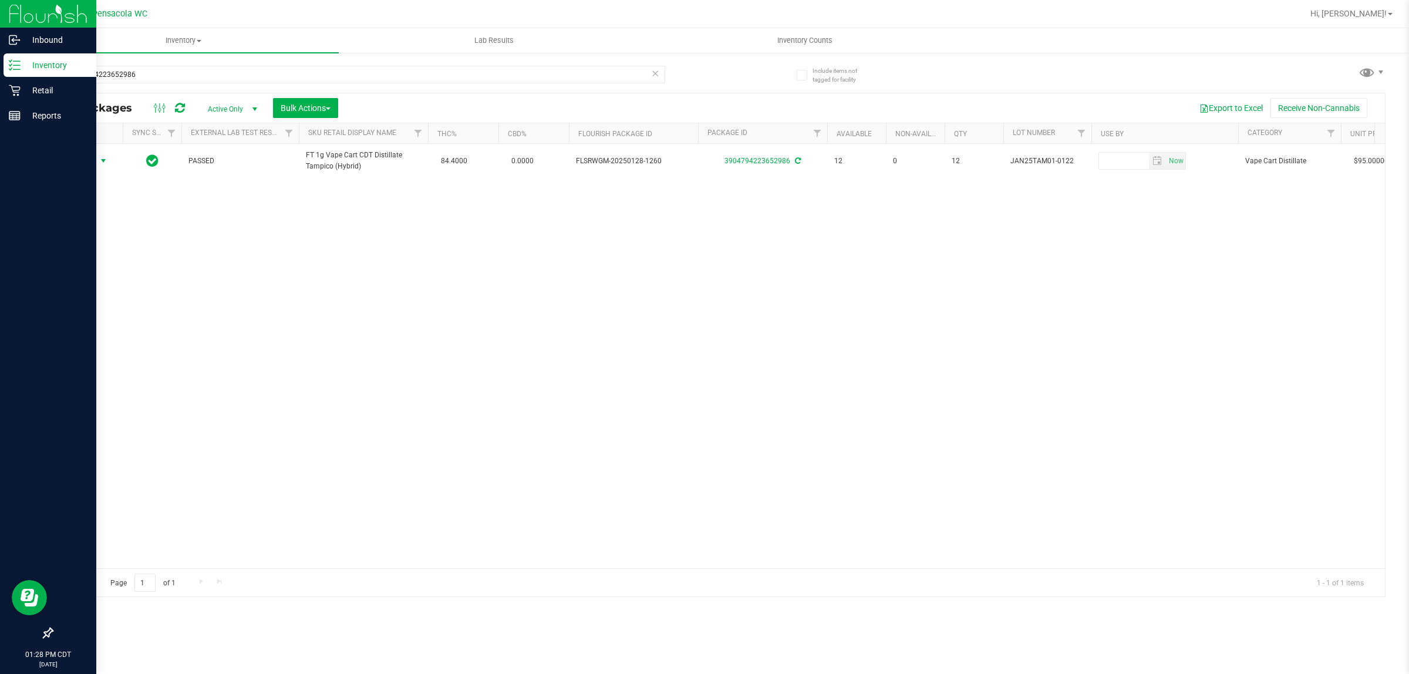
click at [28, 110] on div "Include items not tagged for facility 3904794223652986 All Packages Active Only…" at bounding box center [718, 231] width 1381 height 358
click at [15, 90] on icon at bounding box center [14, 90] width 11 height 11
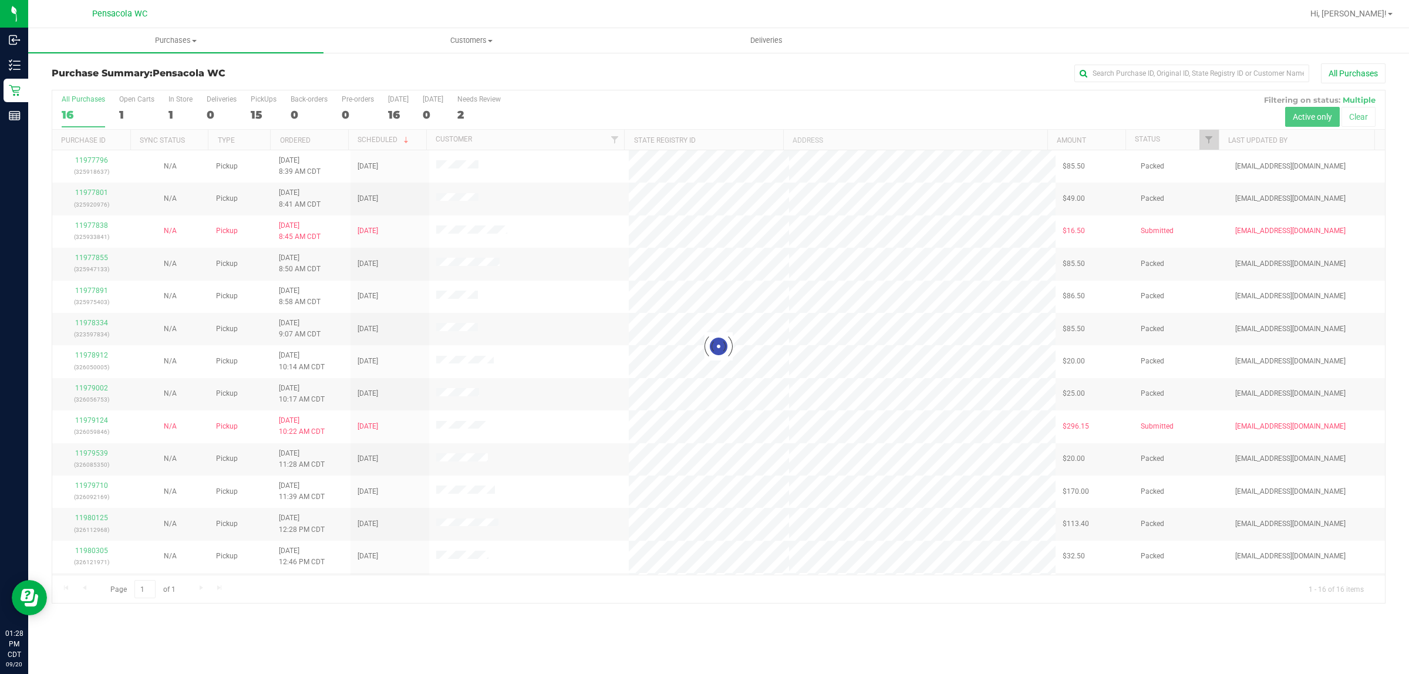
click at [1205, 135] on div at bounding box center [718, 346] width 1333 height 513
click at [1206, 139] on span "Filter" at bounding box center [1208, 139] width 9 height 9
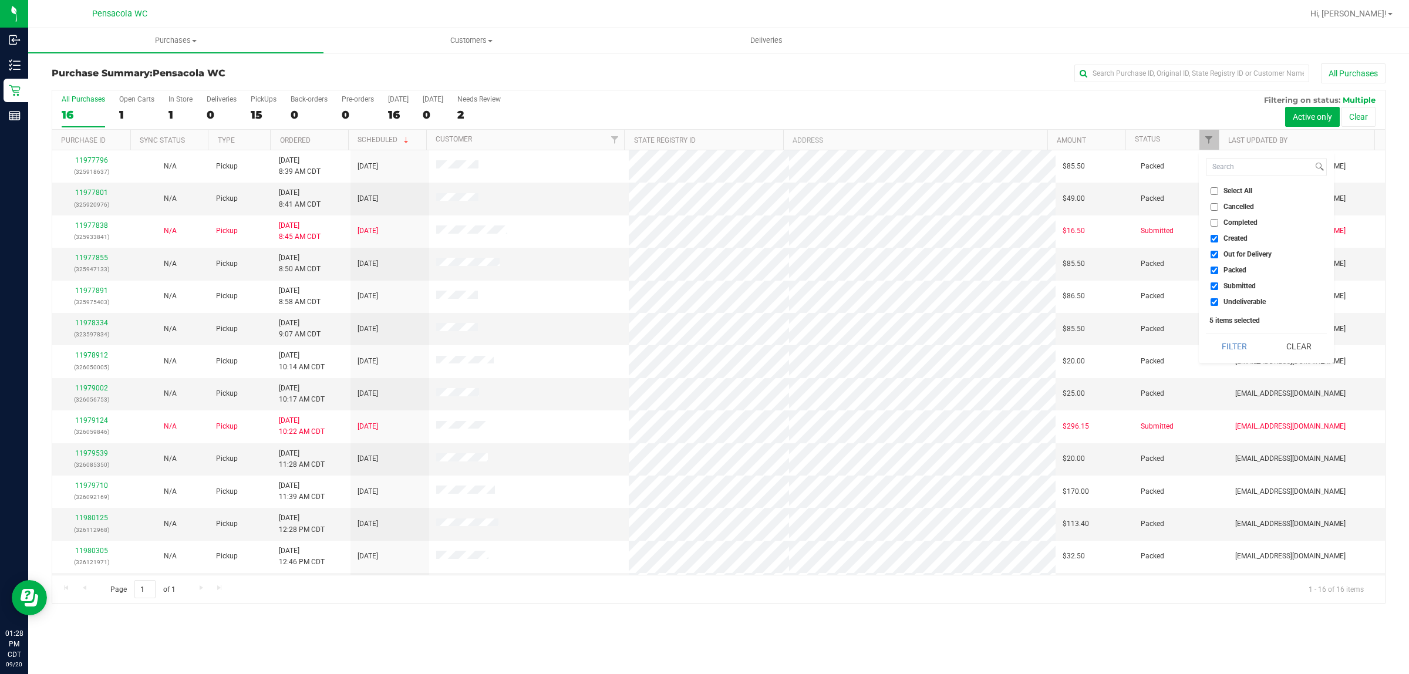
click at [1241, 191] on span "Select All" at bounding box center [1238, 190] width 29 height 7
click at [1219, 191] on input "Select All" at bounding box center [1215, 191] width 8 height 8
checkbox input "true"
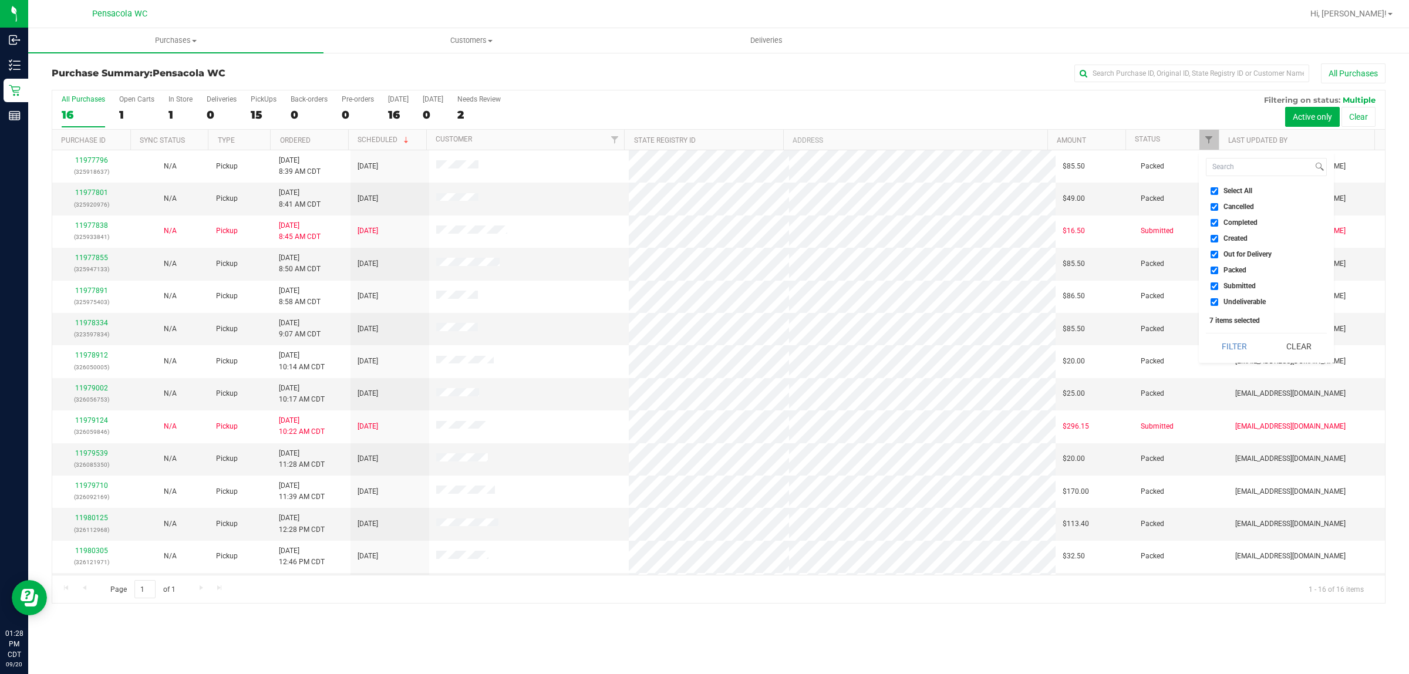
click at [1235, 191] on span "Select All" at bounding box center [1238, 190] width 29 height 7
click at [1219, 191] on input "Select All" at bounding box center [1215, 191] width 8 height 8
checkbox input "false"
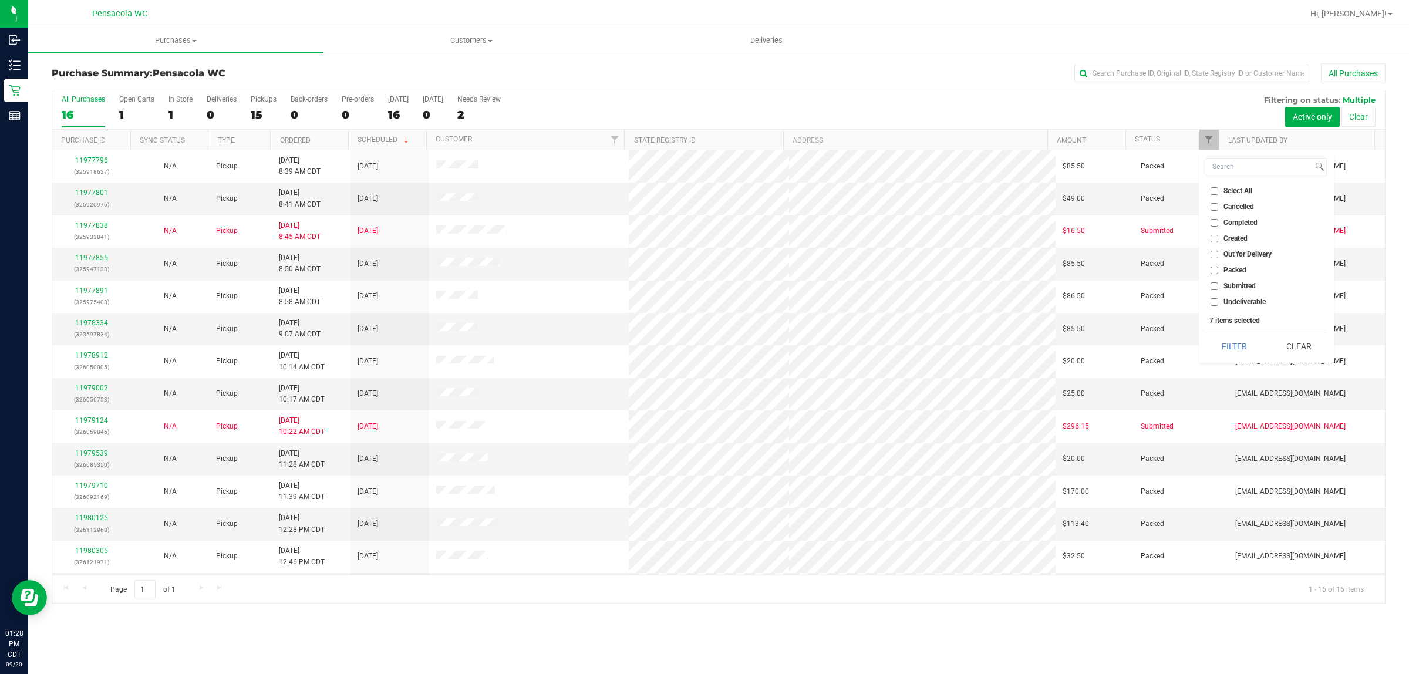
checkbox input "false"
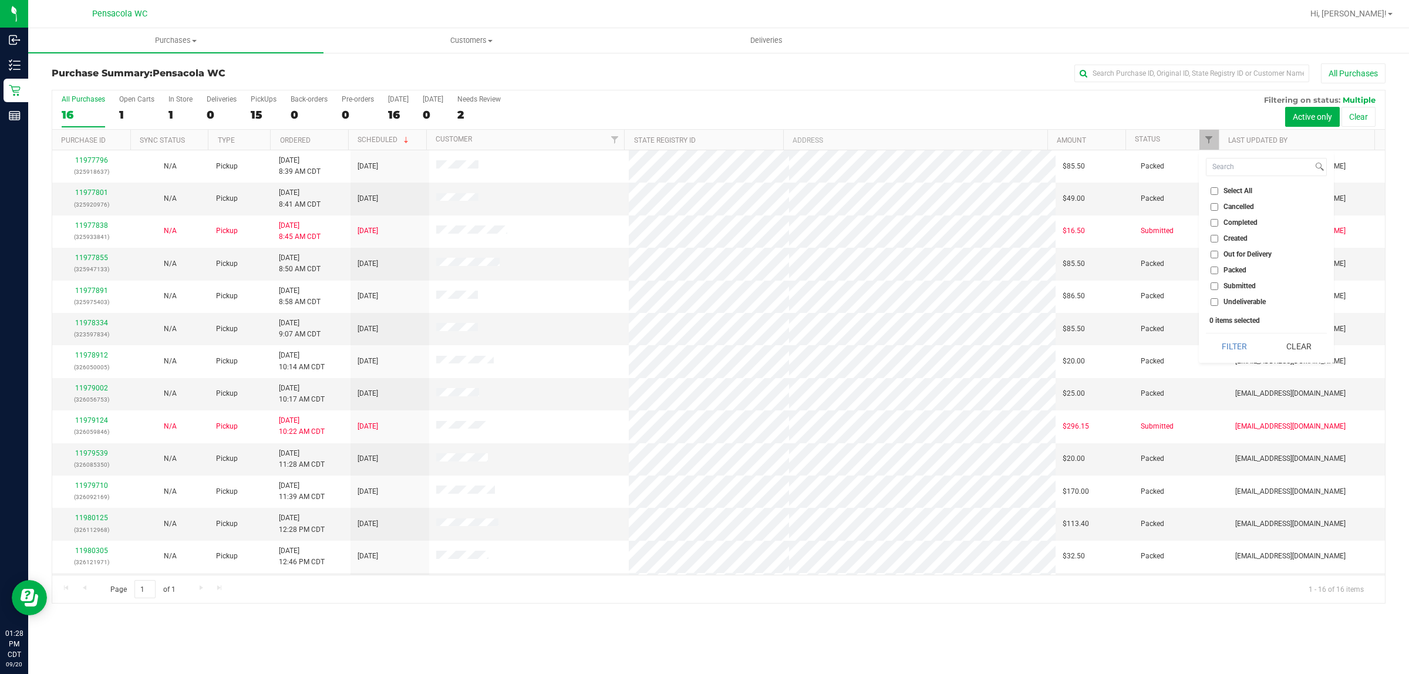
click at [1217, 286] on input "Submitted" at bounding box center [1215, 286] width 8 height 8
checkbox input "true"
click at [1238, 335] on button "Filter" at bounding box center [1234, 347] width 56 height 26
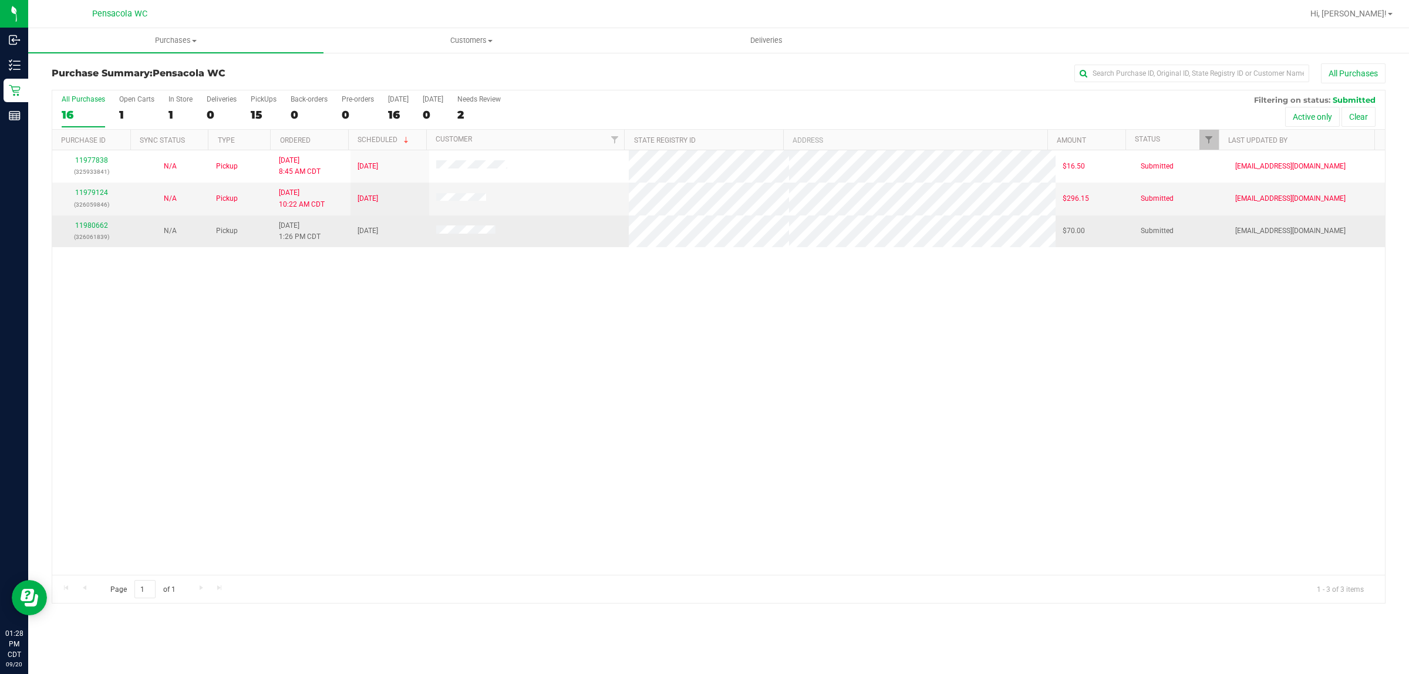
click at [84, 243] on p "(326061839)" at bounding box center [91, 236] width 65 height 11
click at [93, 229] on link "11980662" at bounding box center [91, 225] width 33 height 8
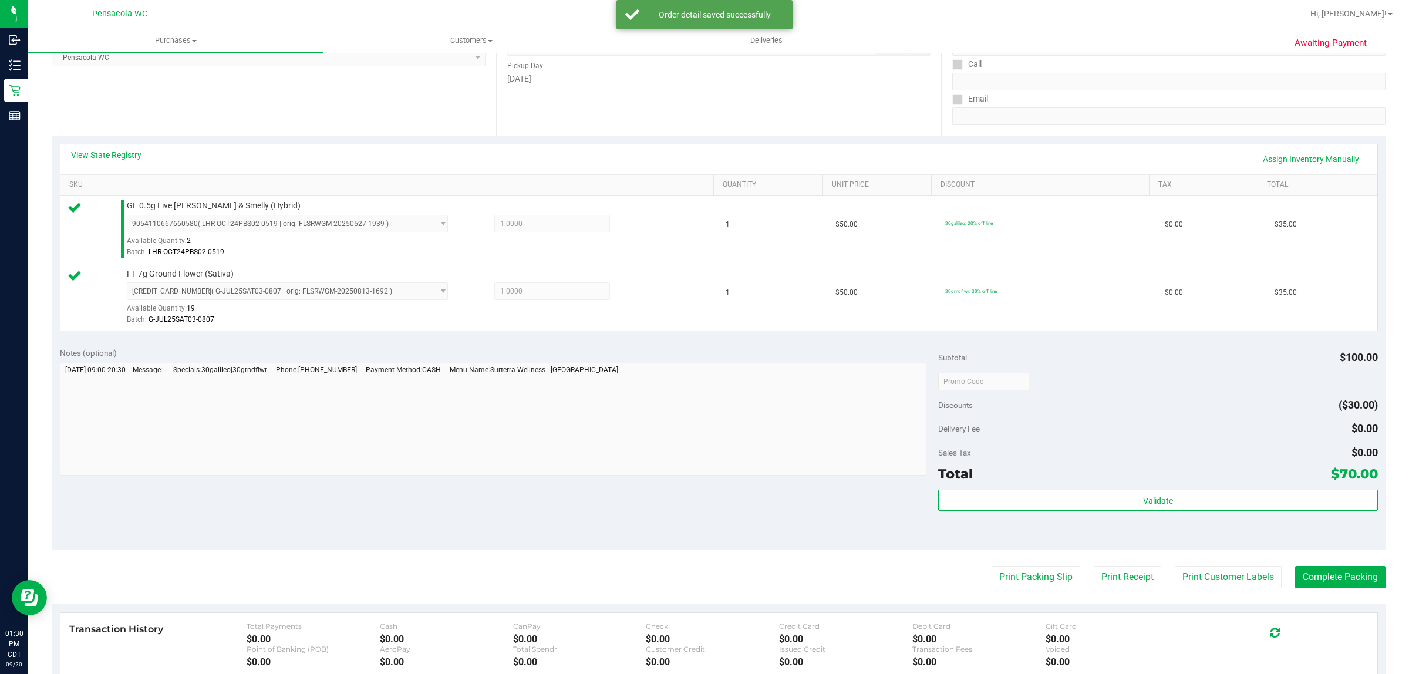
scroll to position [180, 0]
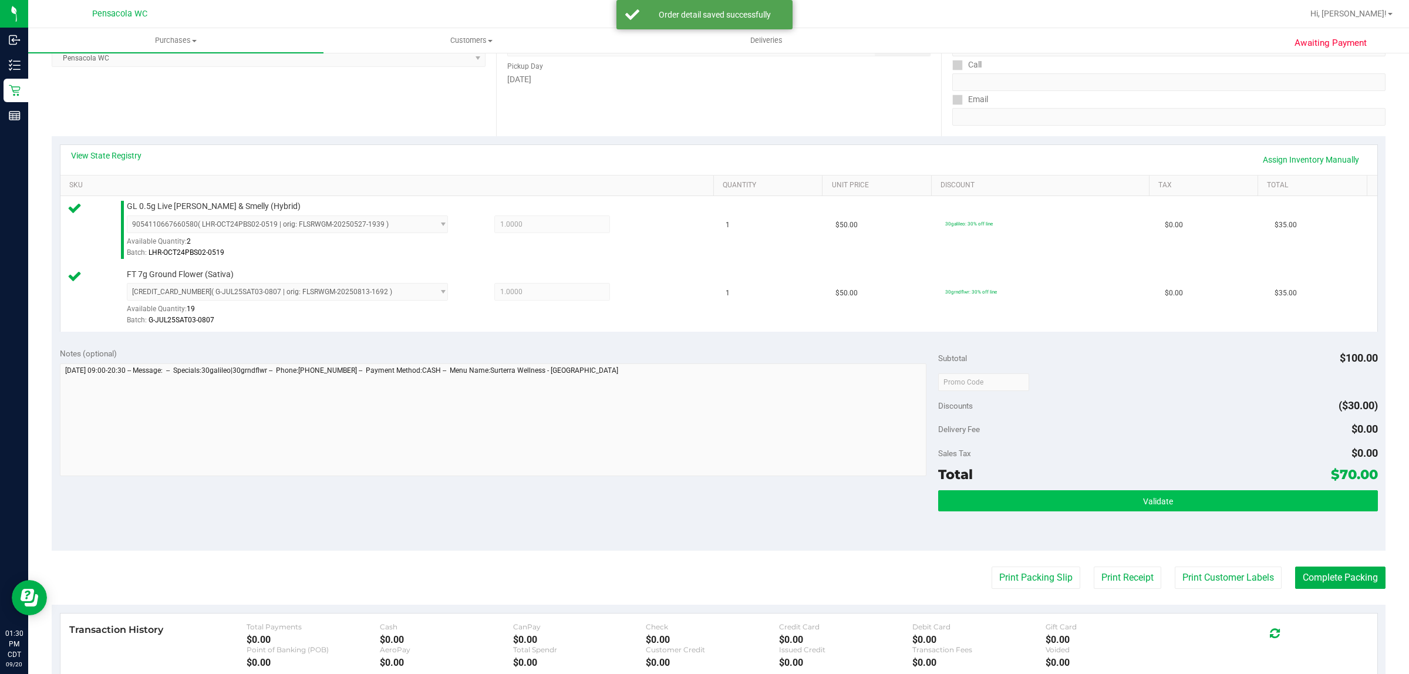
click at [1123, 501] on button "Validate" at bounding box center [1157, 500] width 439 height 21
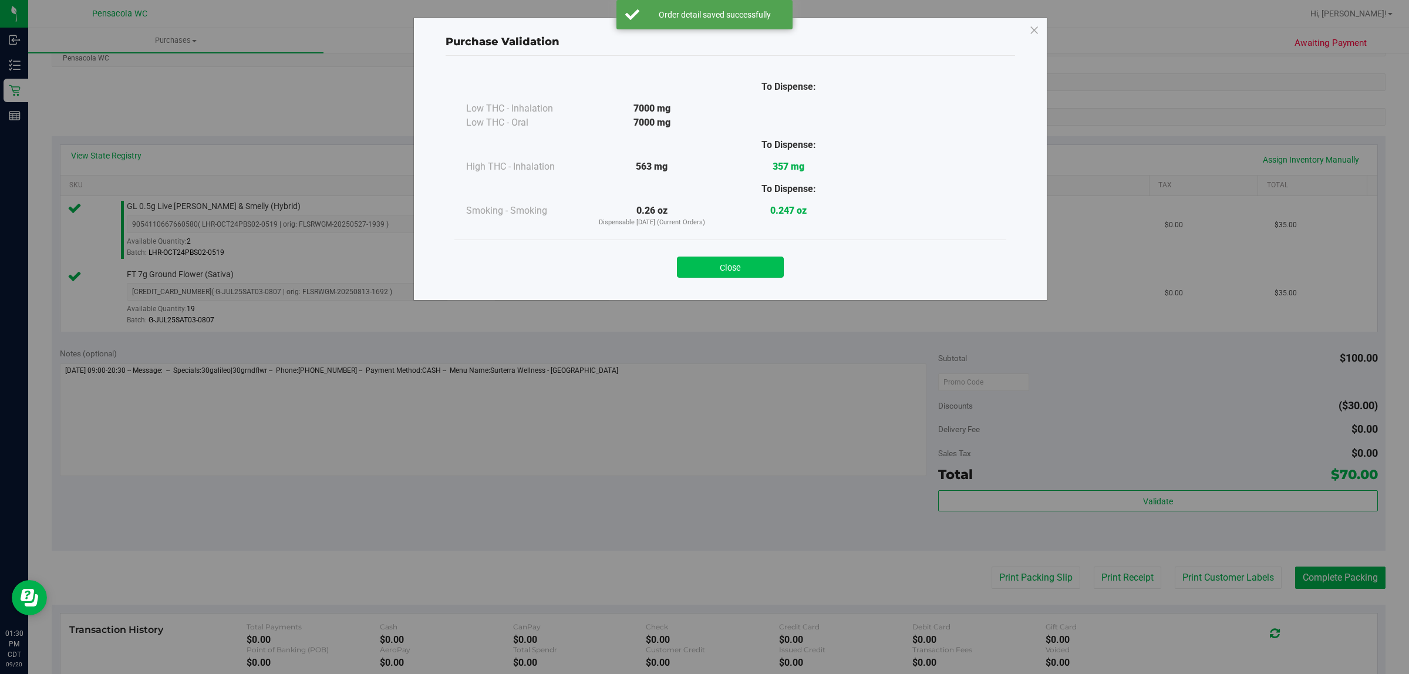
click at [720, 273] on button "Close" at bounding box center [730, 267] width 107 height 21
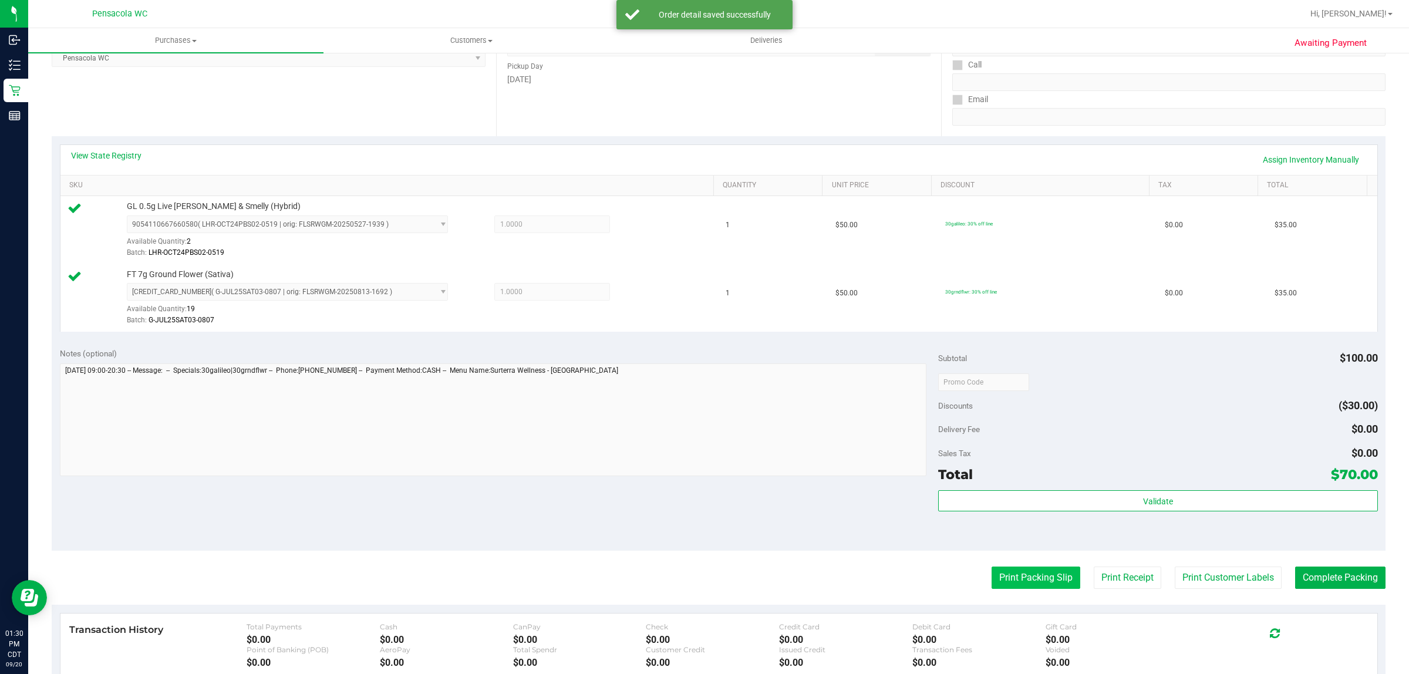
click at [1018, 576] on button "Print Packing Slip" at bounding box center [1036, 578] width 89 height 22
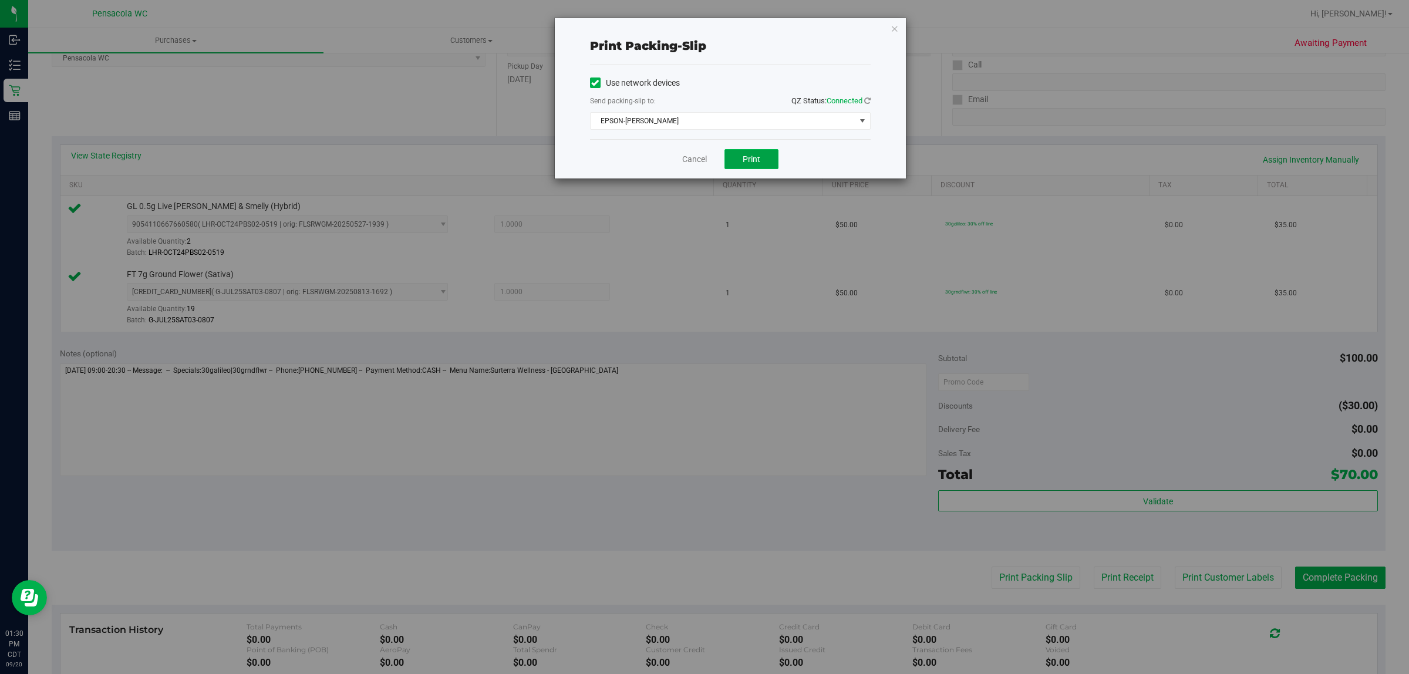
click at [767, 154] on button "Print" at bounding box center [752, 159] width 54 height 20
click at [899, 30] on icon "button" at bounding box center [895, 28] width 8 height 14
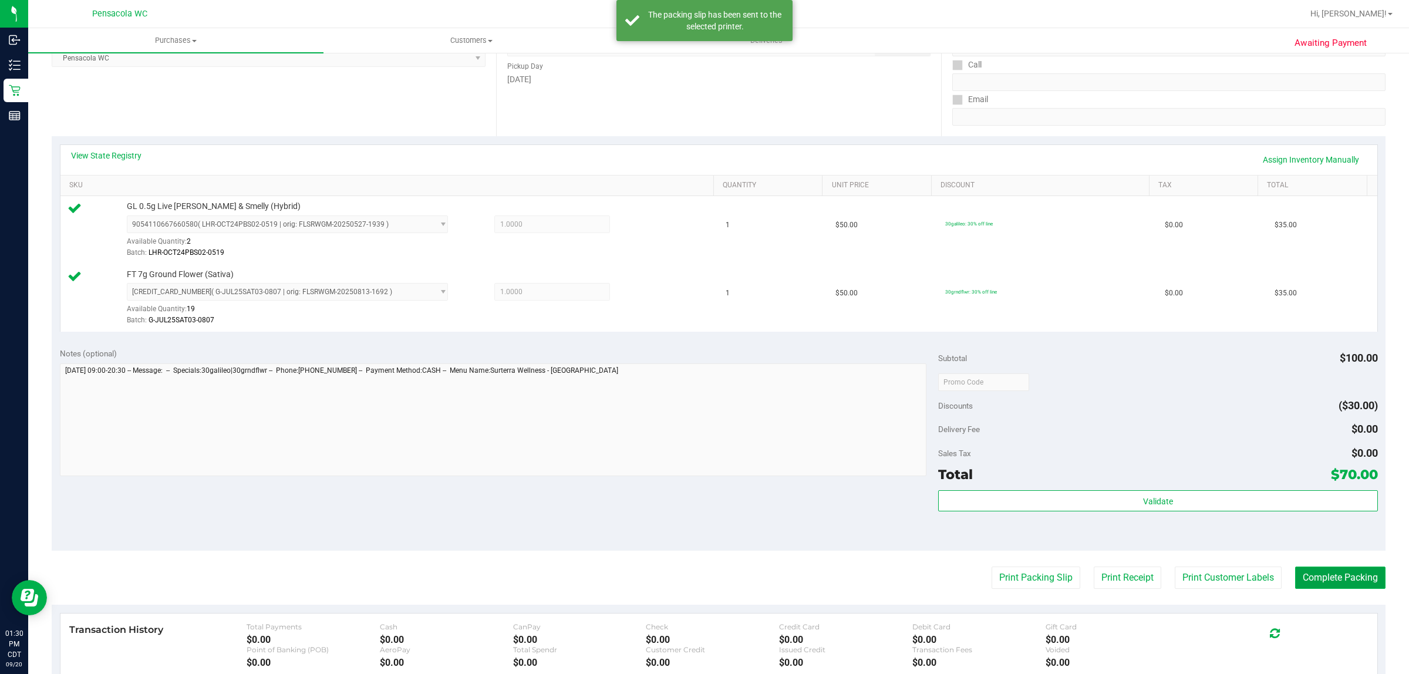
click at [1371, 581] on button "Complete Packing" at bounding box center [1340, 578] width 90 height 22
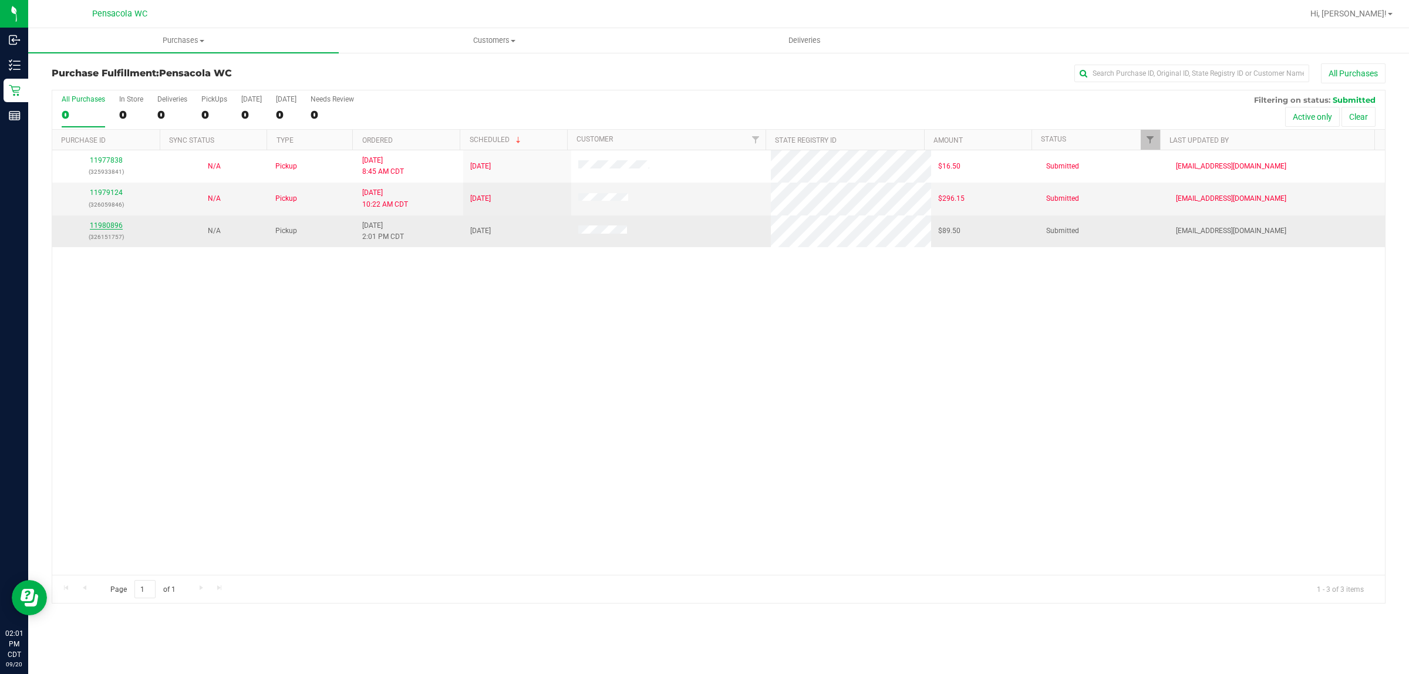
click at [115, 228] on link "11980896" at bounding box center [106, 225] width 33 height 8
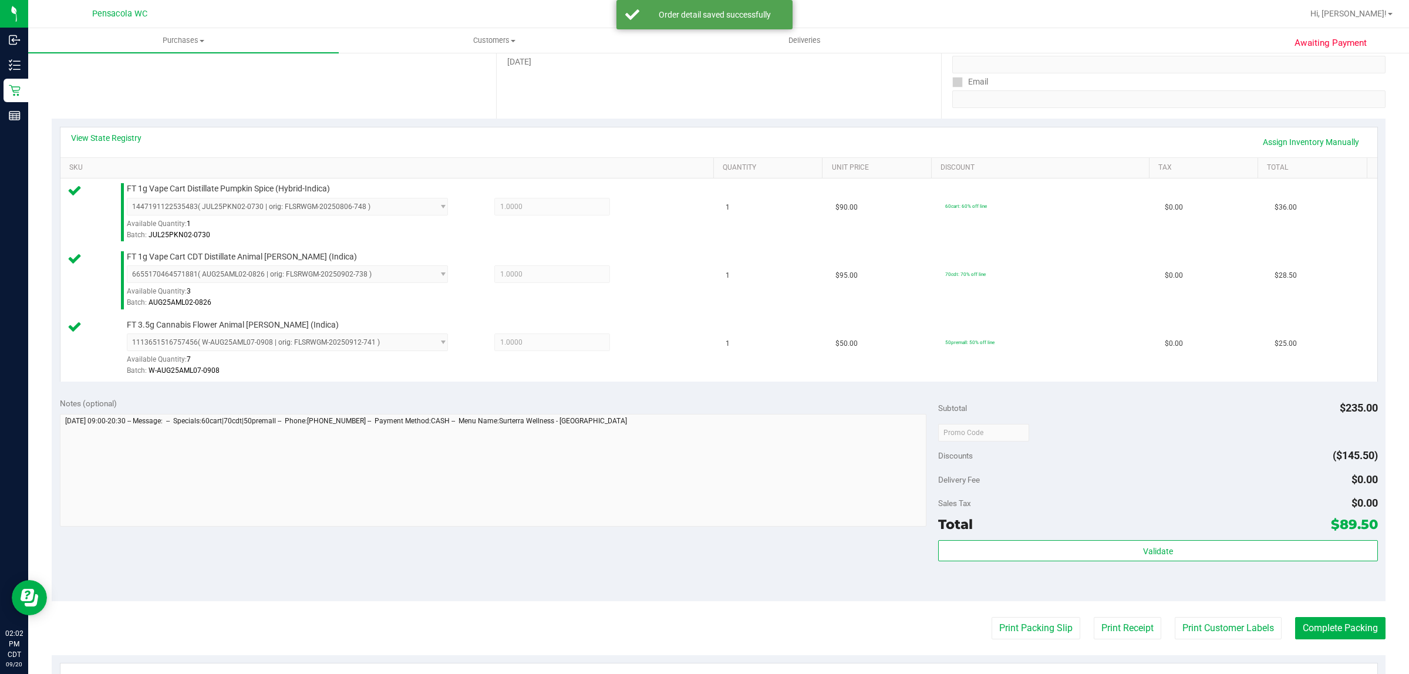
scroll to position [200, 0]
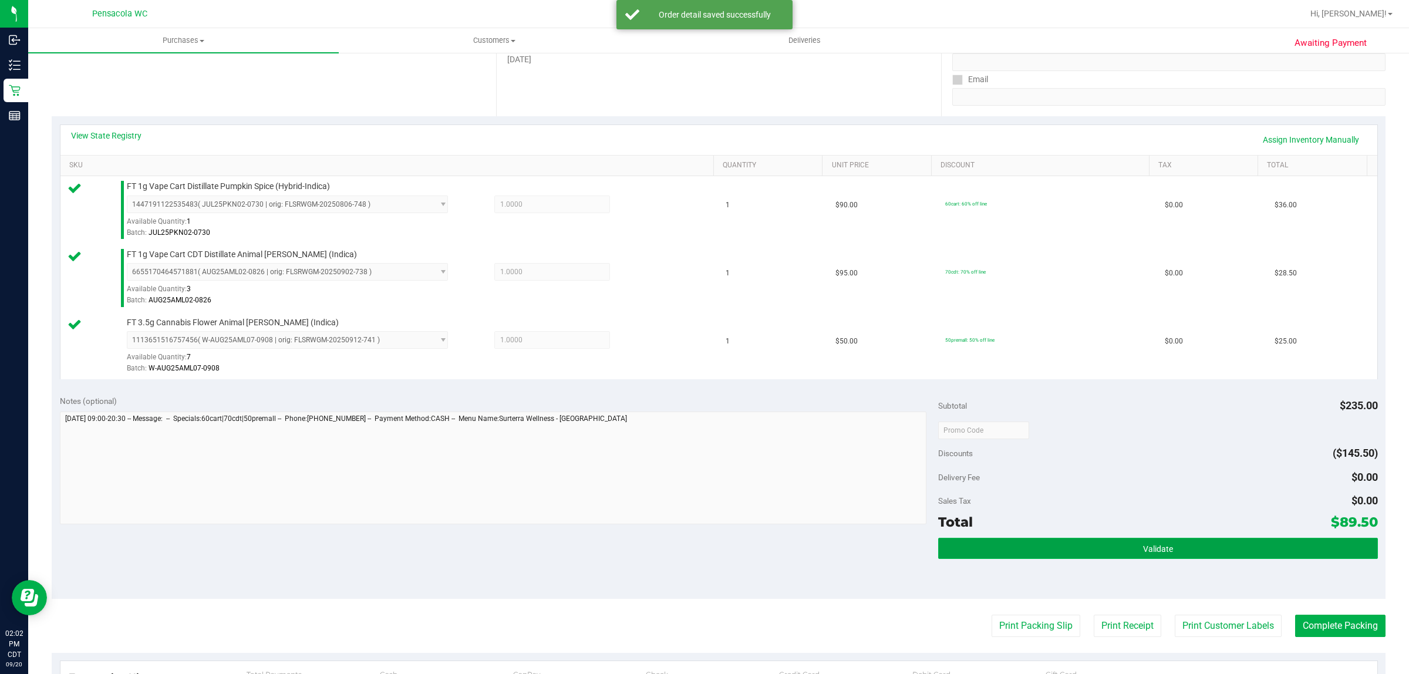
click at [1148, 539] on button "Validate" at bounding box center [1157, 548] width 439 height 21
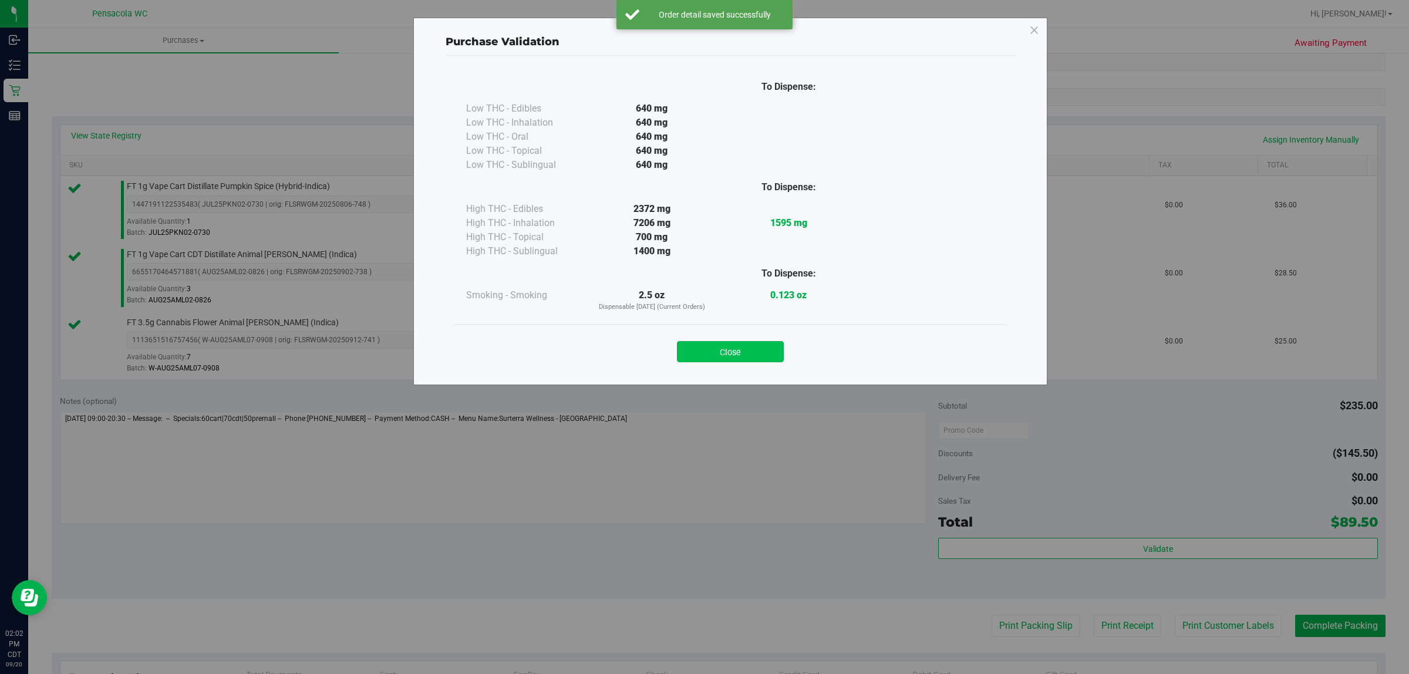
click at [743, 345] on button "Close" at bounding box center [730, 351] width 107 height 21
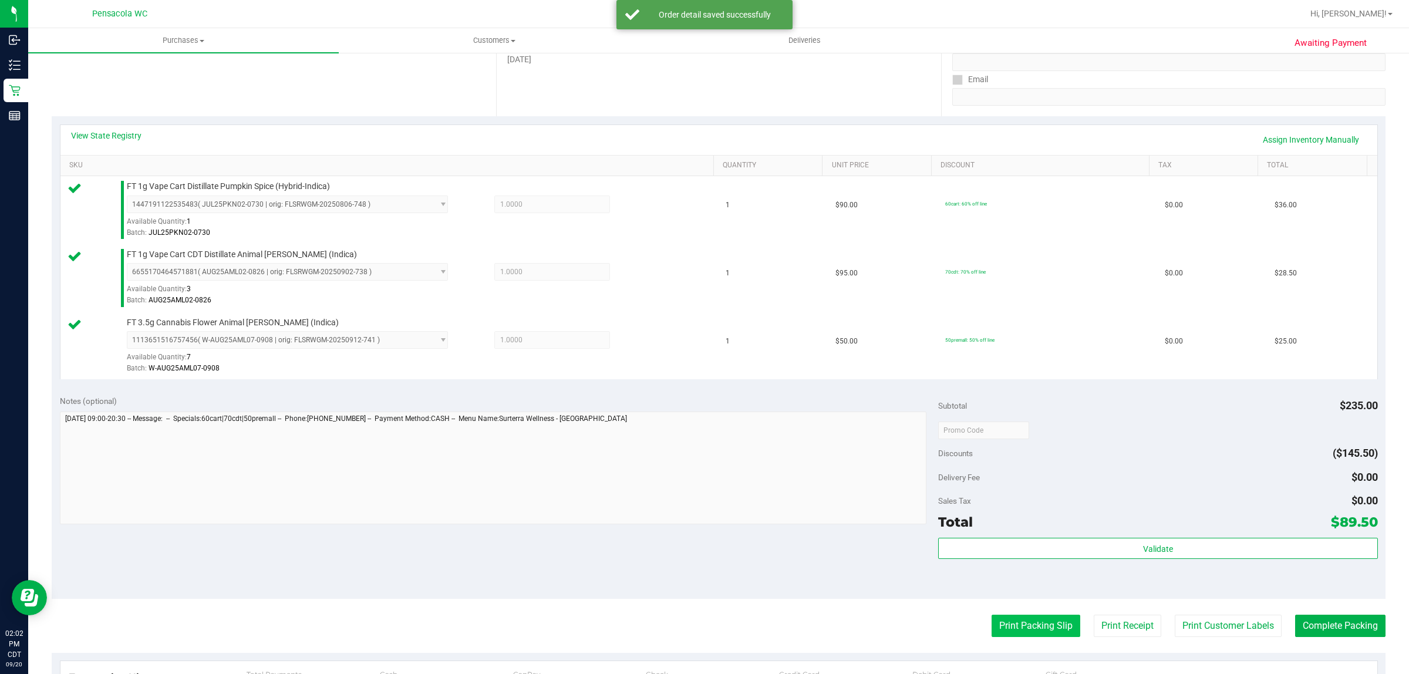
click at [1032, 617] on button "Print Packing Slip" at bounding box center [1036, 626] width 89 height 22
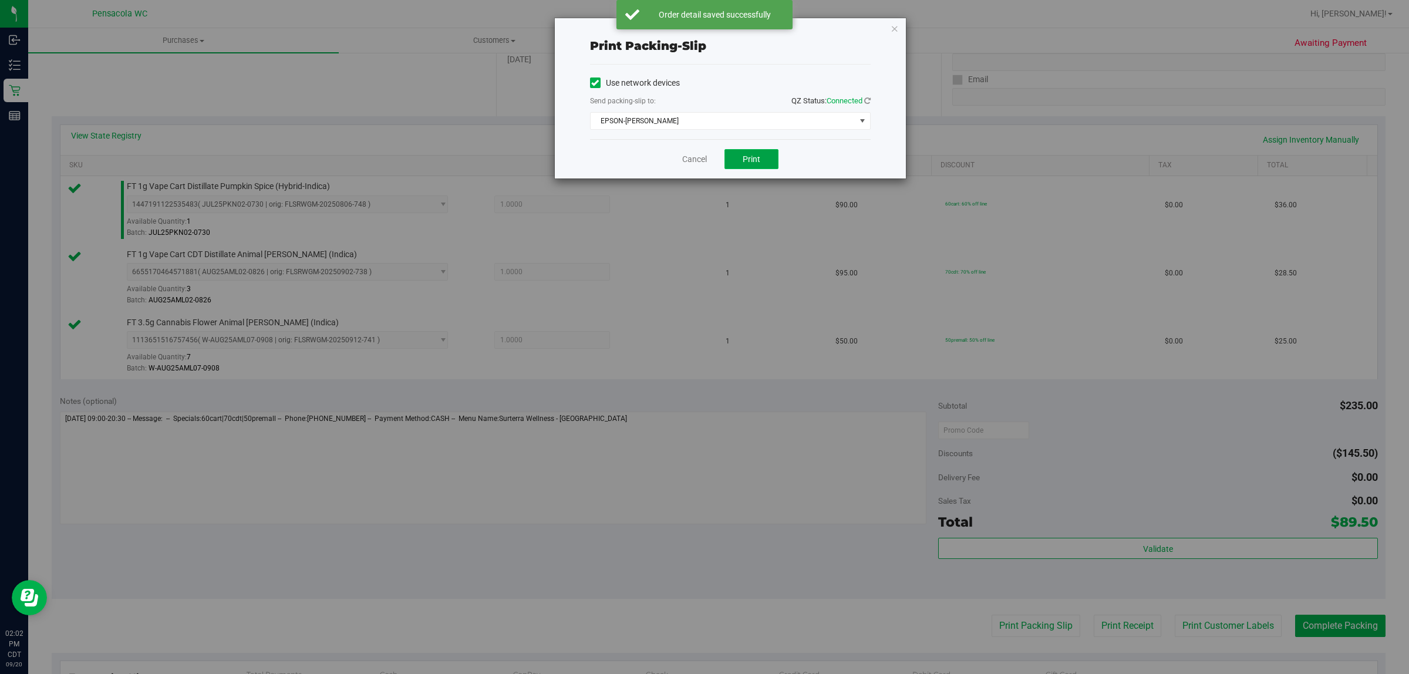
click at [752, 156] on span "Print" at bounding box center [752, 158] width 18 height 9
click at [896, 27] on icon "button" at bounding box center [895, 28] width 8 height 14
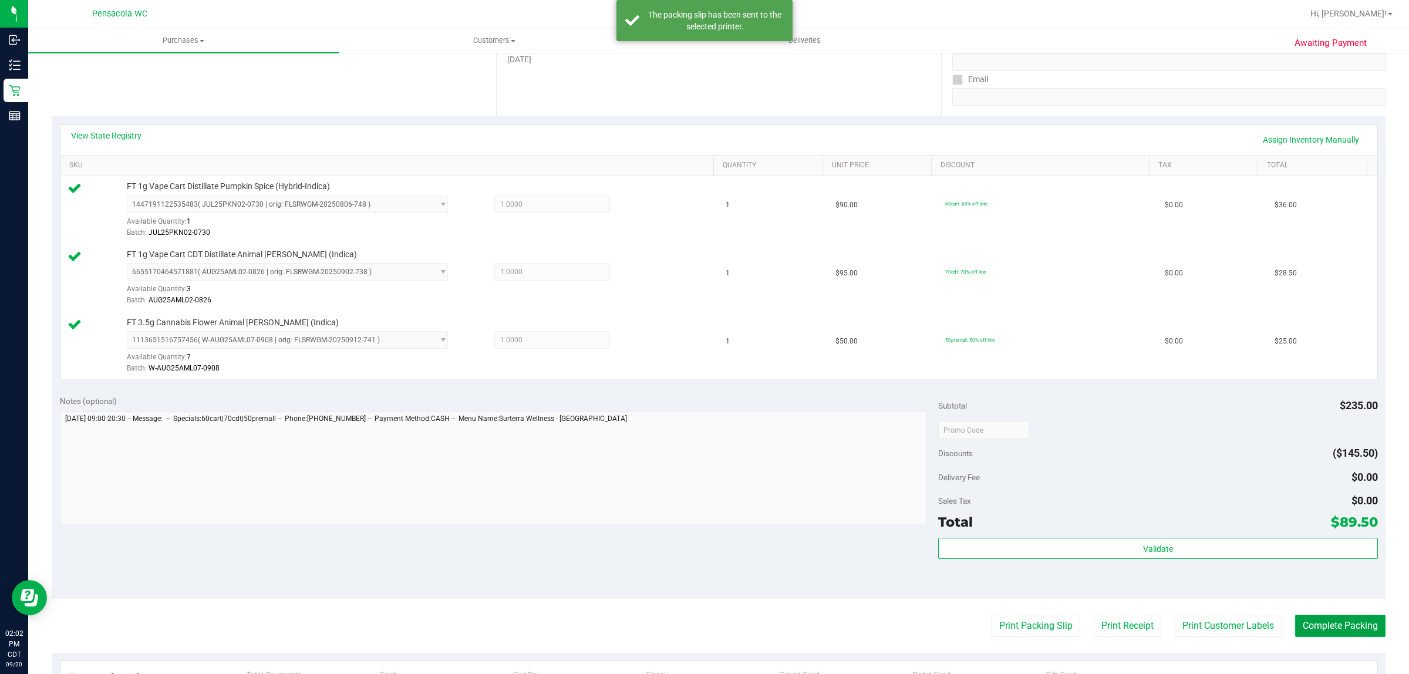
click at [1311, 635] on button "Complete Packing" at bounding box center [1340, 626] width 90 height 22
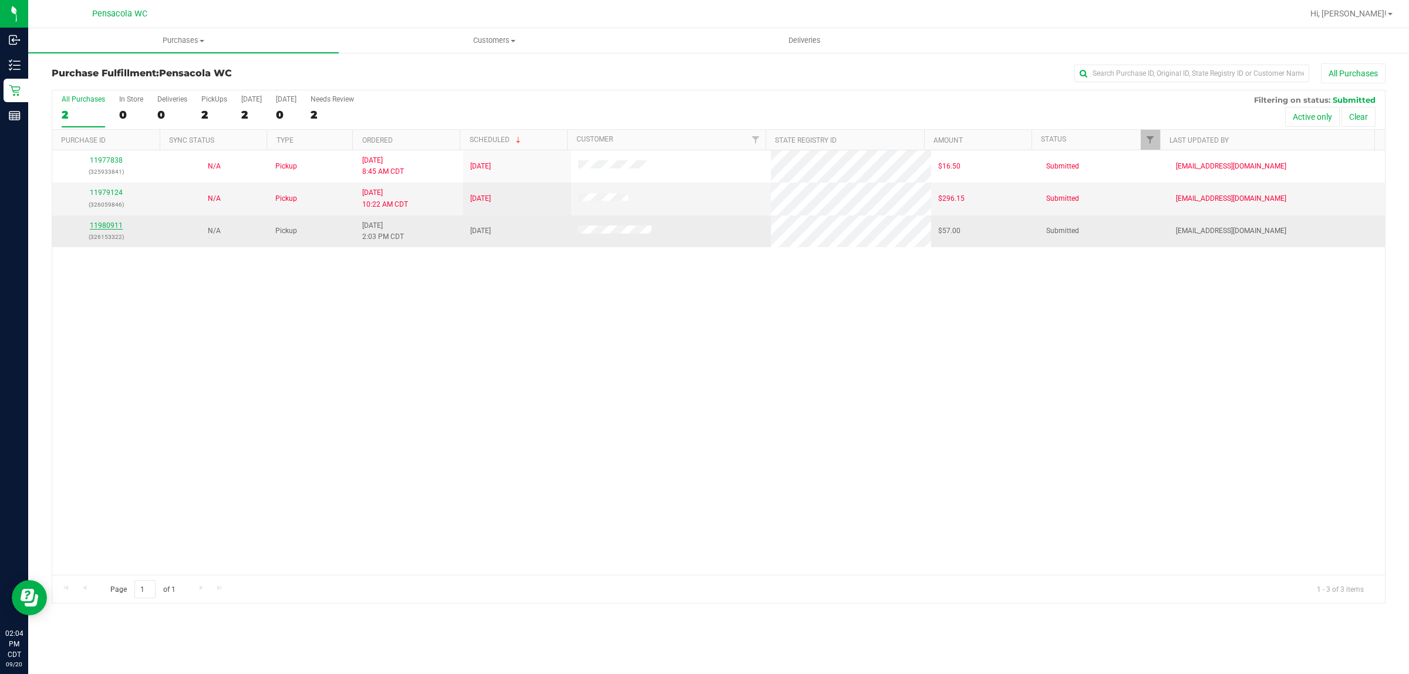
click at [116, 227] on link "11980911" at bounding box center [106, 225] width 33 height 8
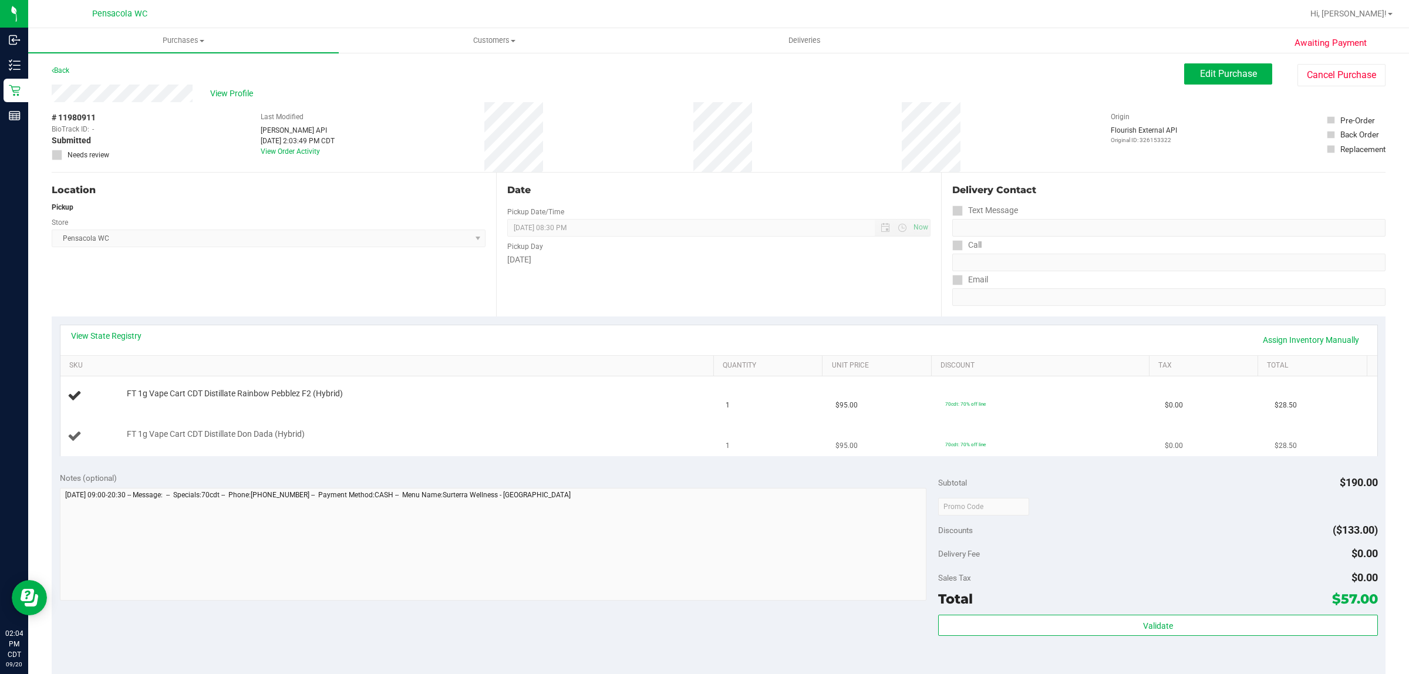
click at [294, 429] on span "FT 1g Vape Cart CDT Distillate Don Dada (Hybrid)" at bounding box center [216, 434] width 178 height 11
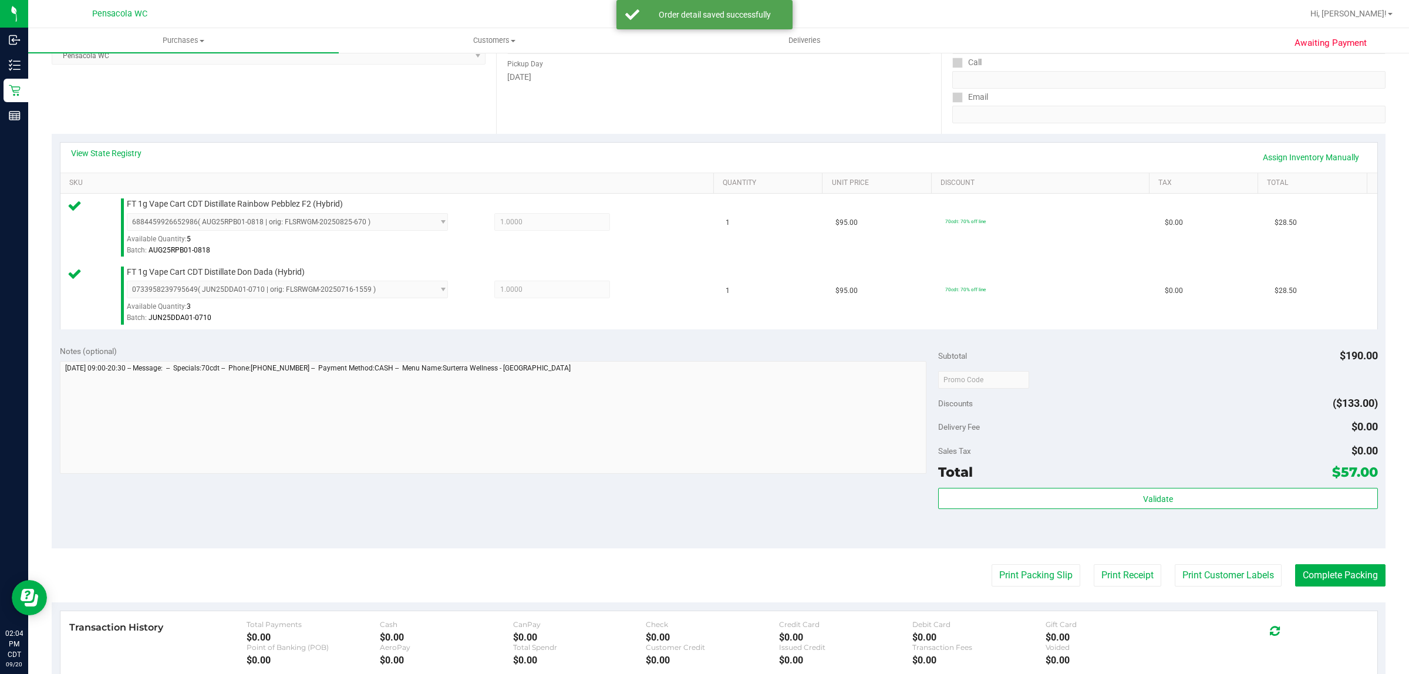
scroll to position [173, 0]
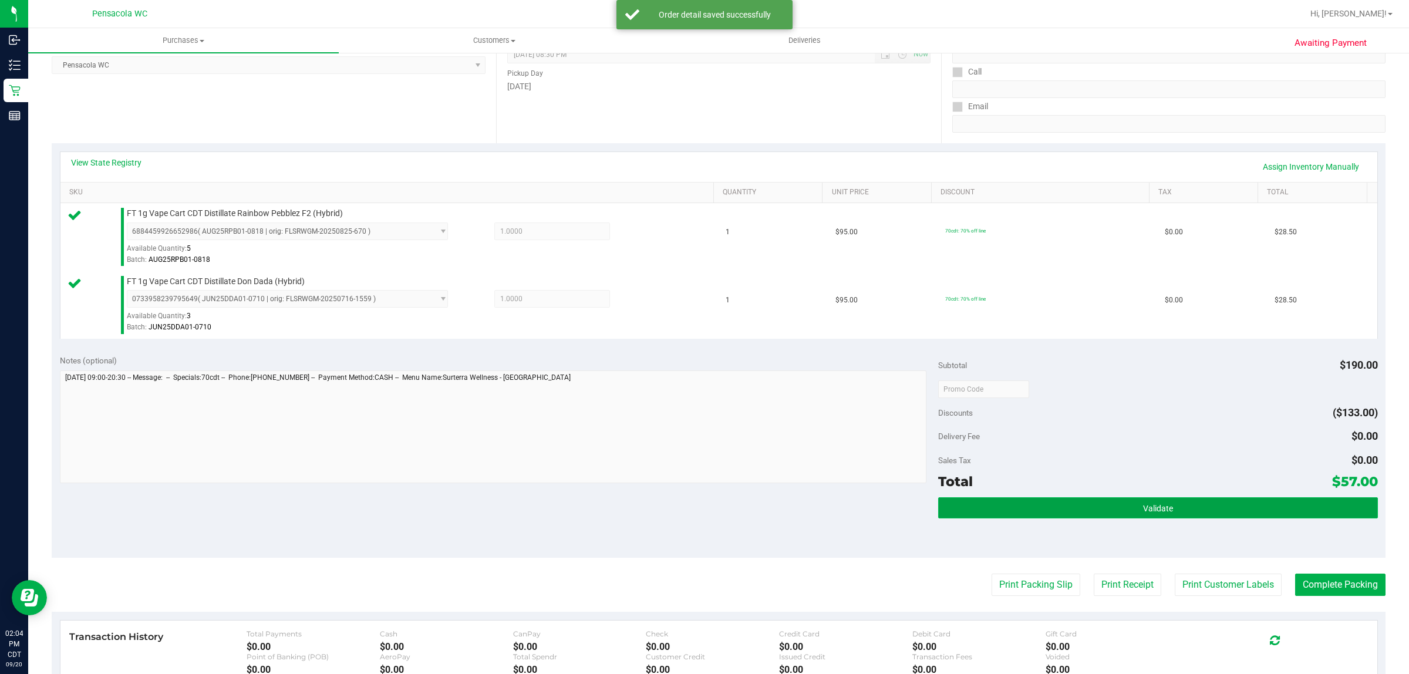
click at [1165, 500] on button "Validate" at bounding box center [1157, 507] width 439 height 21
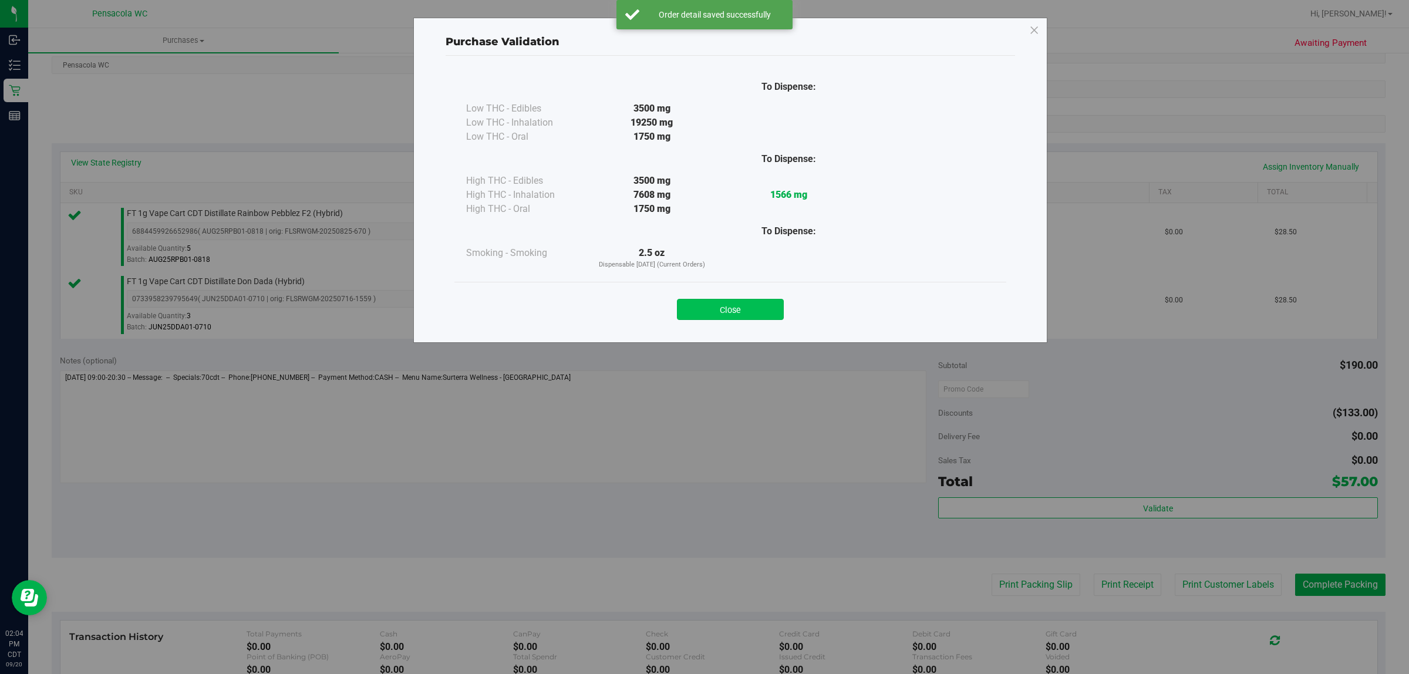
click at [755, 312] on button "Close" at bounding box center [730, 309] width 107 height 21
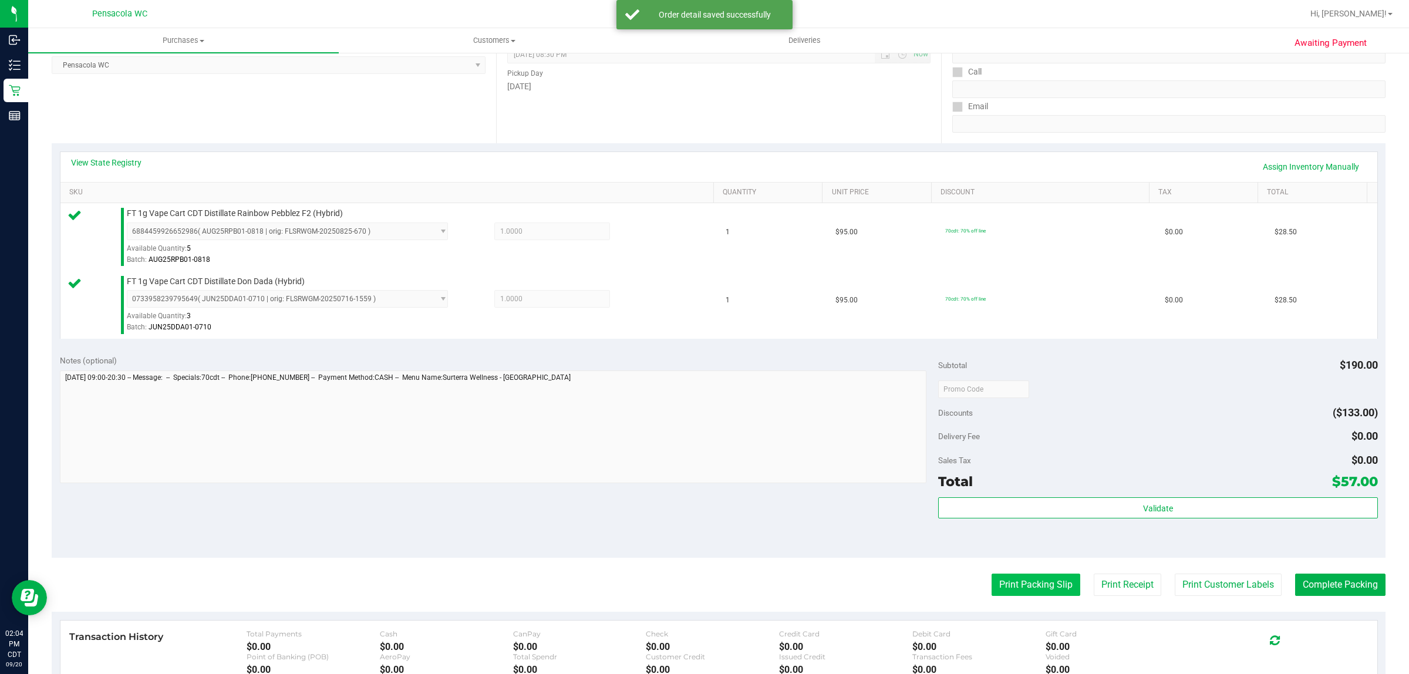
click at [1019, 583] on button "Print Packing Slip" at bounding box center [1036, 585] width 89 height 22
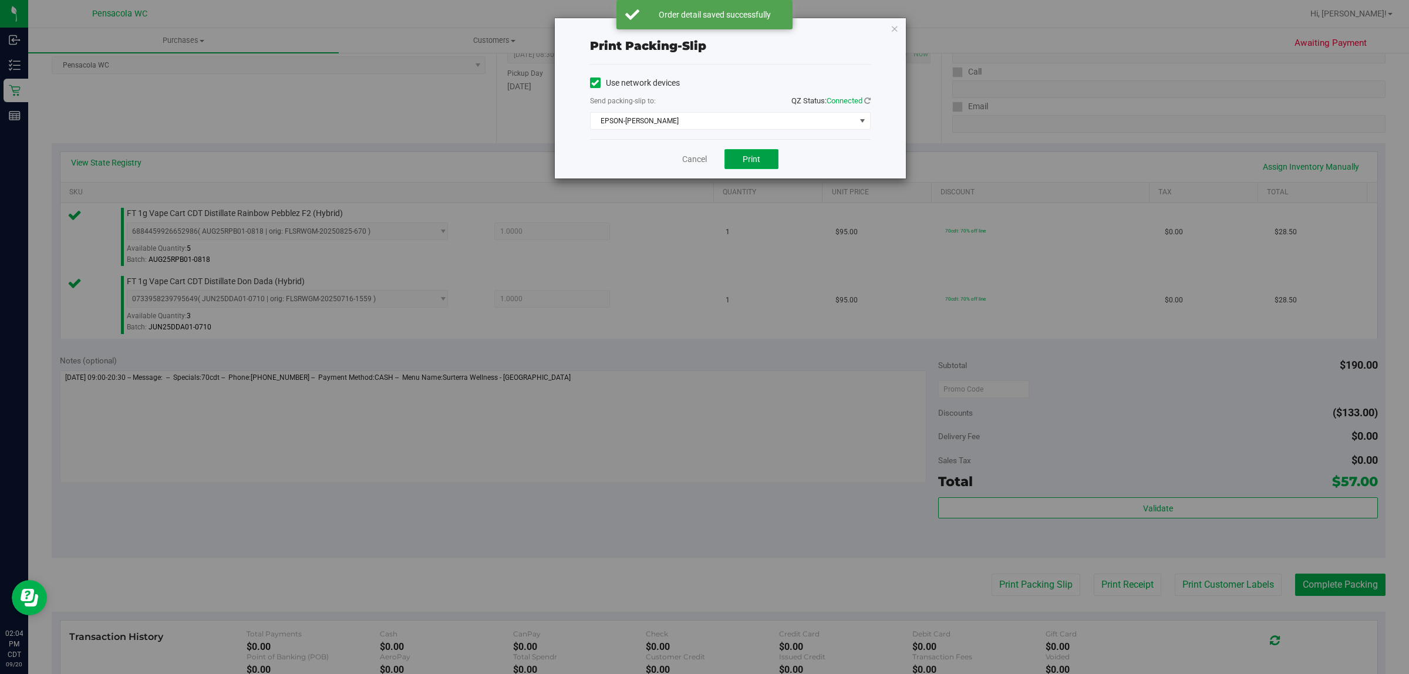
click at [768, 165] on button "Print" at bounding box center [752, 159] width 54 height 20
click at [891, 31] on icon "button" at bounding box center [895, 28] width 8 height 14
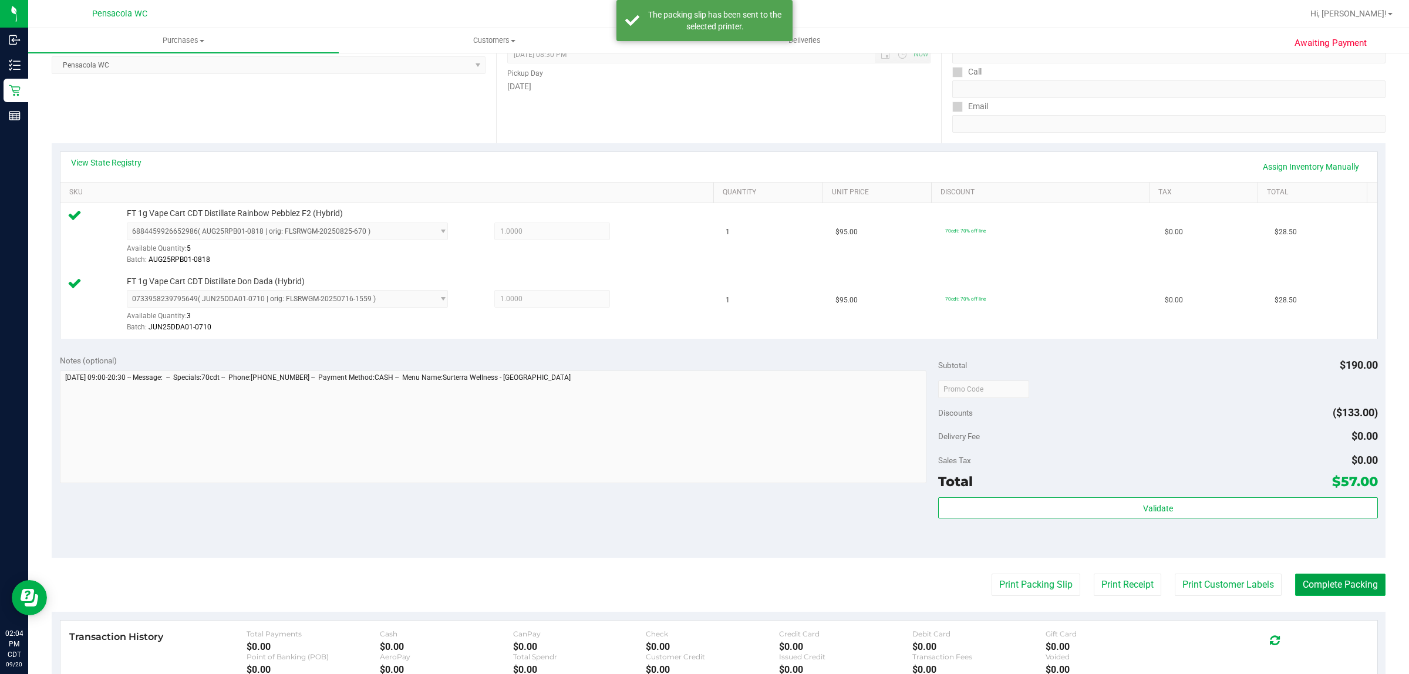
click at [1335, 585] on button "Complete Packing" at bounding box center [1340, 585] width 90 height 22
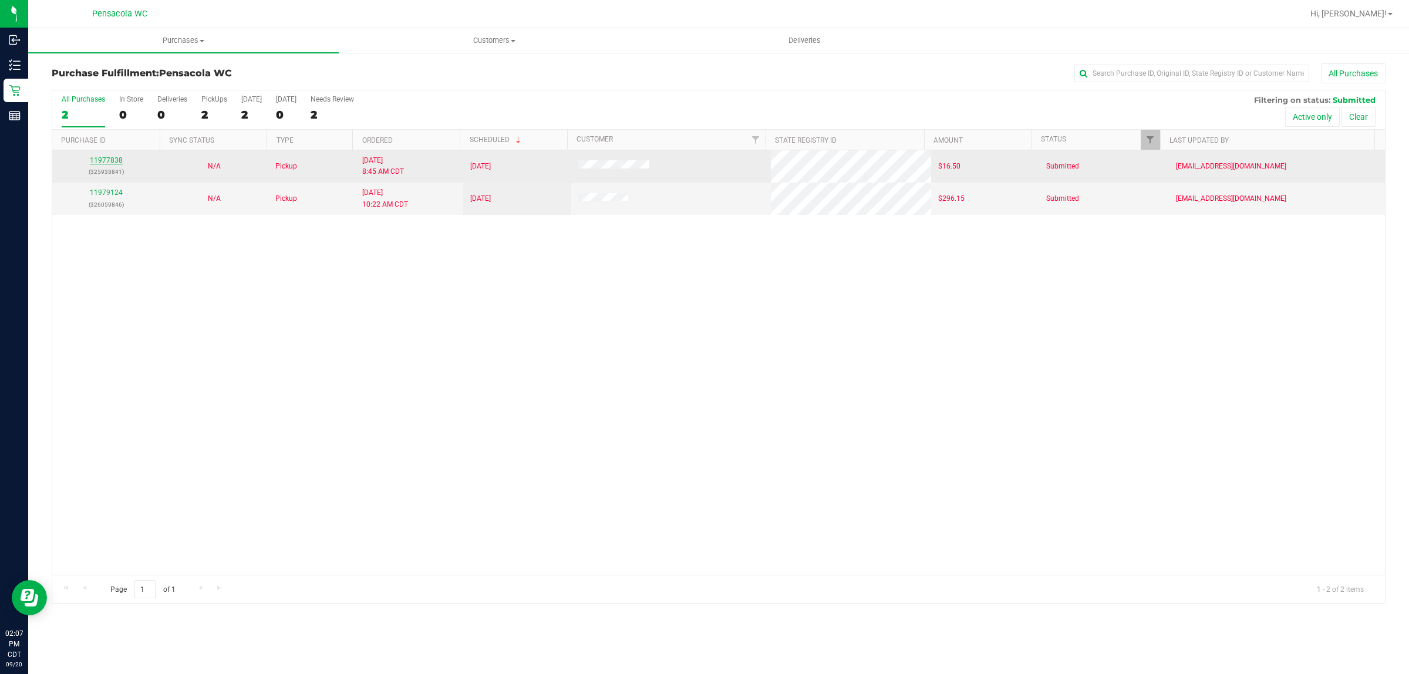
click at [103, 164] on link "11977838" at bounding box center [106, 160] width 33 height 8
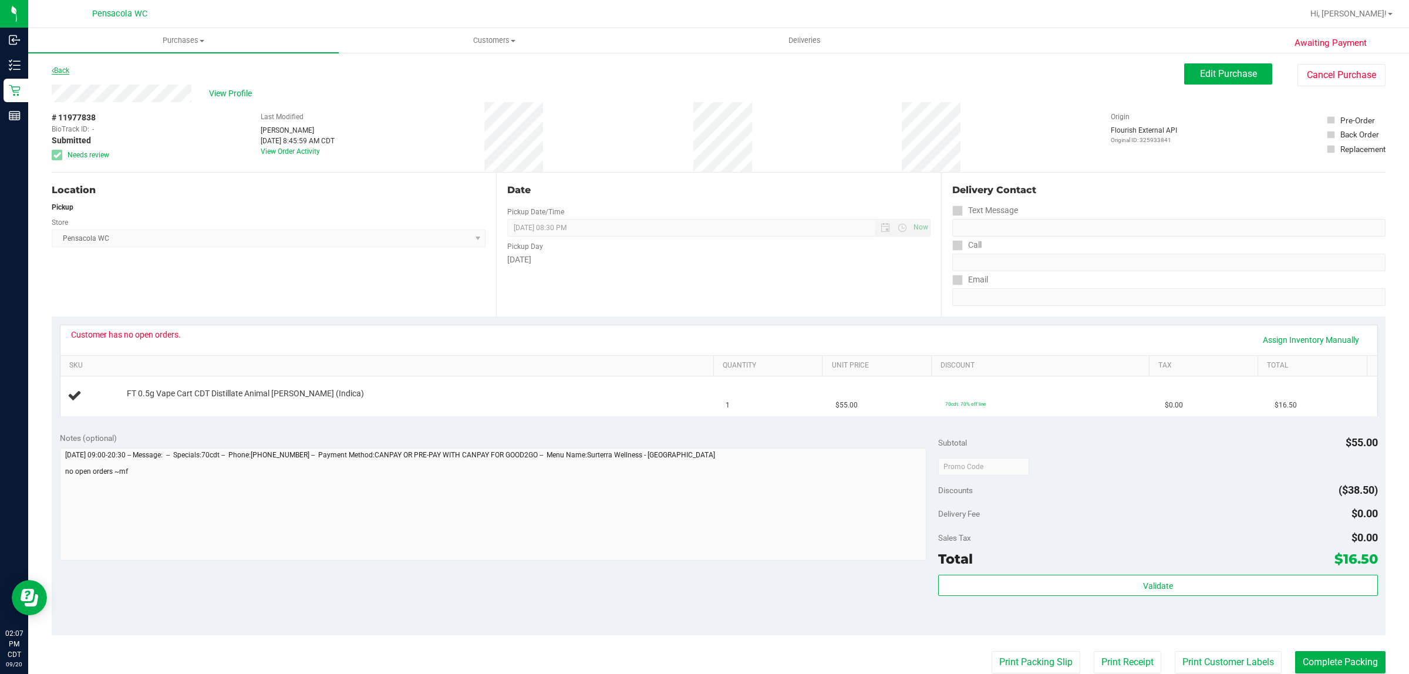
click at [66, 71] on link "Back" at bounding box center [61, 70] width 18 height 8
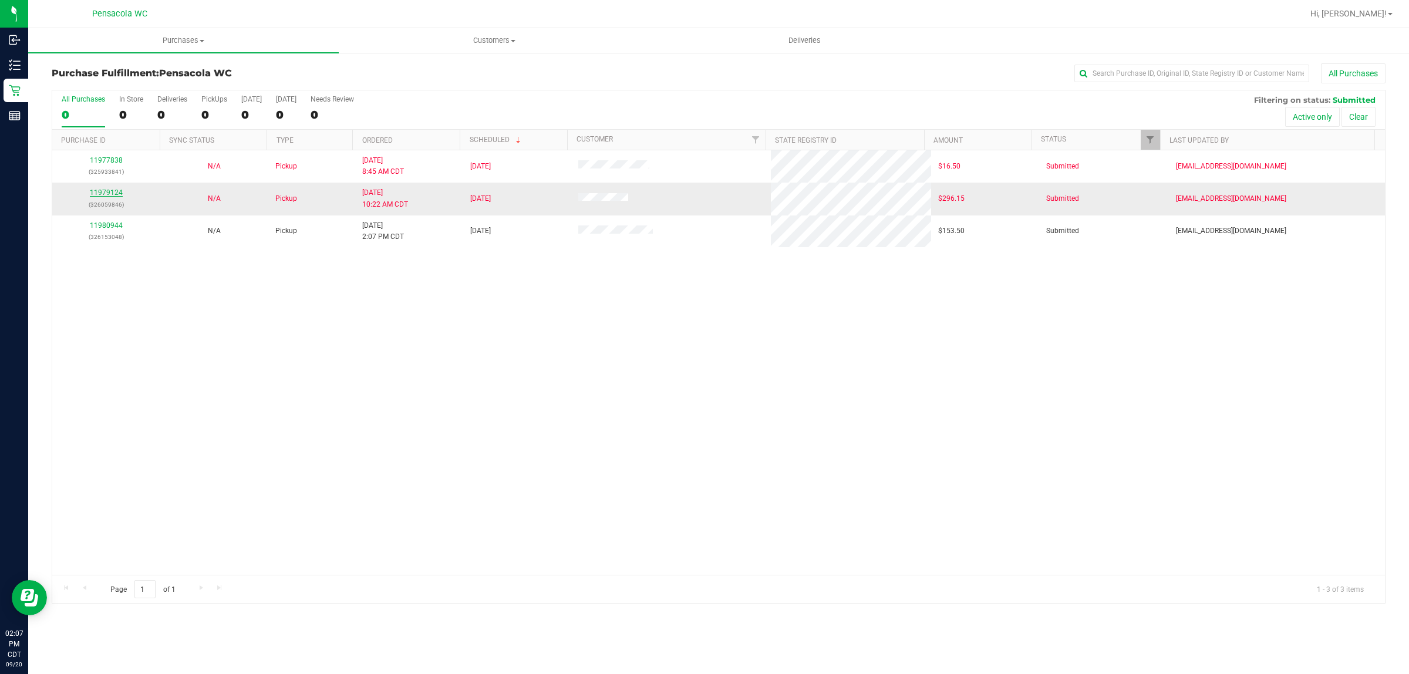
click at [107, 197] on link "11979124" at bounding box center [106, 193] width 33 height 8
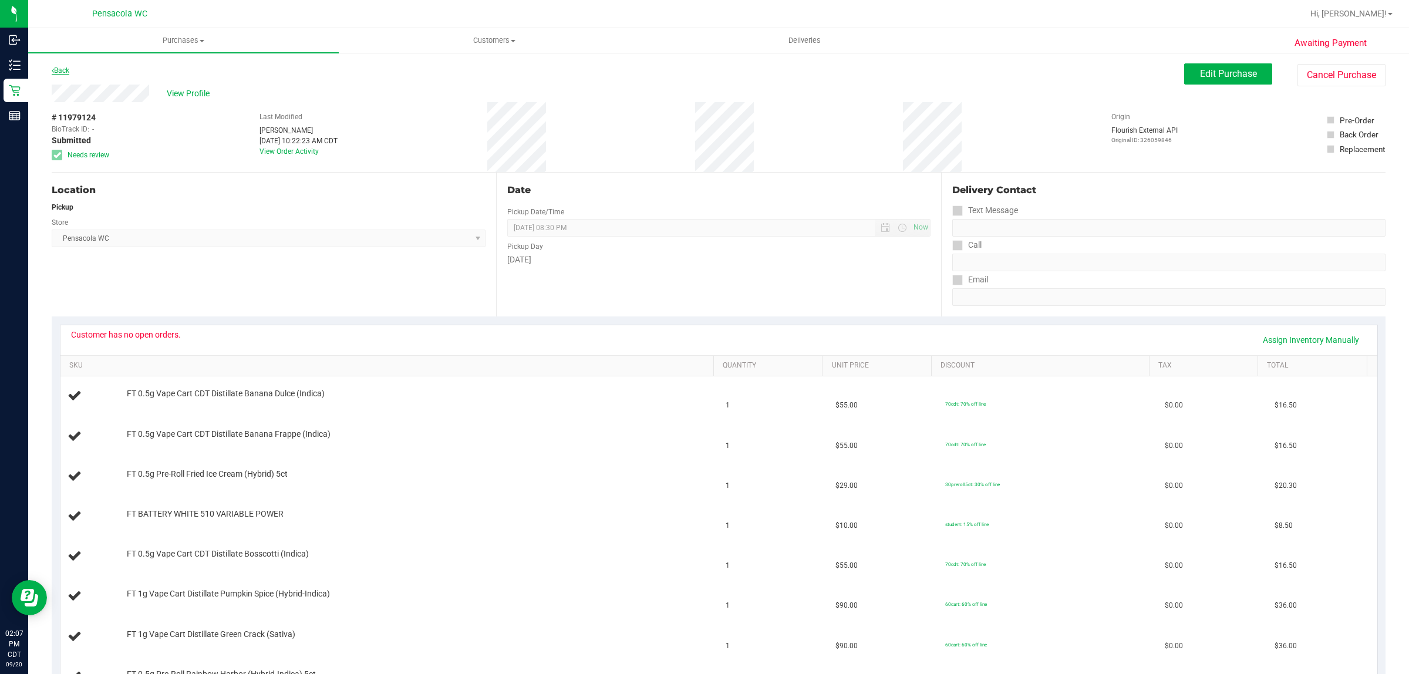
click at [65, 68] on link "Back" at bounding box center [61, 70] width 18 height 8
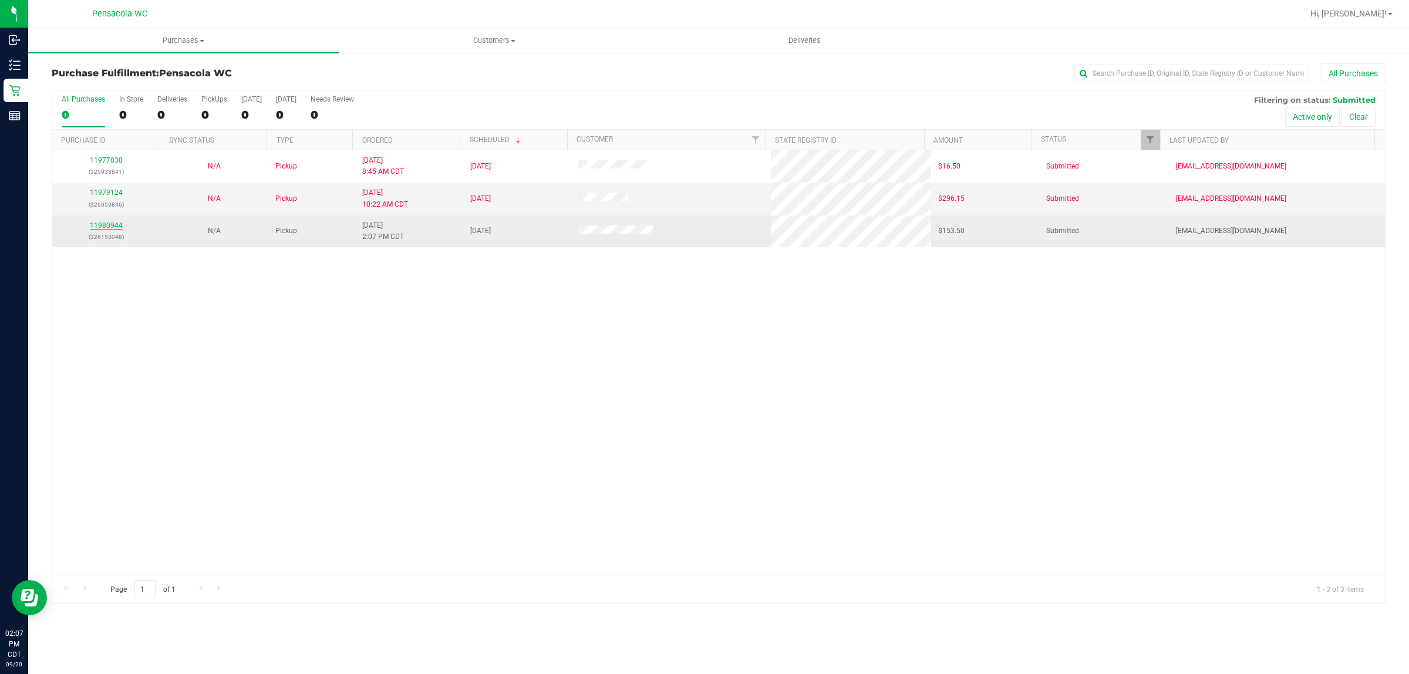
click at [112, 224] on link "11980944" at bounding box center [106, 225] width 33 height 8
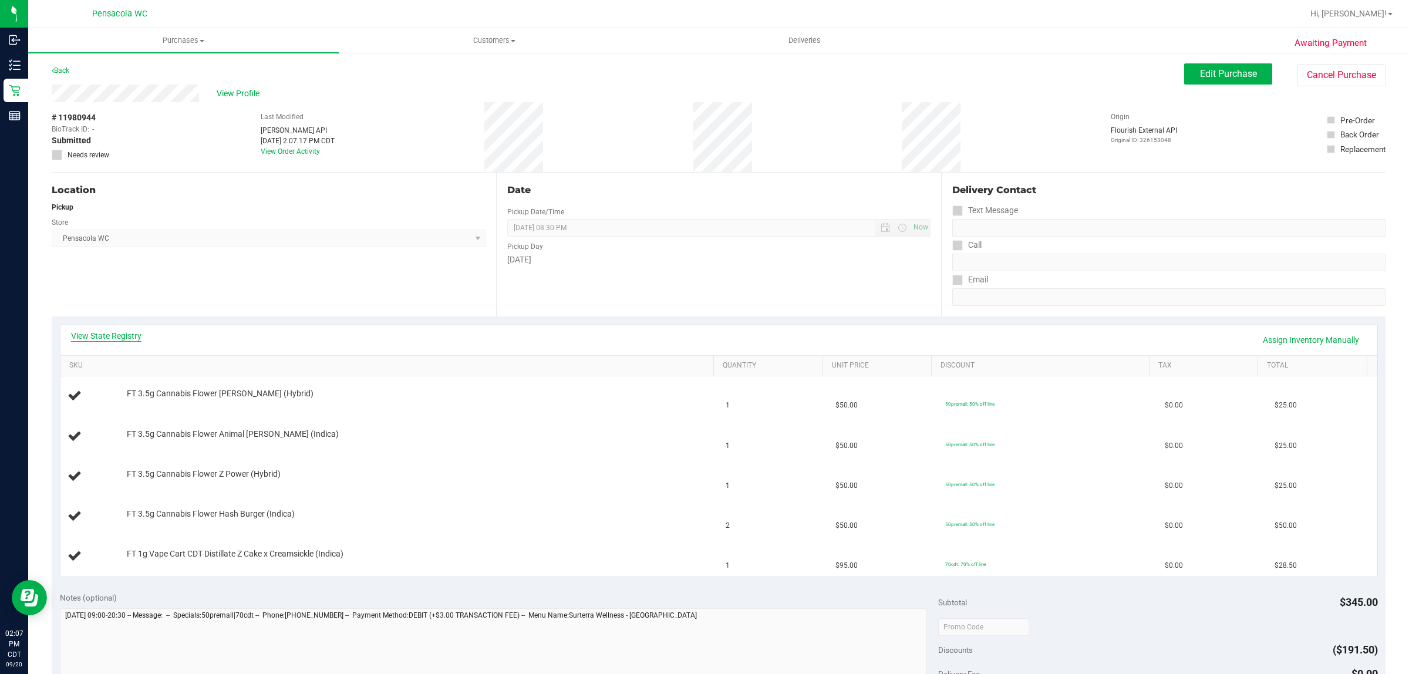
click at [139, 338] on link "View State Registry" at bounding box center [106, 336] width 70 height 12
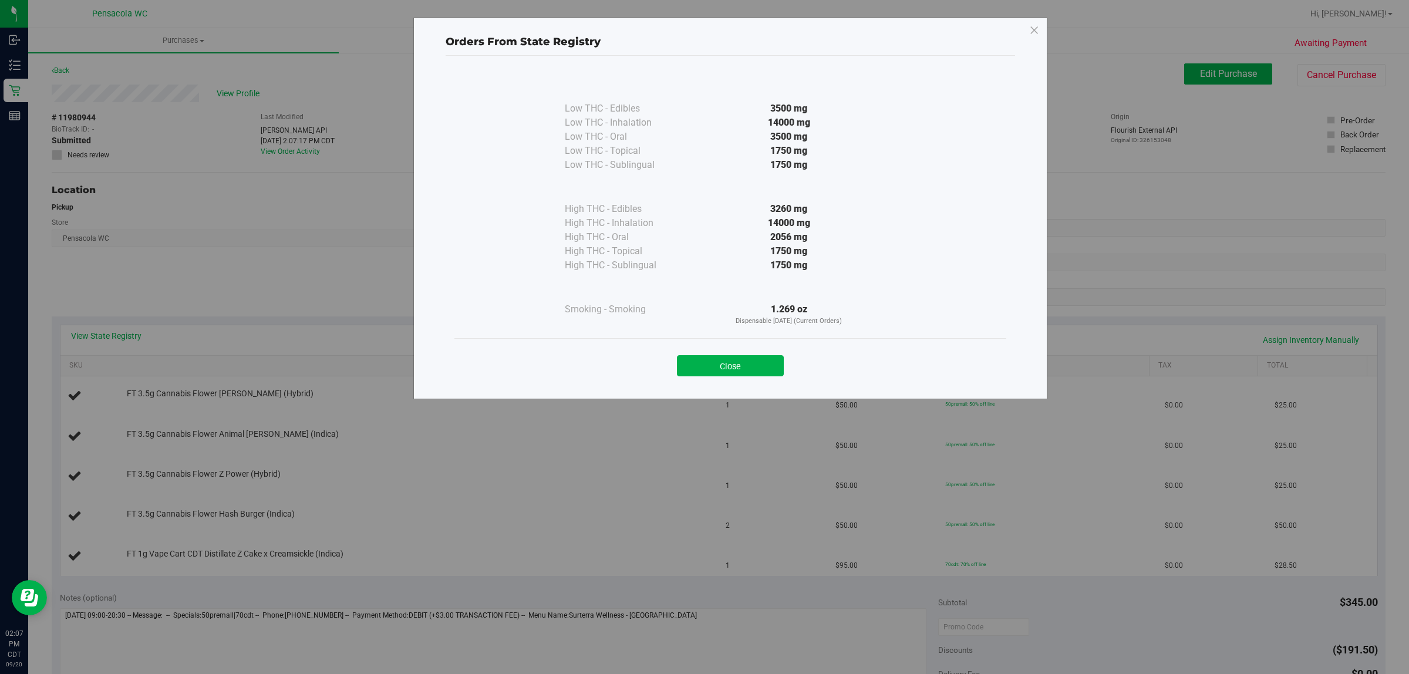
click at [733, 367] on button "Close" at bounding box center [730, 365] width 107 height 21
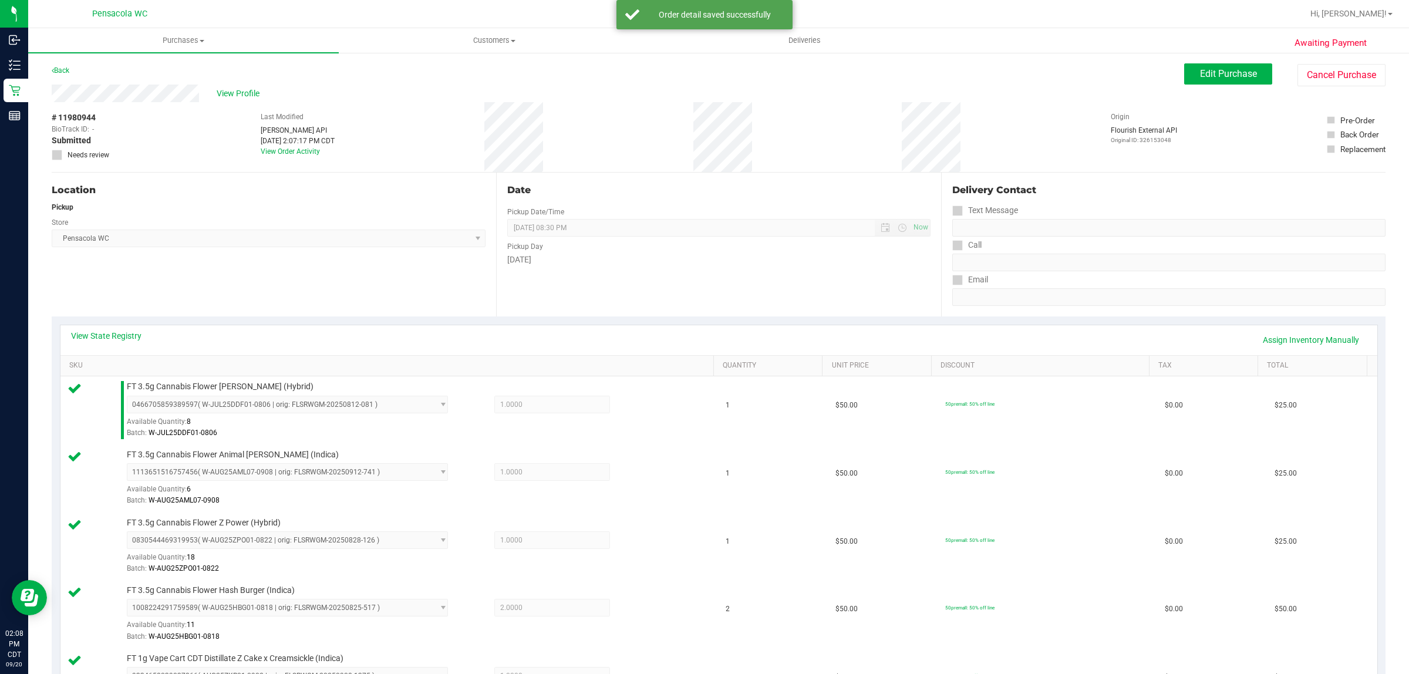
scroll to position [245, 0]
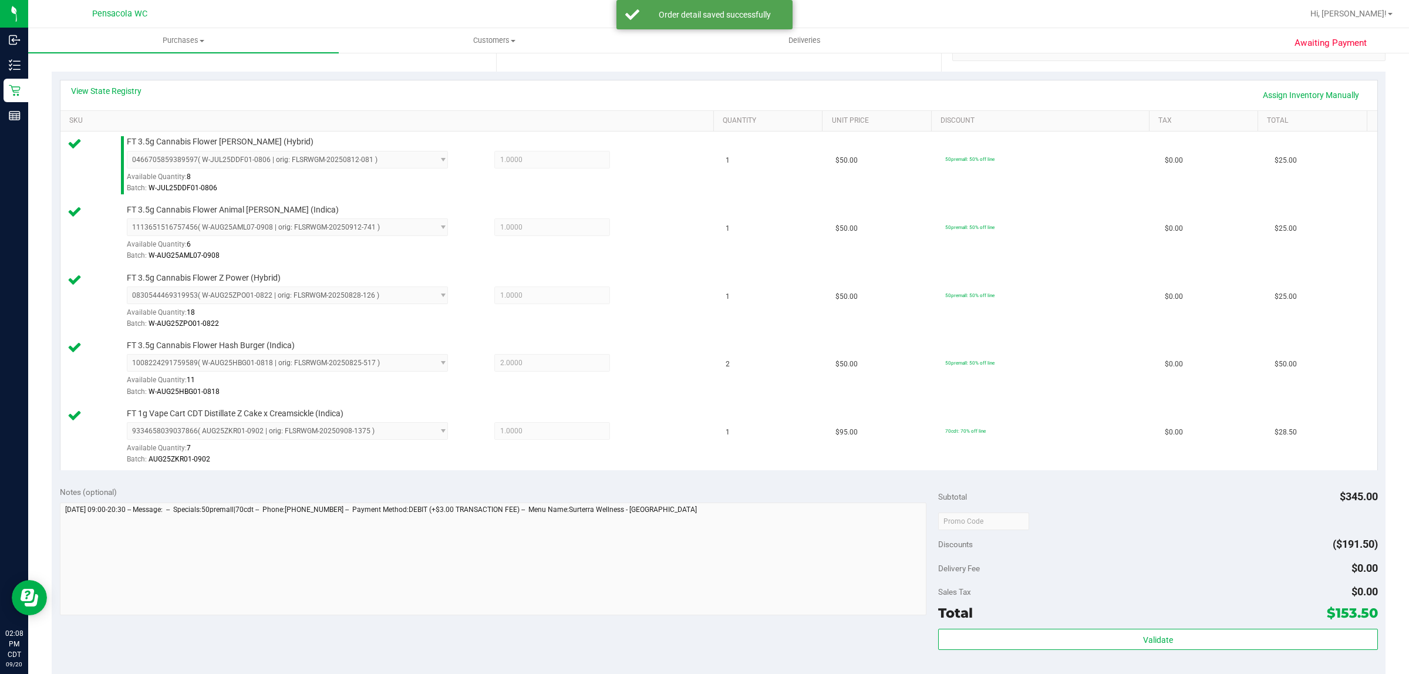
click at [1110, 617] on div "Total $153.50" at bounding box center [1157, 613] width 439 height 21
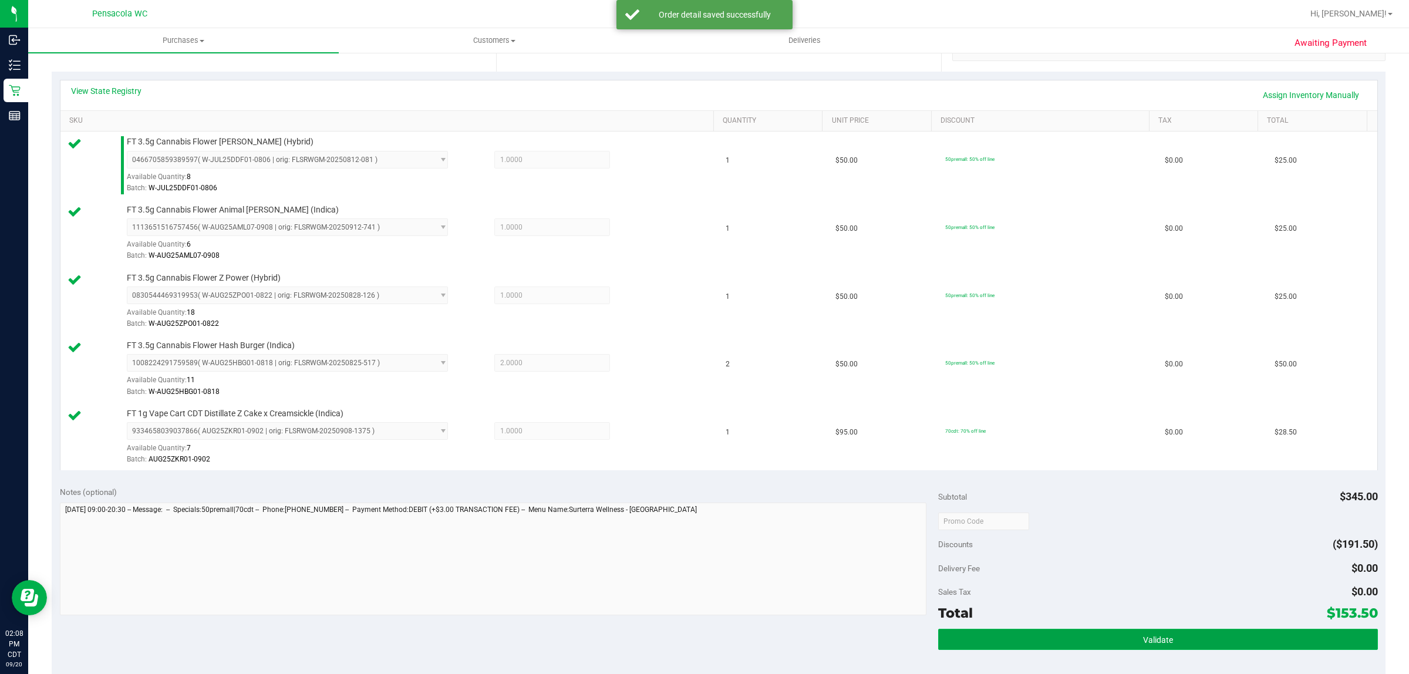
click at [1146, 645] on span "Validate" at bounding box center [1158, 639] width 30 height 9
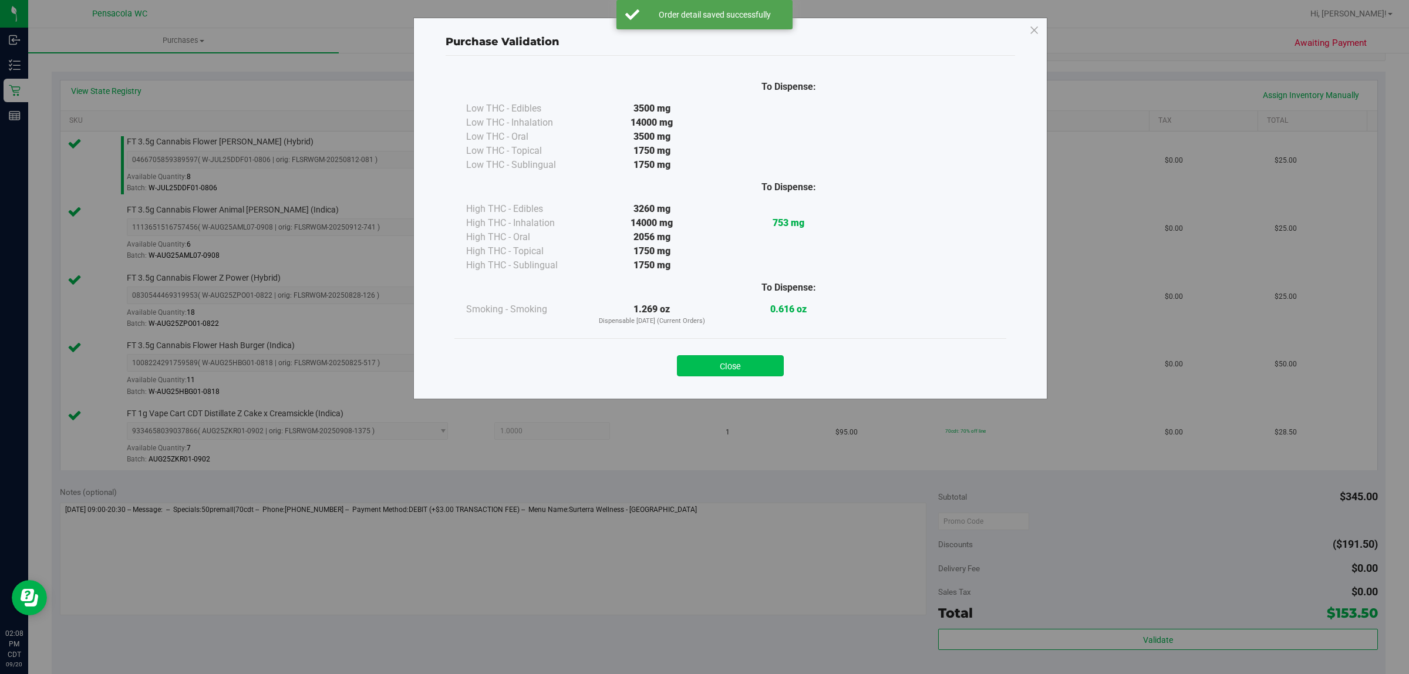
click at [732, 365] on button "Close" at bounding box center [730, 365] width 107 height 21
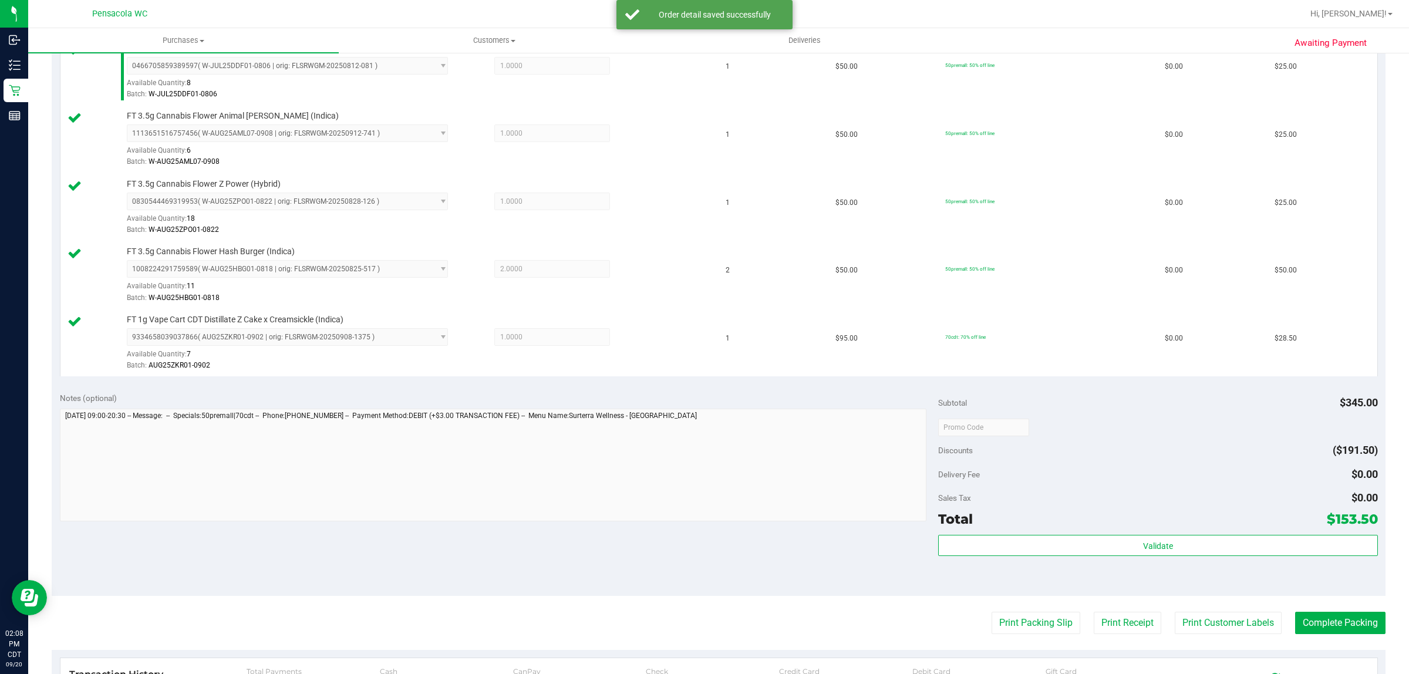
scroll to position [412, 0]
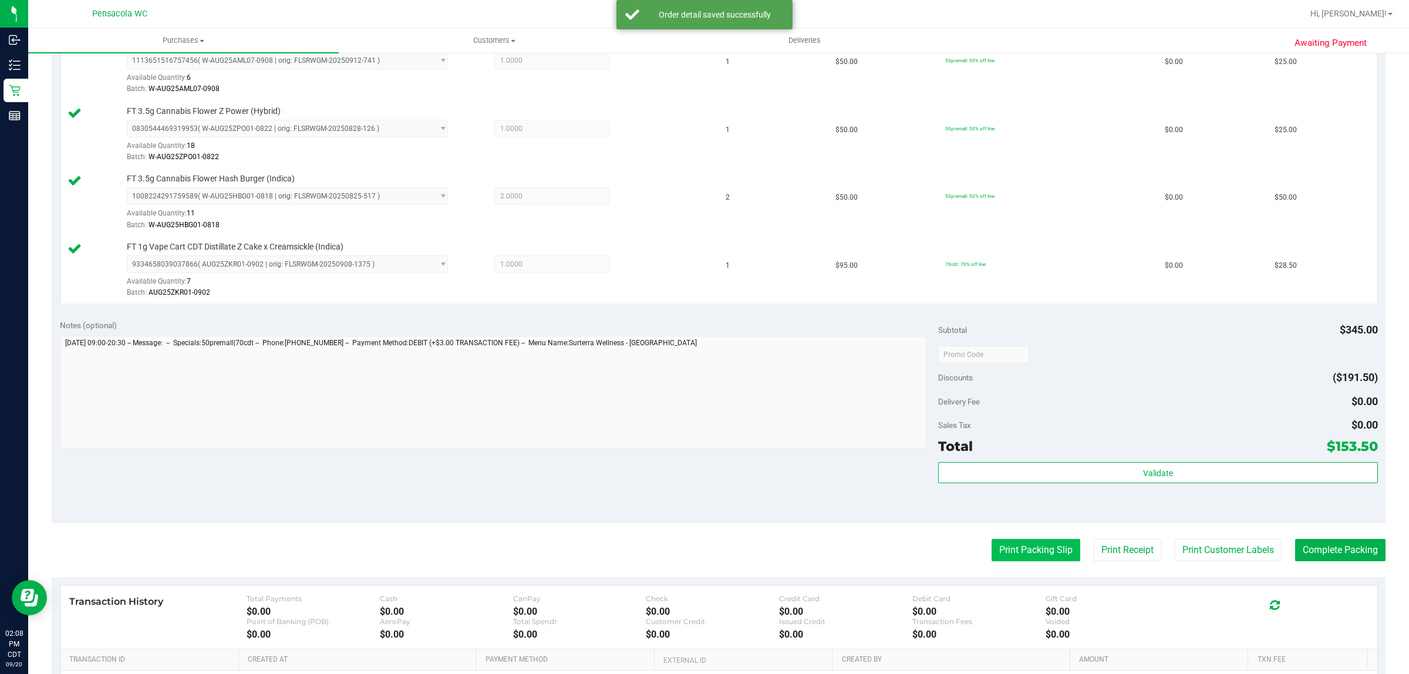
click at [1022, 561] on button "Print Packing Slip" at bounding box center [1036, 550] width 89 height 22
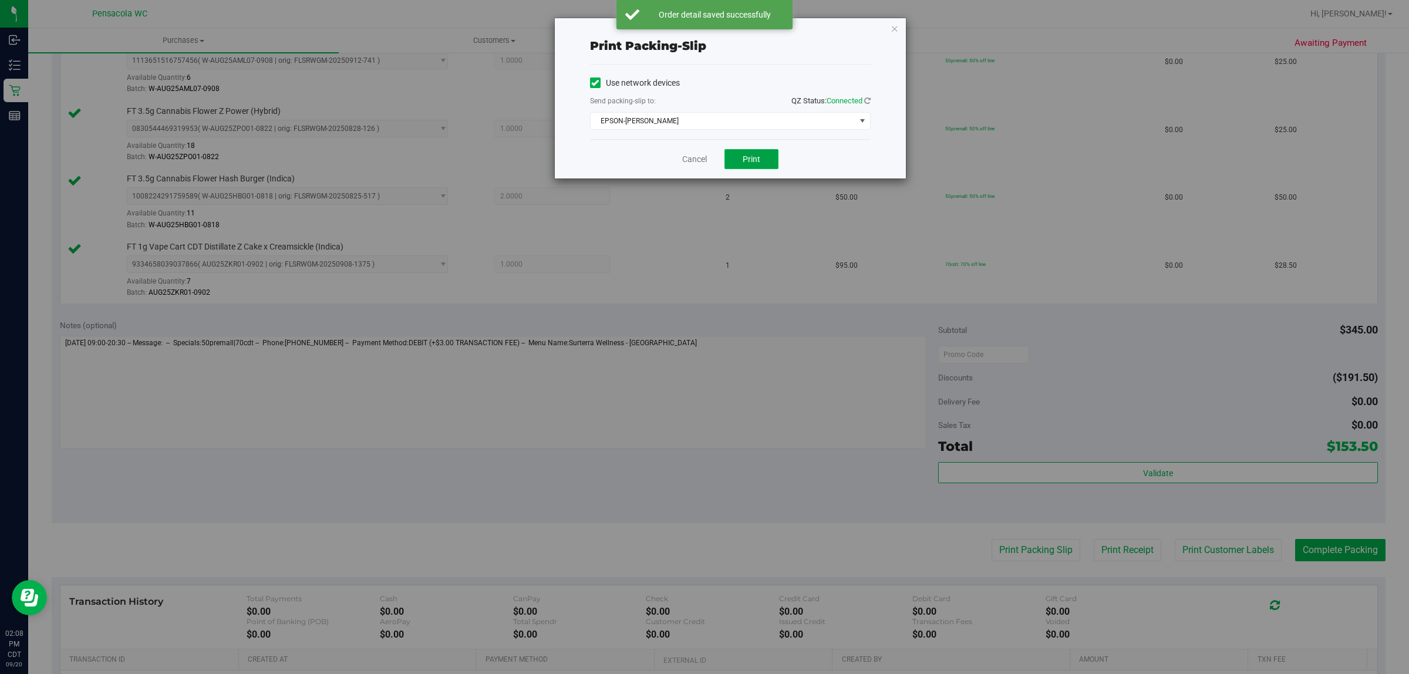
click at [755, 164] on span "Print" at bounding box center [752, 158] width 18 height 9
click at [894, 27] on icon "button" at bounding box center [895, 28] width 8 height 14
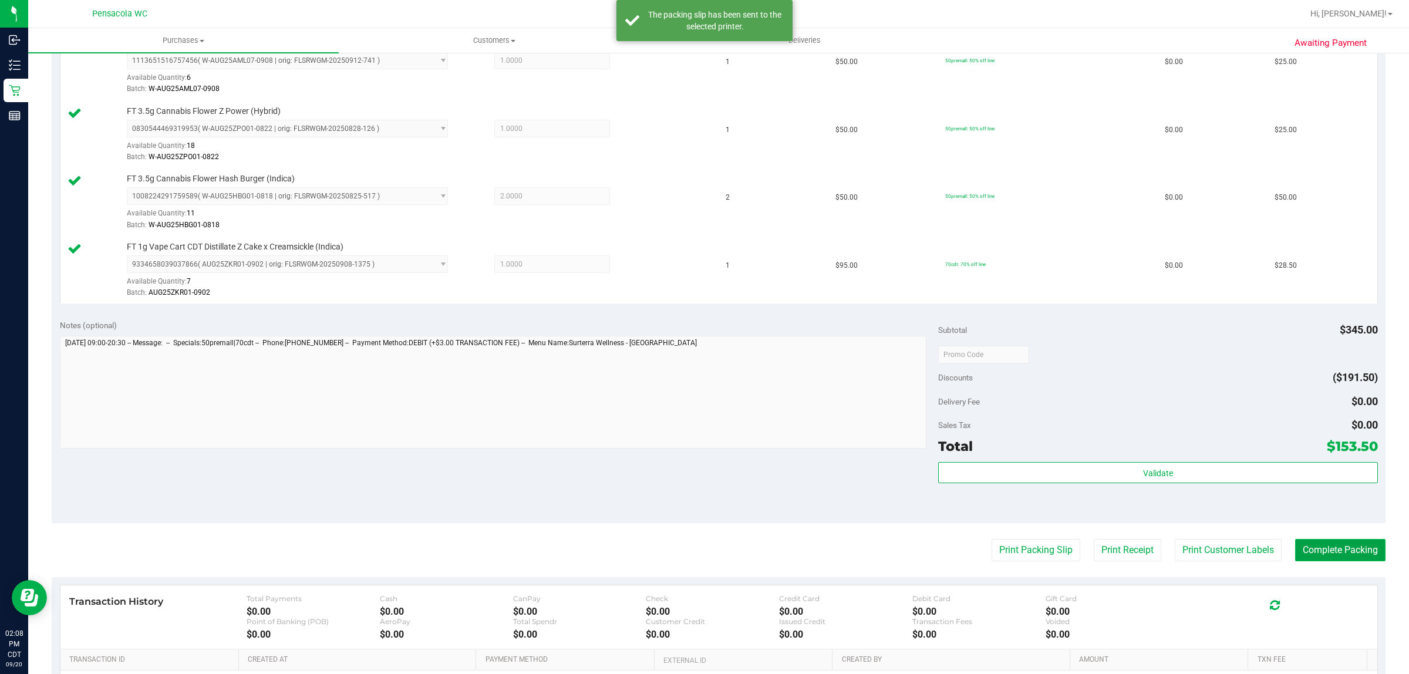
click at [1348, 550] on button "Complete Packing" at bounding box center [1340, 550] width 90 height 22
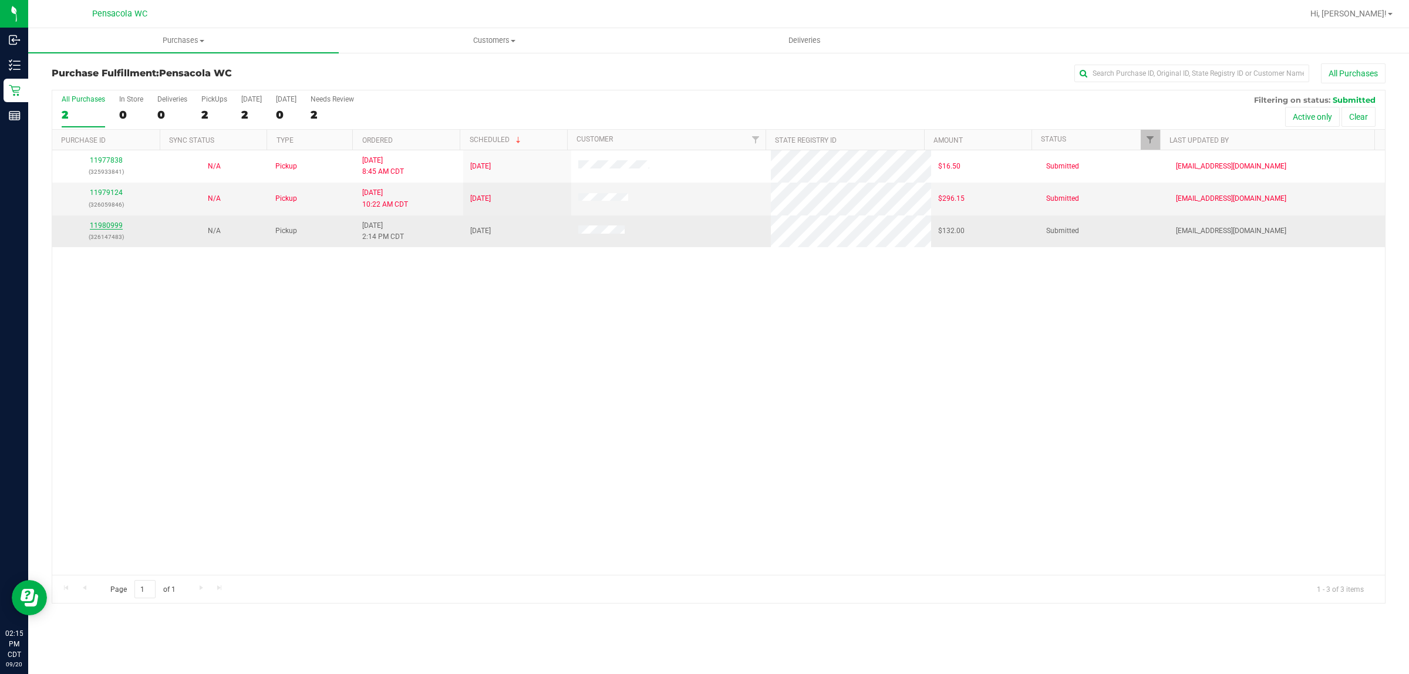
click at [115, 227] on link "11980999" at bounding box center [106, 225] width 33 height 8
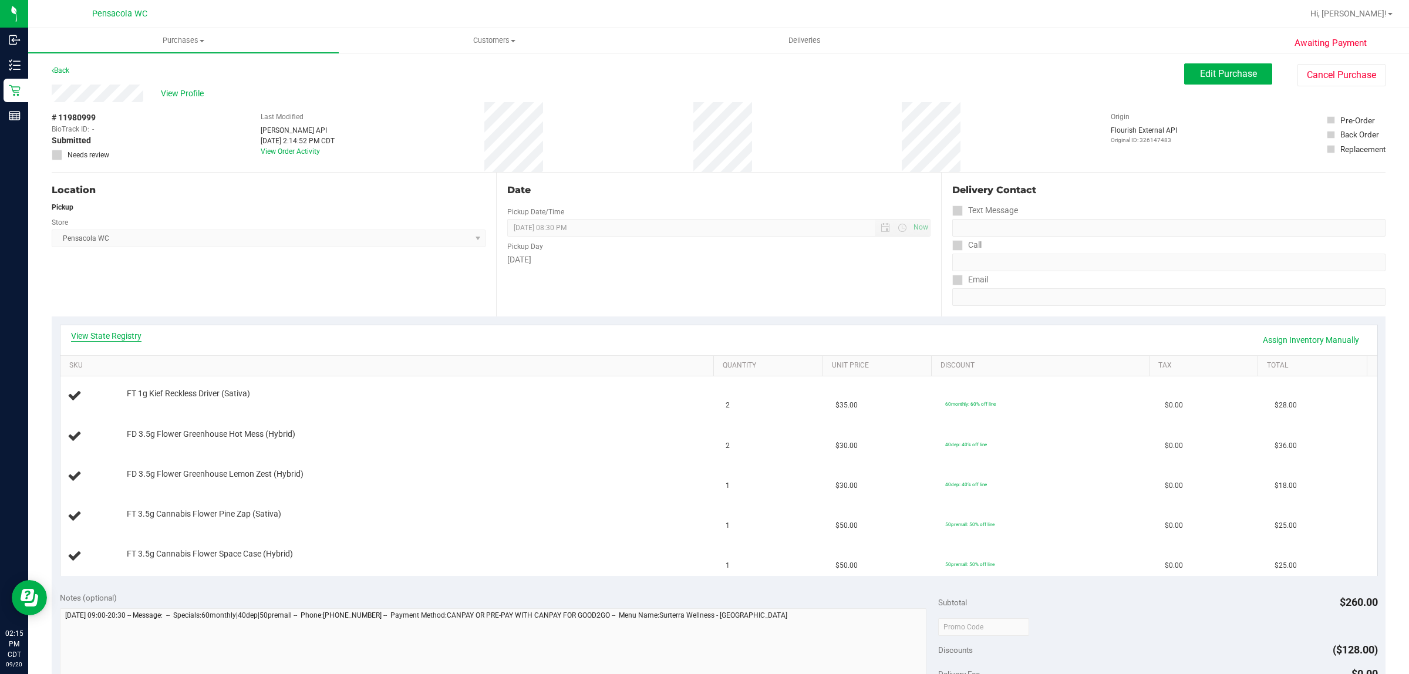
click at [112, 336] on link "View State Registry" at bounding box center [106, 336] width 70 height 12
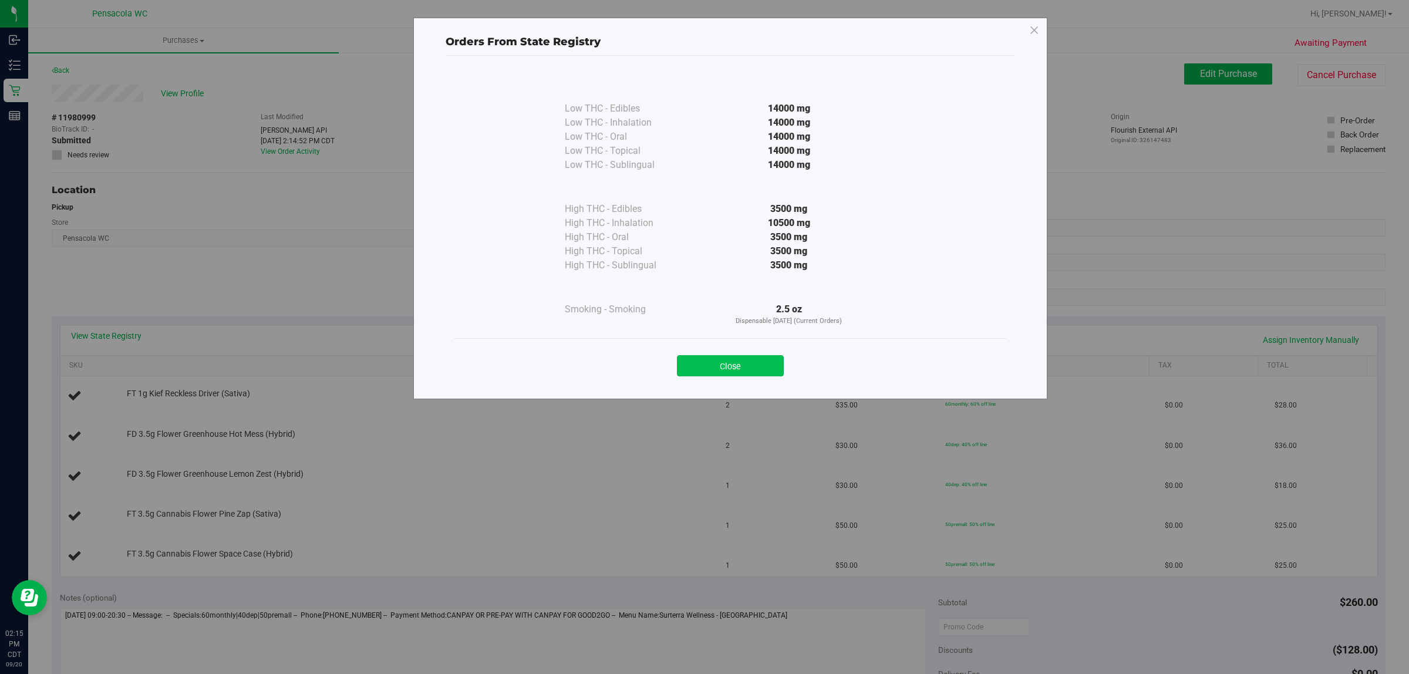
click at [768, 362] on button "Close" at bounding box center [730, 365] width 107 height 21
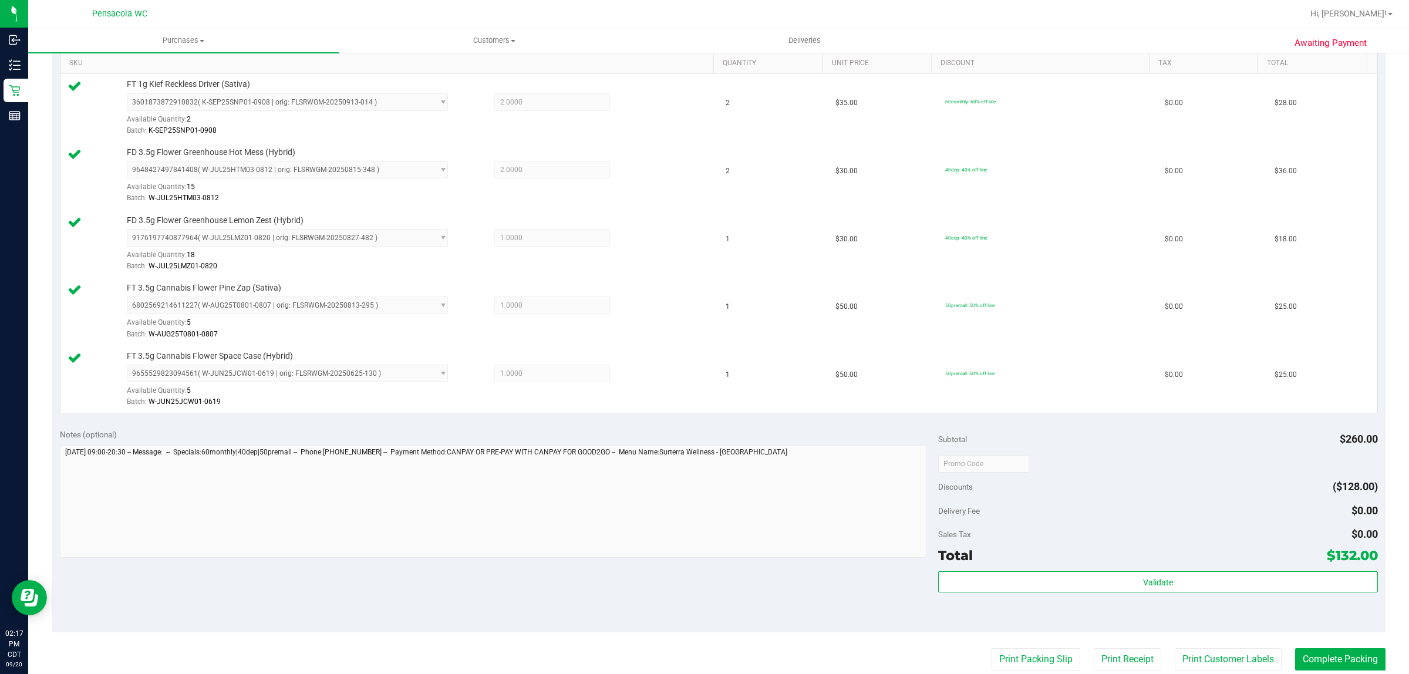
scroll to position [514, 0]
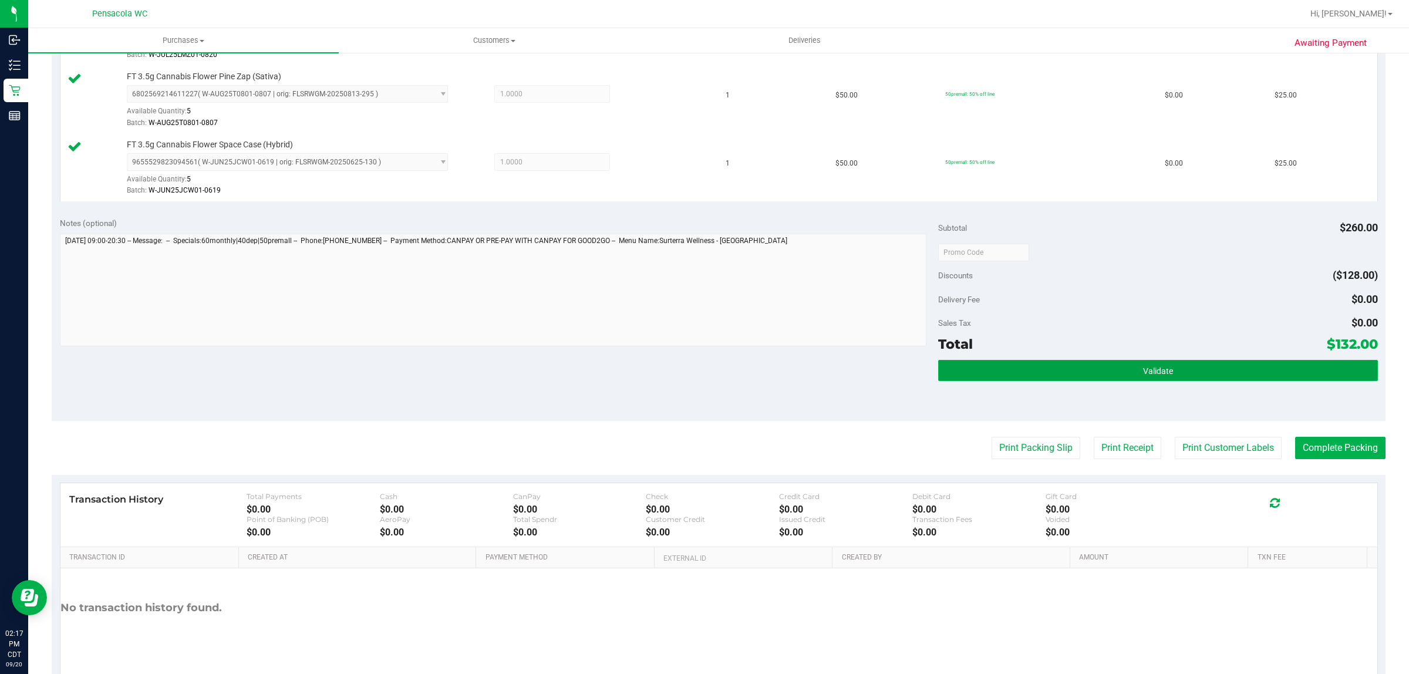
click at [1157, 375] on span "Validate" at bounding box center [1158, 370] width 30 height 9
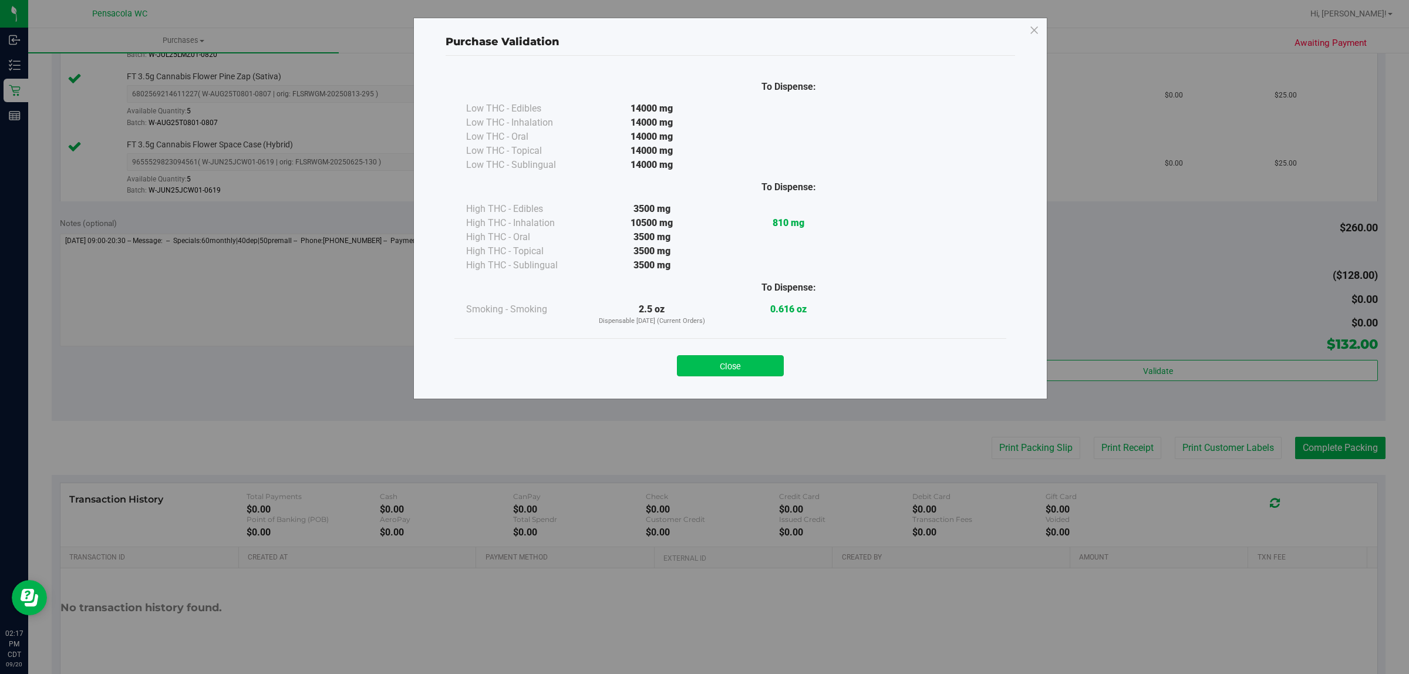
click at [735, 362] on button "Close" at bounding box center [730, 365] width 107 height 21
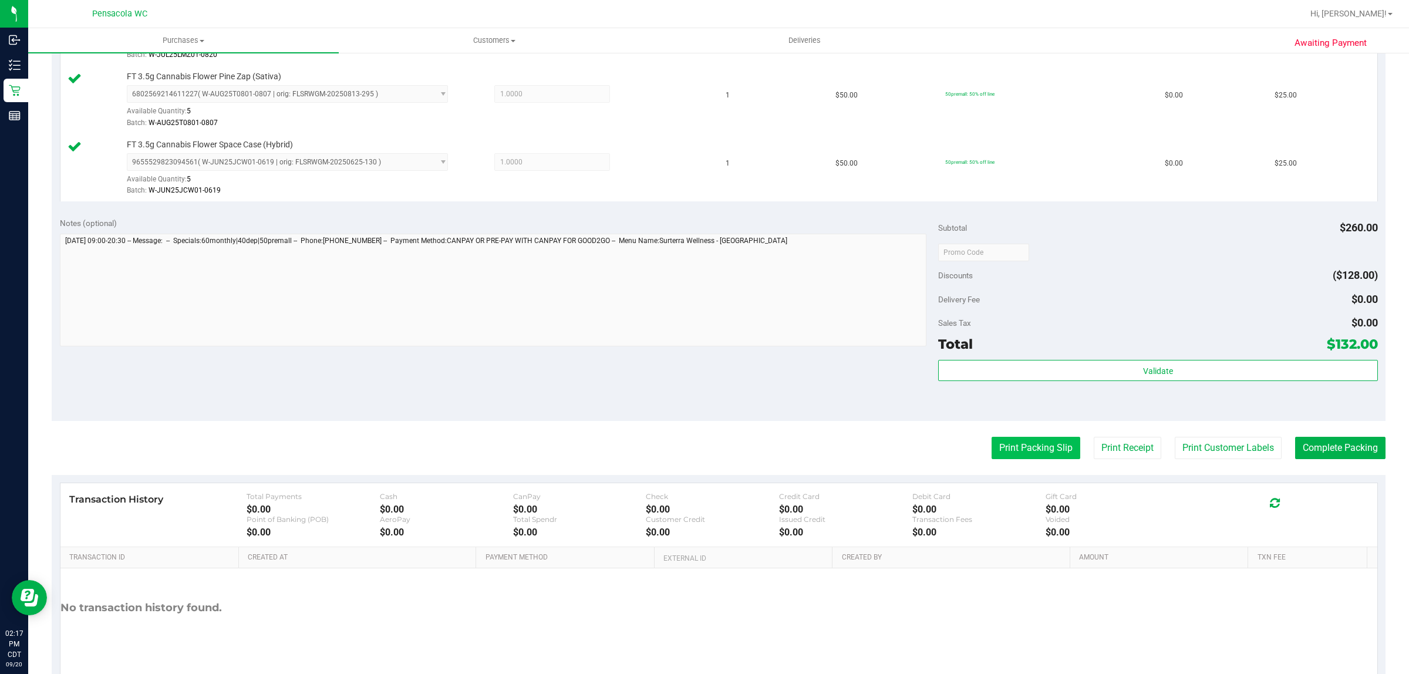
click at [992, 450] on button "Print Packing Slip" at bounding box center [1036, 448] width 89 height 22
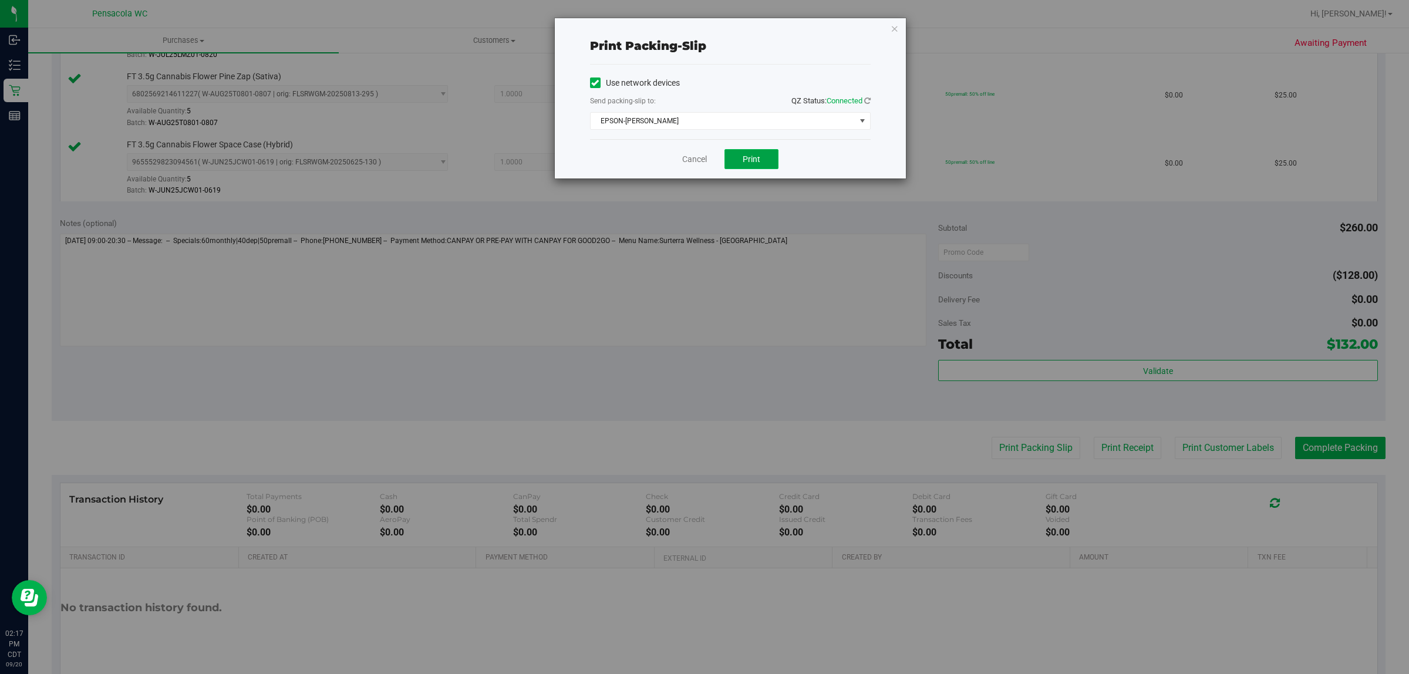
click at [736, 157] on button "Print" at bounding box center [752, 159] width 54 height 20
click at [691, 156] on link "Cancel" at bounding box center [694, 159] width 25 height 12
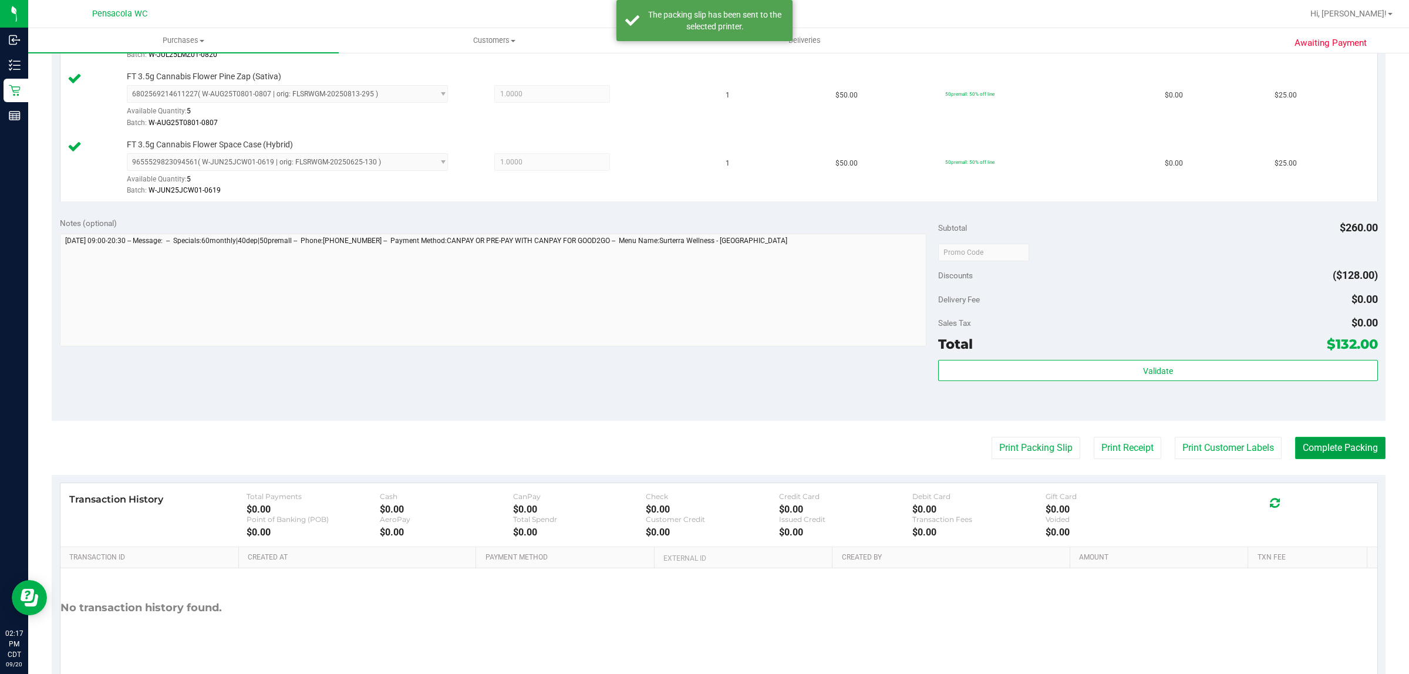
drag, startPoint x: 1327, startPoint y: 449, endPoint x: 1328, endPoint y: 441, distance: 8.2
click at [1328, 449] on button "Complete Packing" at bounding box center [1340, 448] width 90 height 22
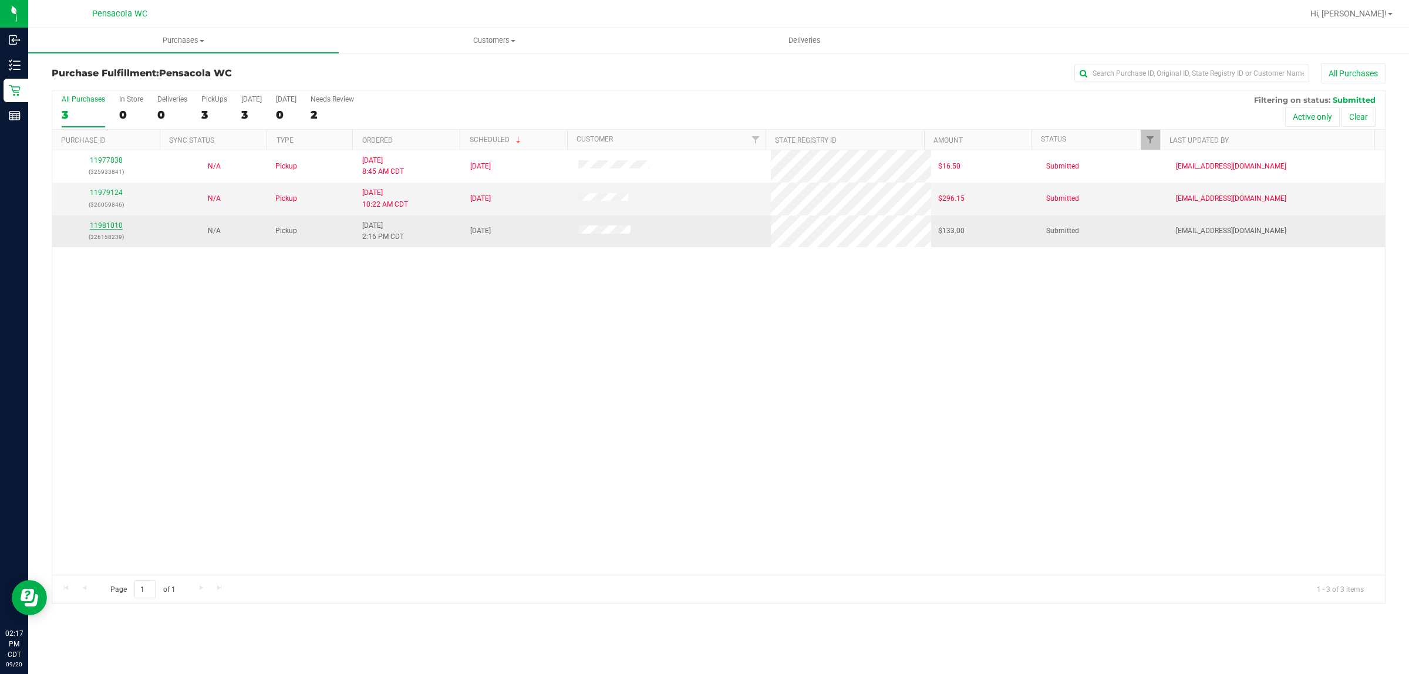
click at [110, 223] on link "11981010" at bounding box center [106, 225] width 33 height 8
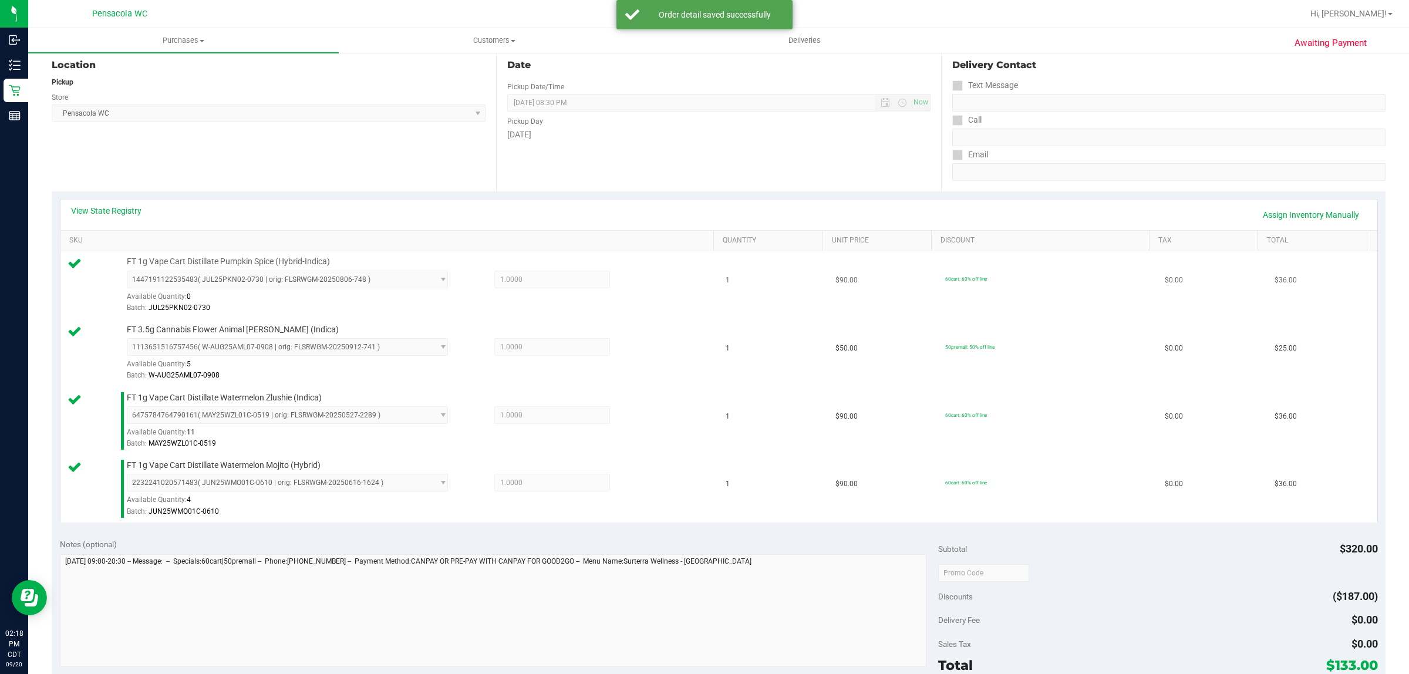
scroll to position [220, 0]
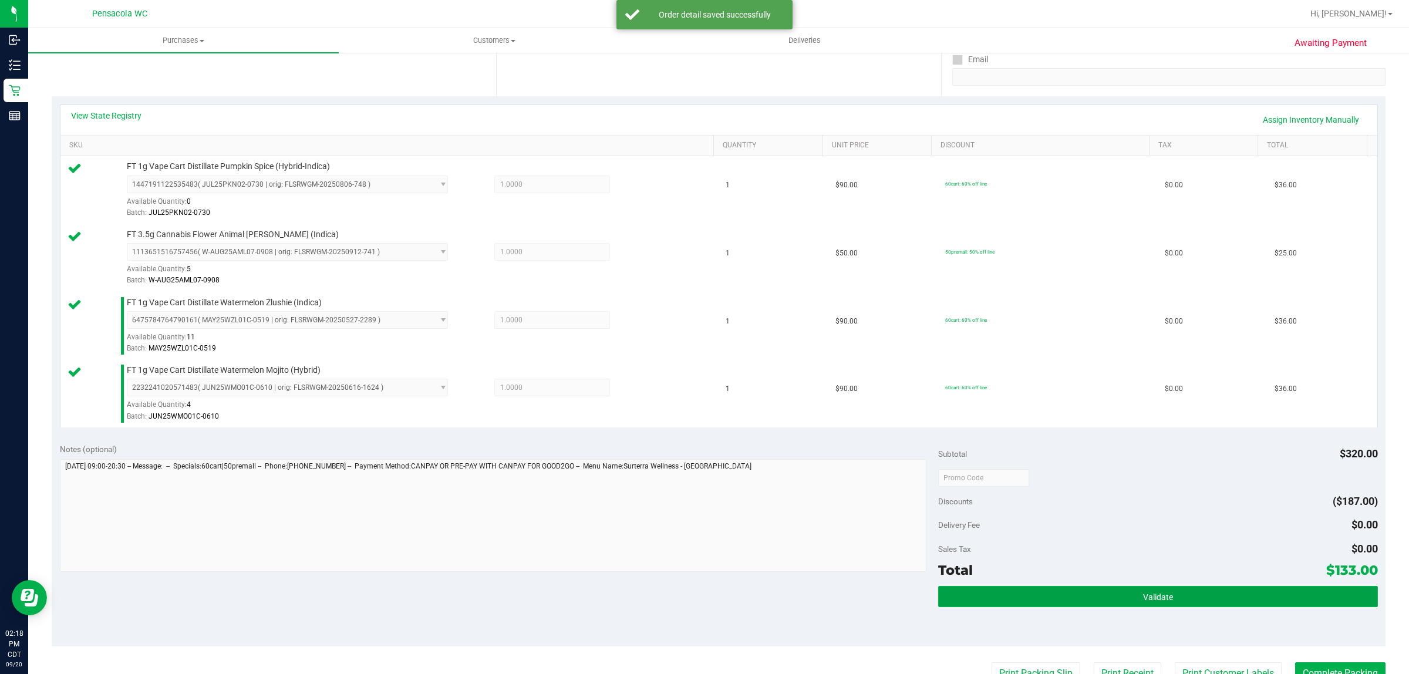
click at [1038, 592] on button "Validate" at bounding box center [1157, 596] width 439 height 21
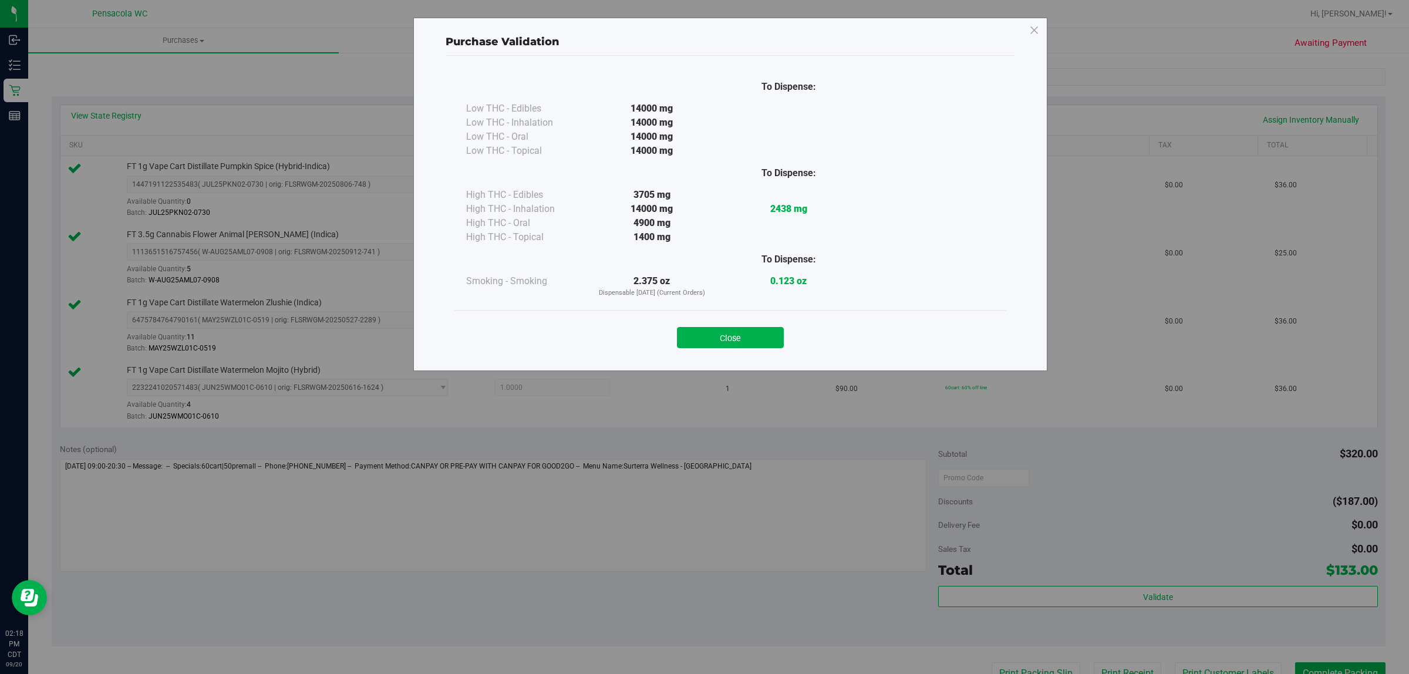
click at [746, 325] on div "Close" at bounding box center [730, 333] width 534 height 29
click at [746, 347] on button "Close" at bounding box center [730, 337] width 107 height 21
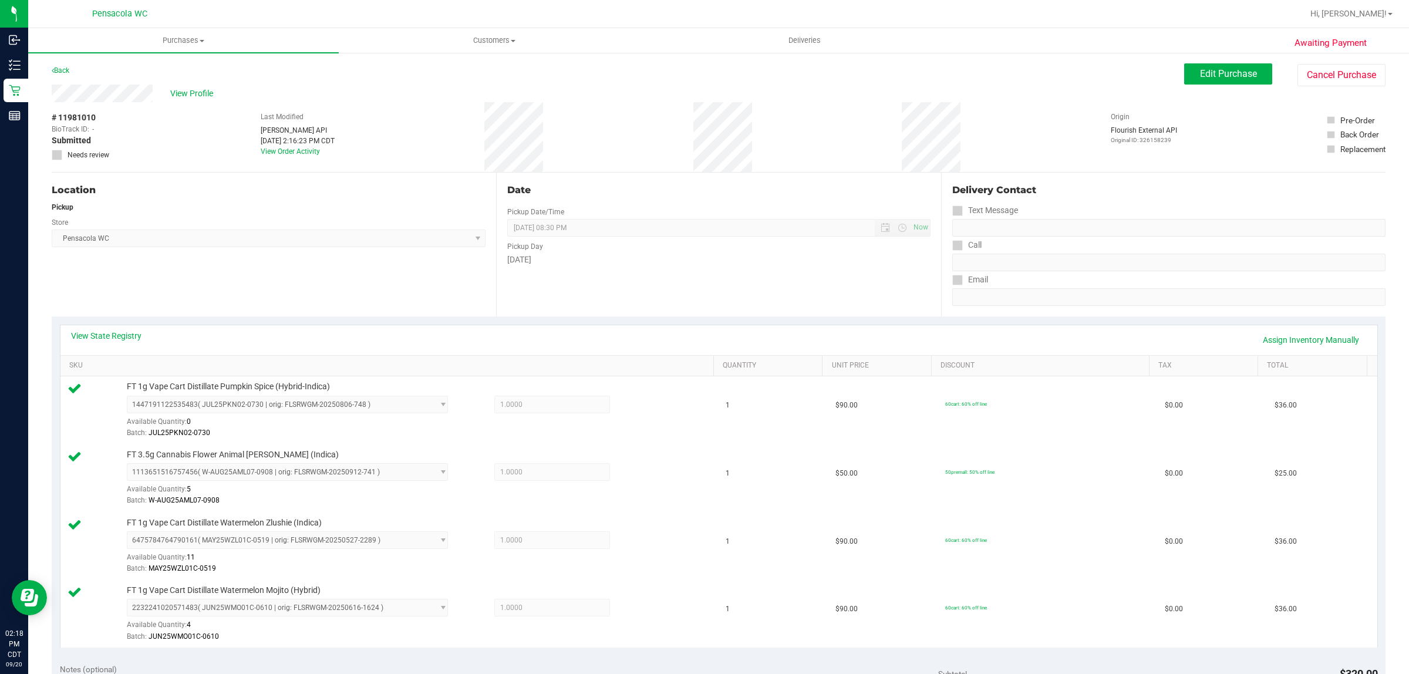
scroll to position [490, 0]
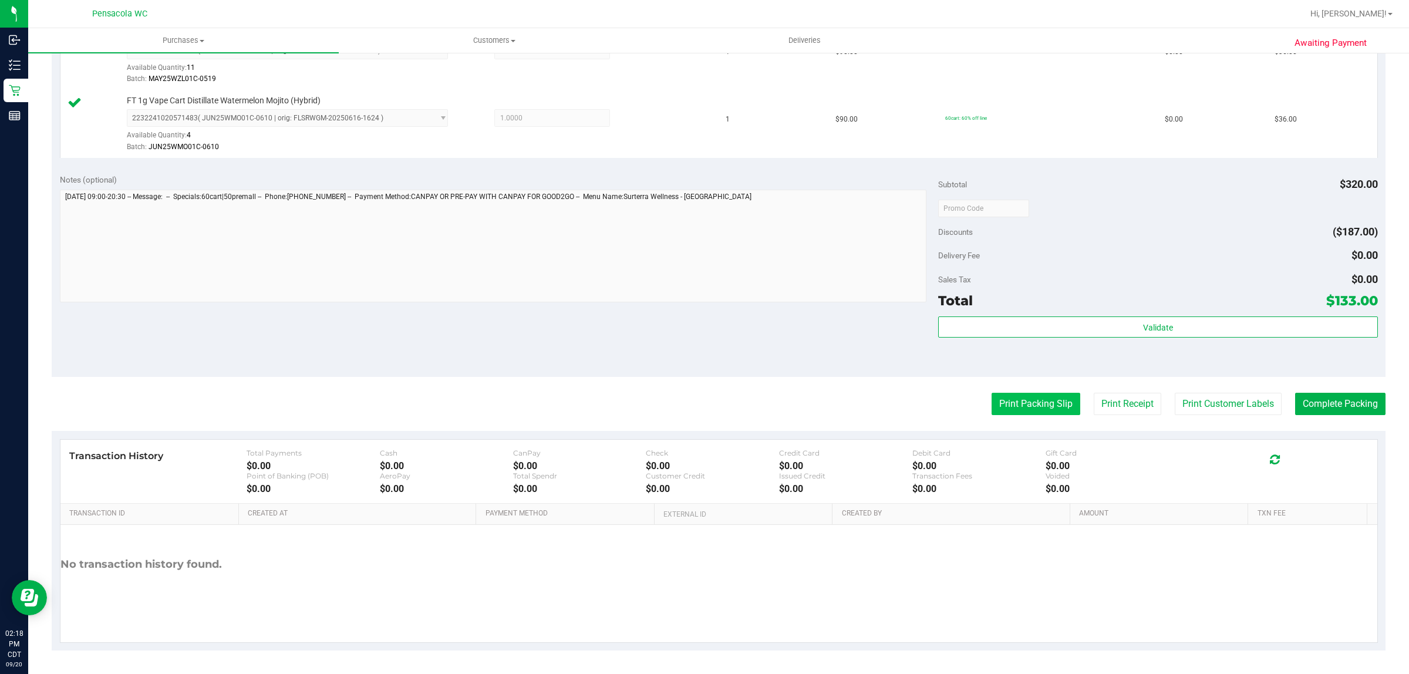
click at [1032, 413] on button "Print Packing Slip" at bounding box center [1036, 404] width 89 height 22
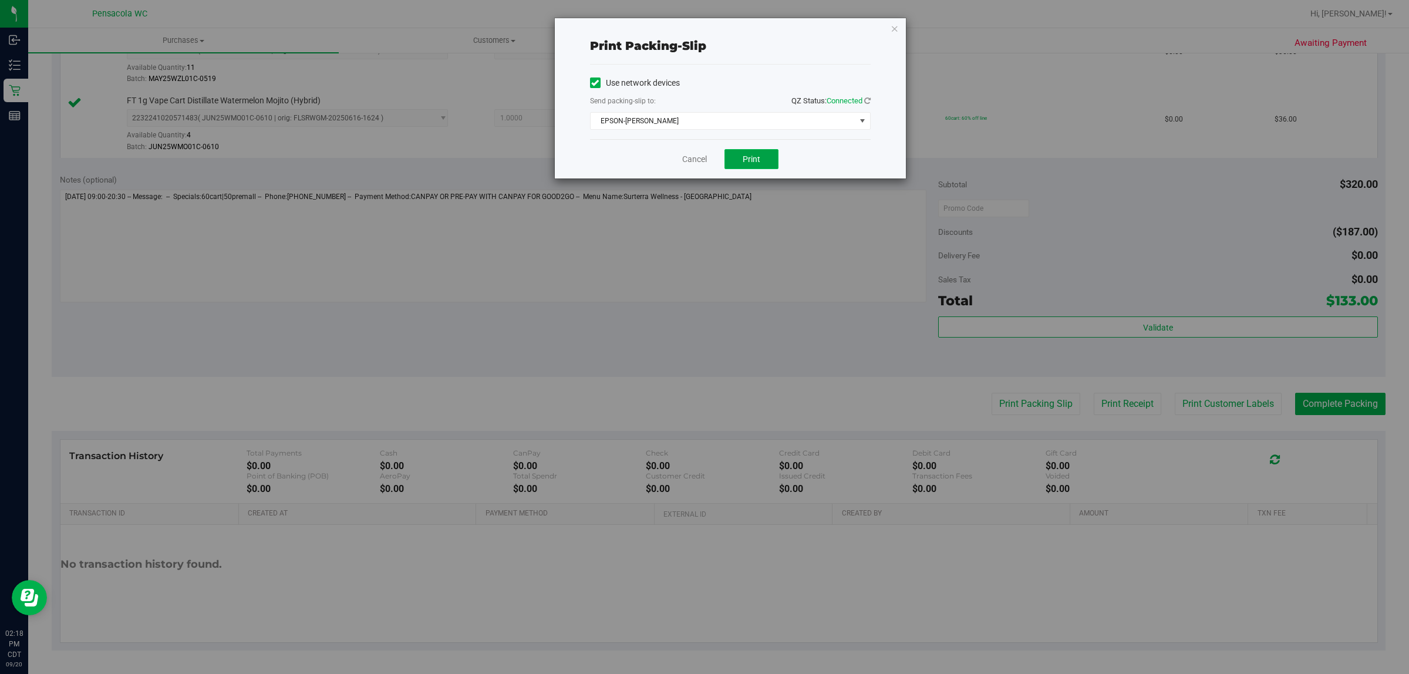
click at [758, 162] on span "Print" at bounding box center [752, 158] width 18 height 9
click at [700, 157] on link "Cancel" at bounding box center [694, 159] width 25 height 12
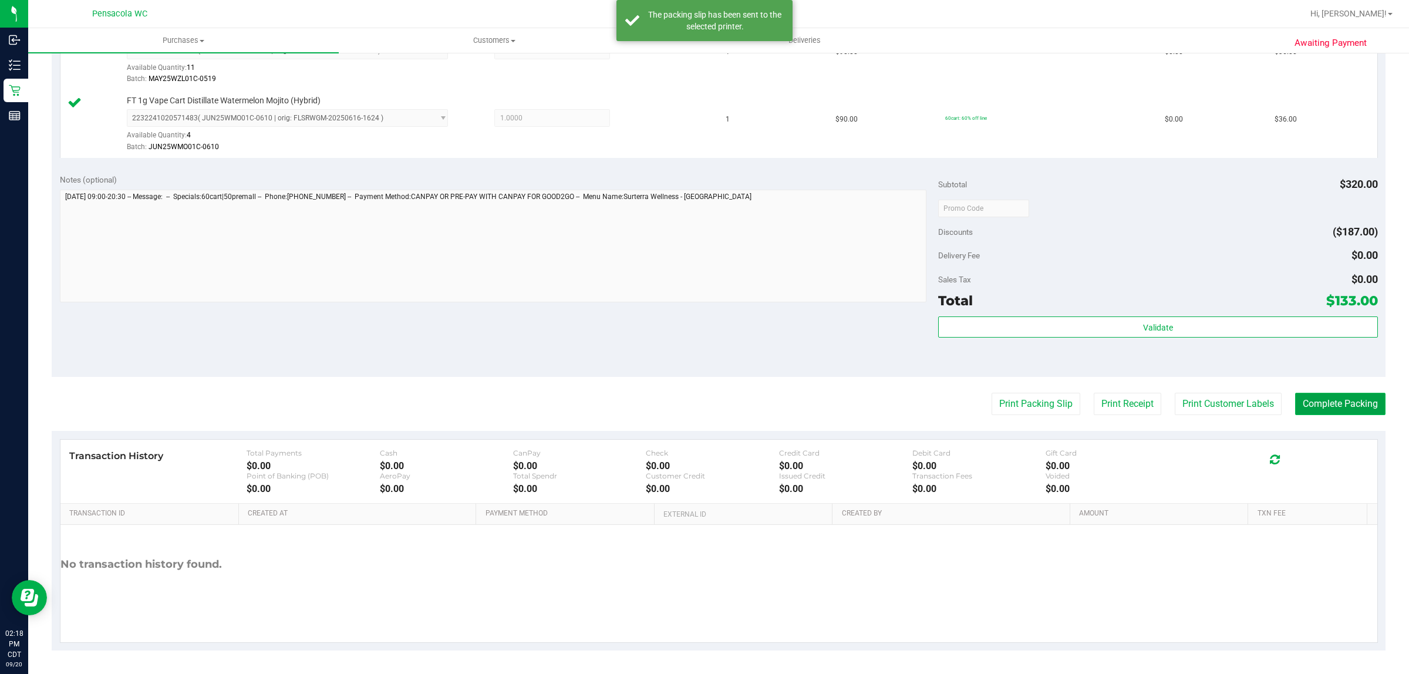
click at [1334, 410] on button "Complete Packing" at bounding box center [1340, 404] width 90 height 22
